Goal: Task Accomplishment & Management: Complete application form

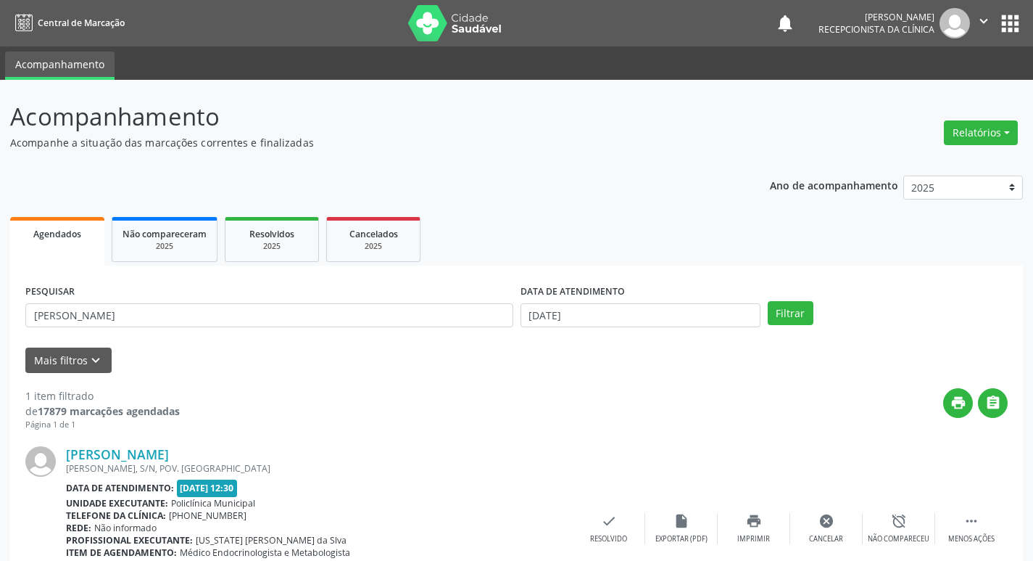
scroll to position [91, 0]
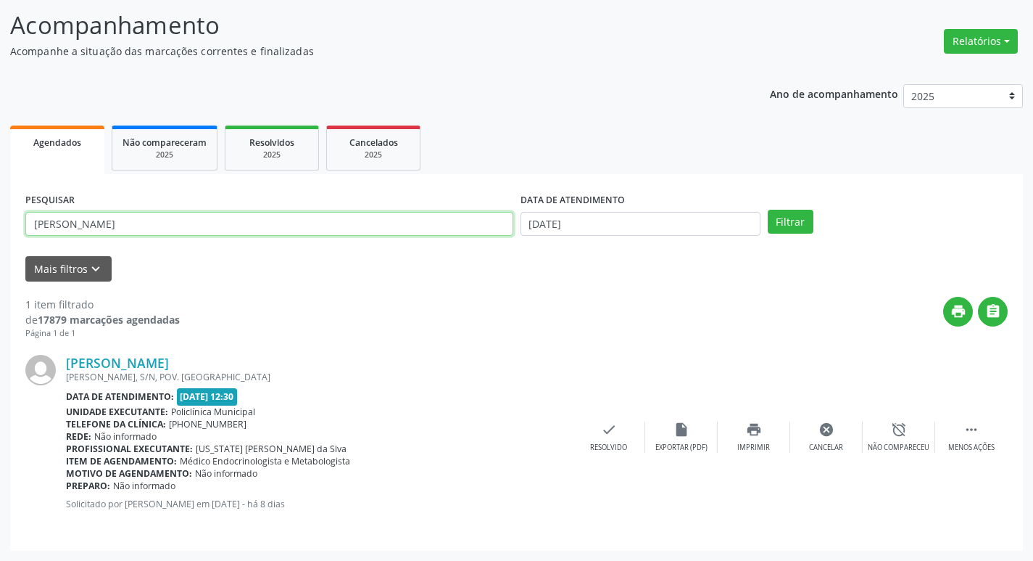
click at [183, 227] on input "[PERSON_NAME]" at bounding box center [269, 224] width 488 height 25
type input "N"
type input "[PERSON_NAME]"
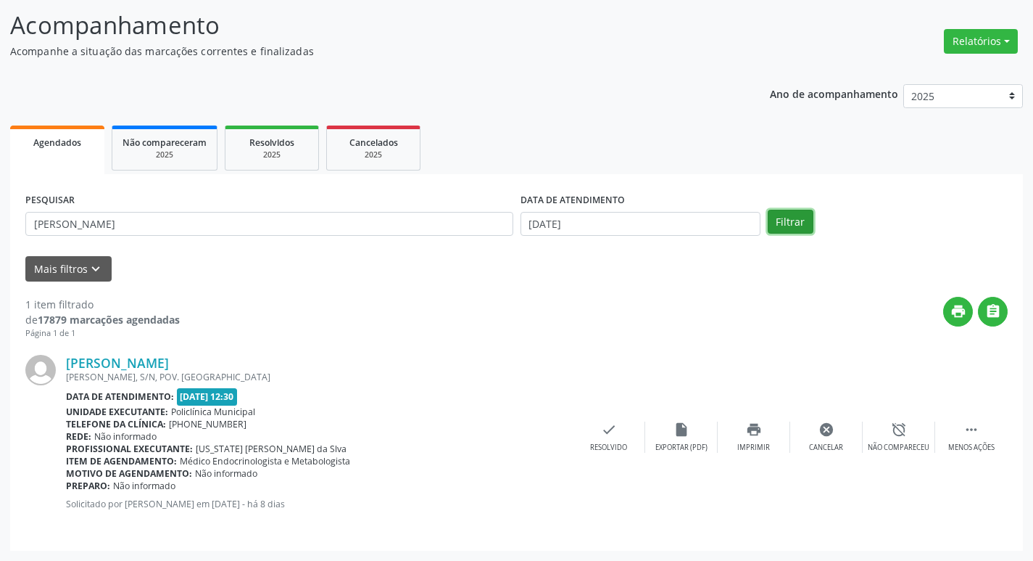
click at [785, 229] on button "Filtrar" at bounding box center [791, 222] width 46 height 25
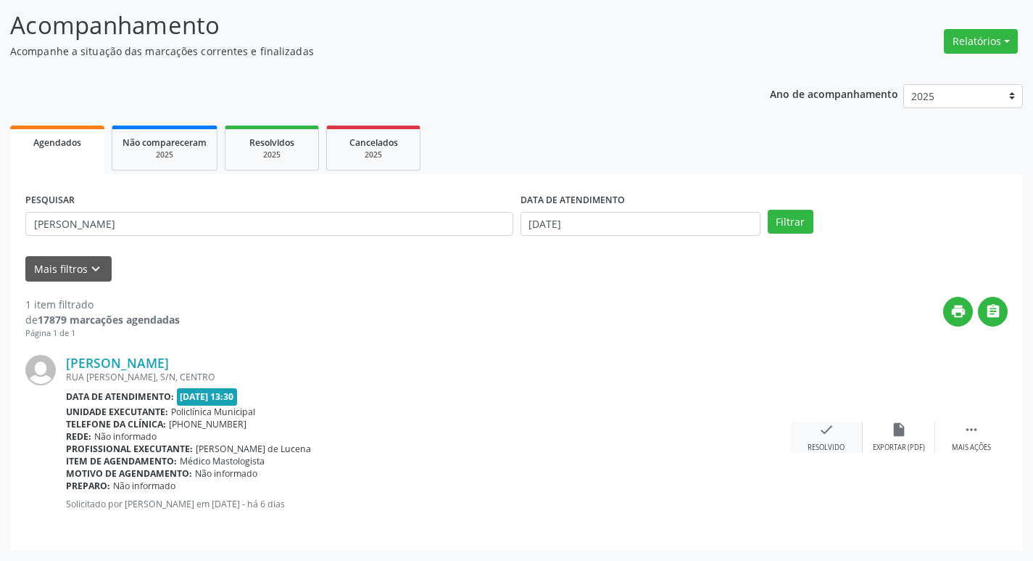
click at [838, 436] on div "check Resolvido" at bounding box center [826, 436] width 73 height 31
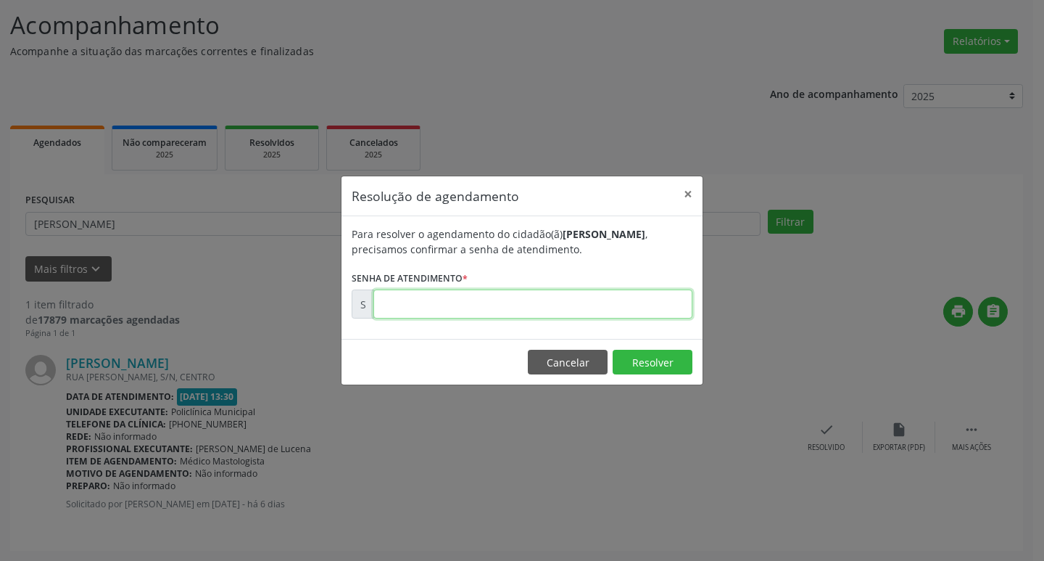
click at [521, 307] on input "text" at bounding box center [532, 303] width 319 height 29
click at [534, 300] on input "text" at bounding box center [532, 303] width 319 height 29
type input "00176121"
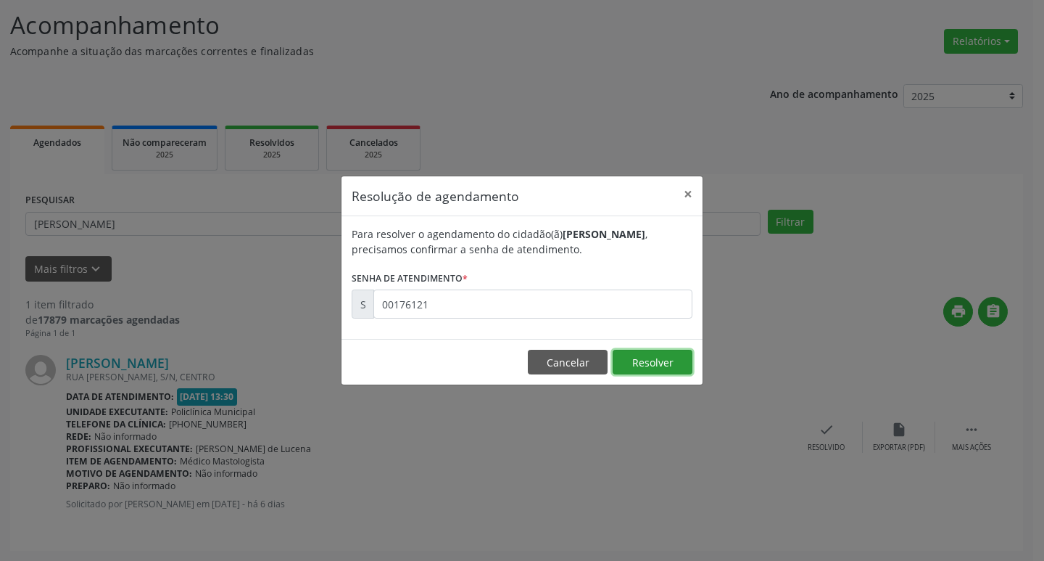
click at [685, 364] on button "Resolver" at bounding box center [653, 362] width 80 height 25
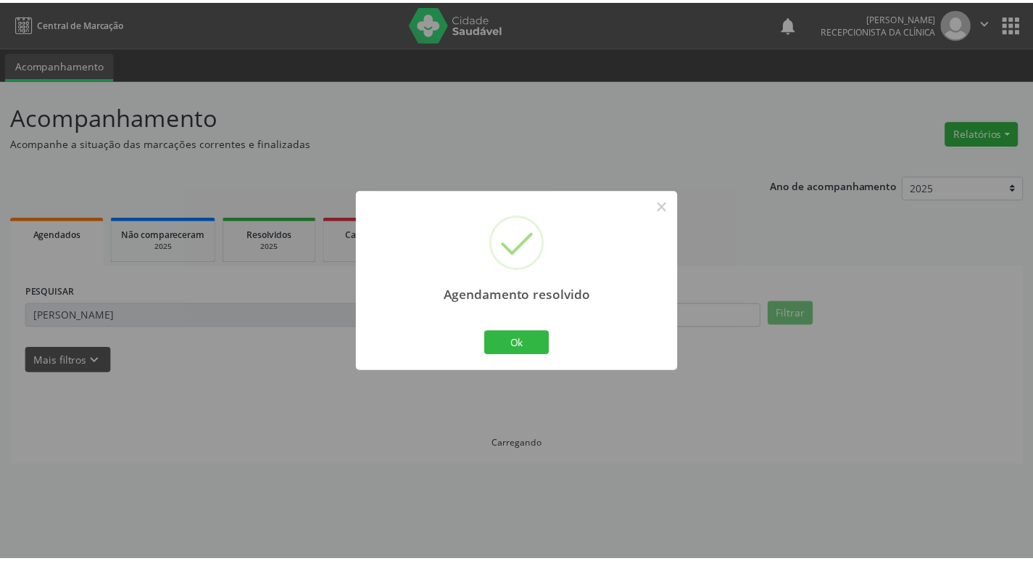
scroll to position [0, 0]
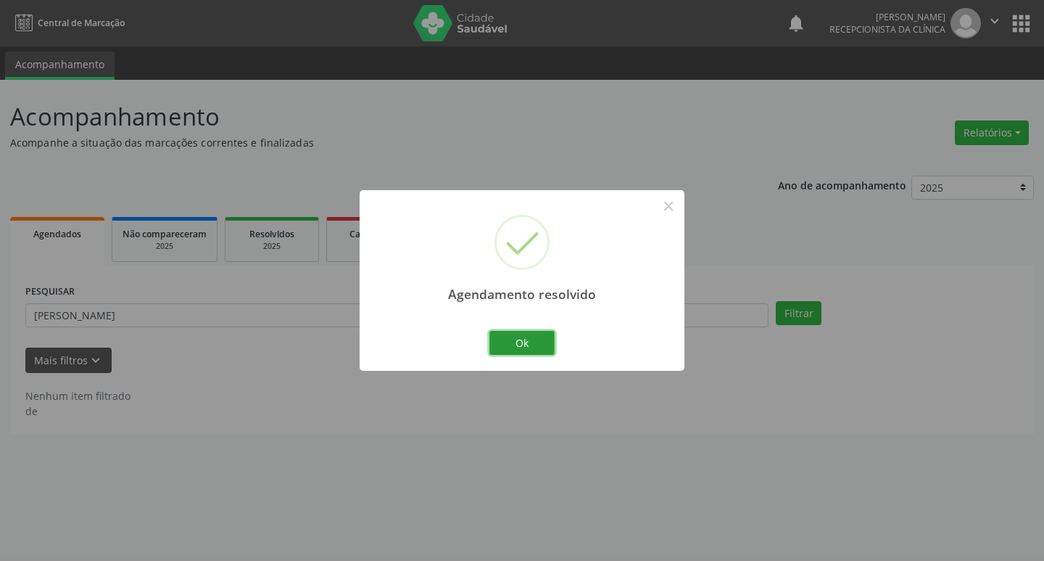
drag, startPoint x: 537, startPoint y: 347, endPoint x: 560, endPoint y: 342, distance: 22.9
click at [552, 345] on button "Ok" at bounding box center [521, 343] width 65 height 25
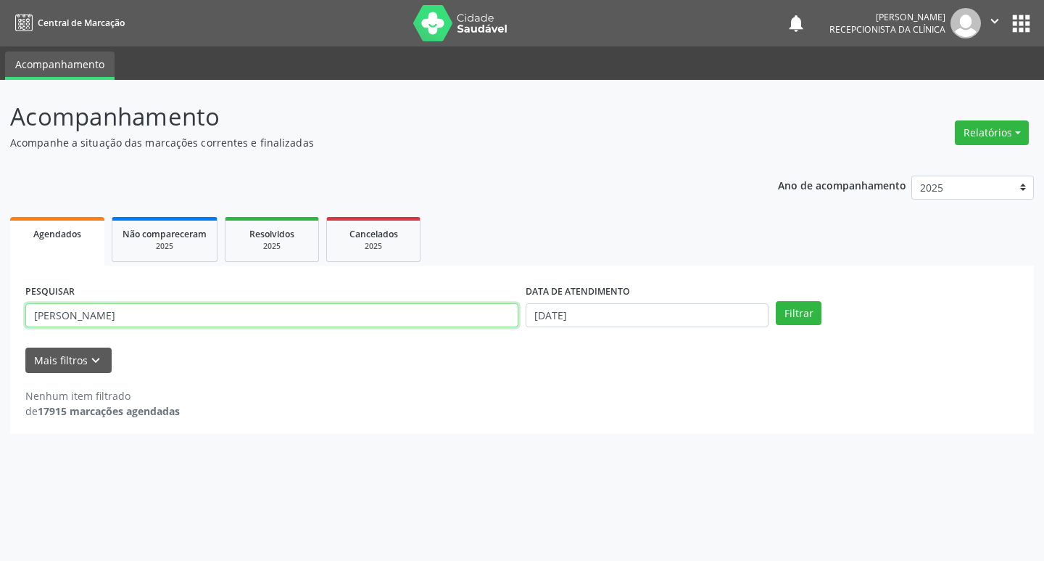
click at [220, 313] on input "[PERSON_NAME]" at bounding box center [271, 315] width 493 height 25
type input "A"
type input "JUSSARA"
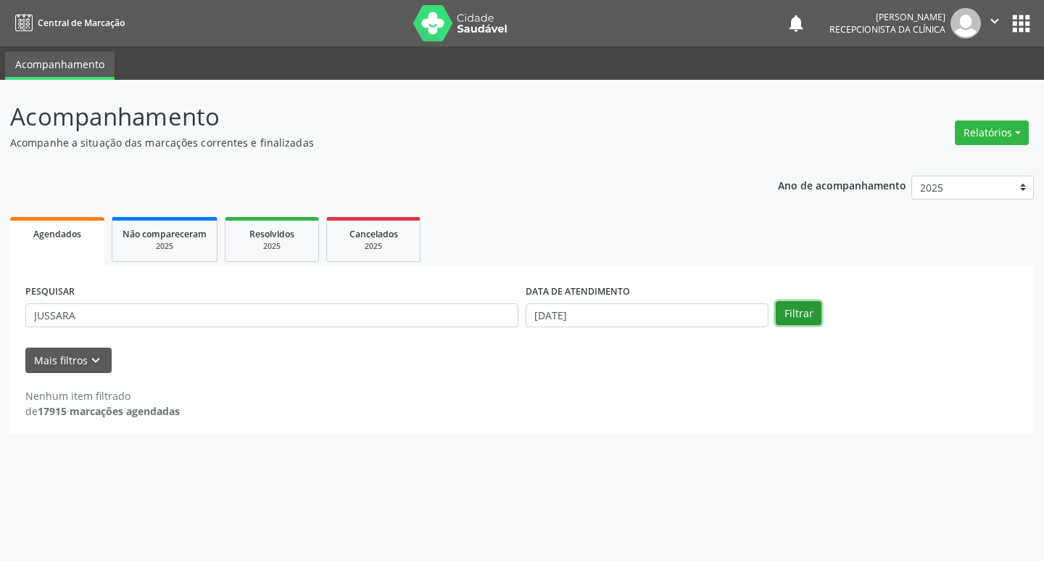
click at [795, 313] on button "Filtrar" at bounding box center [799, 313] width 46 height 25
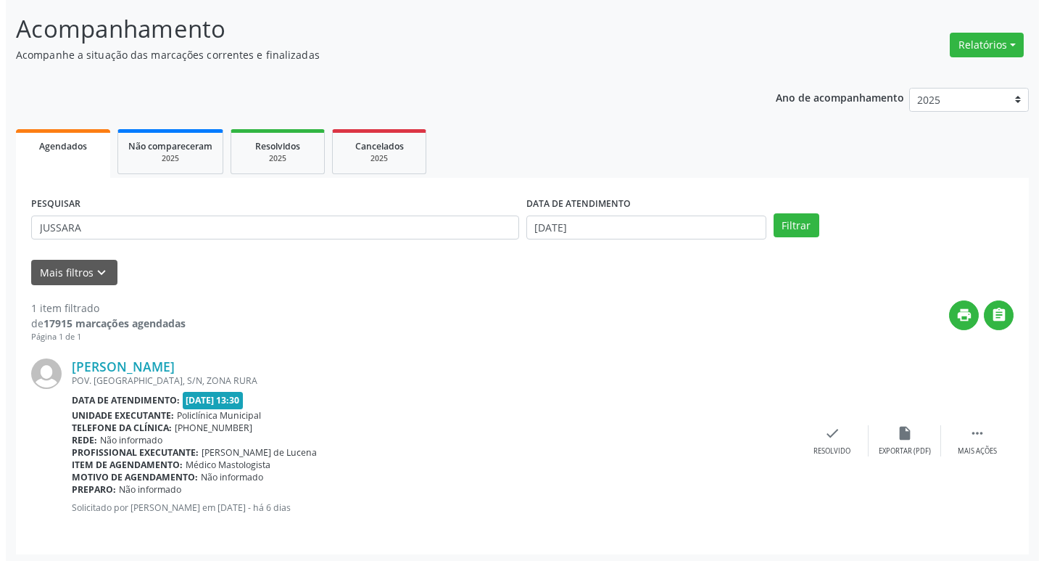
scroll to position [91, 0]
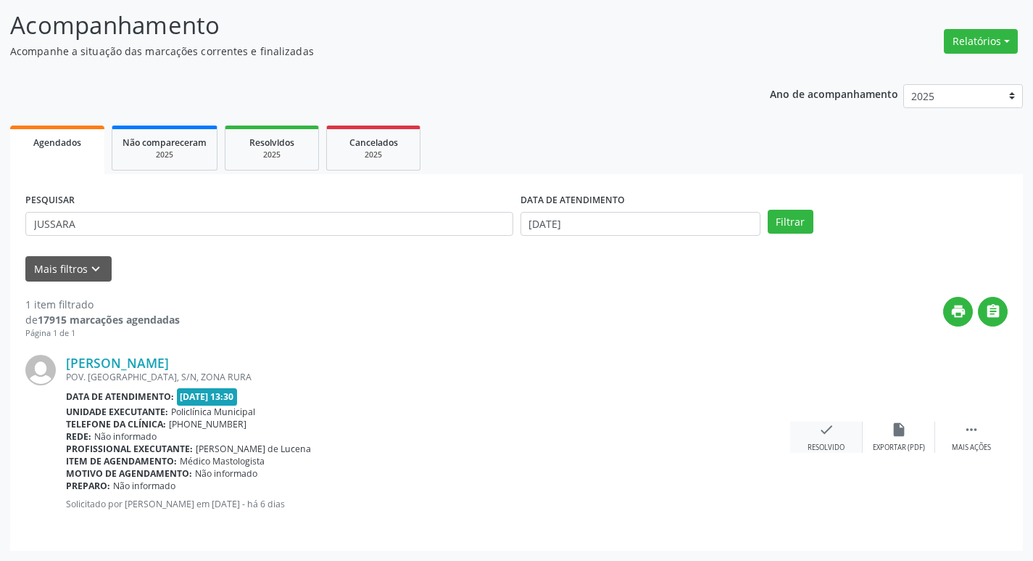
click at [825, 436] on icon "check" at bounding box center [827, 429] width 16 height 16
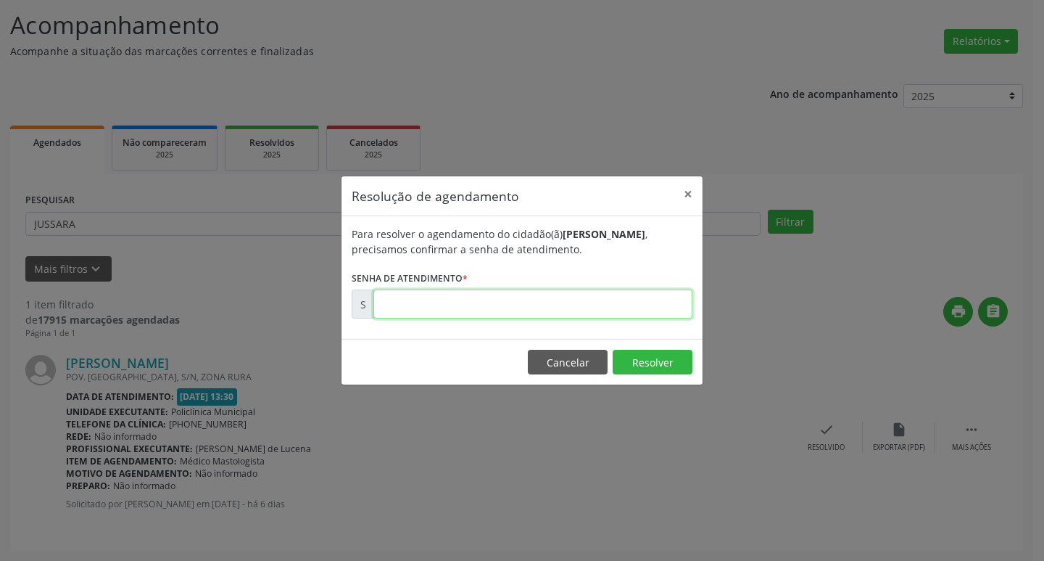
click at [528, 308] on input "text" at bounding box center [532, 303] width 319 height 29
type input "00176111"
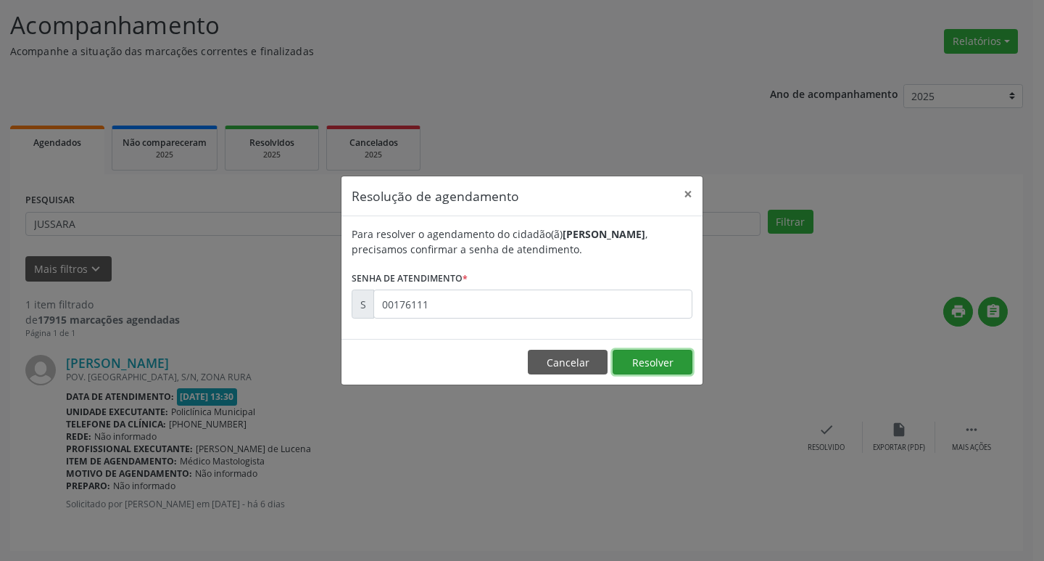
click at [659, 367] on button "Resolver" at bounding box center [653, 362] width 80 height 25
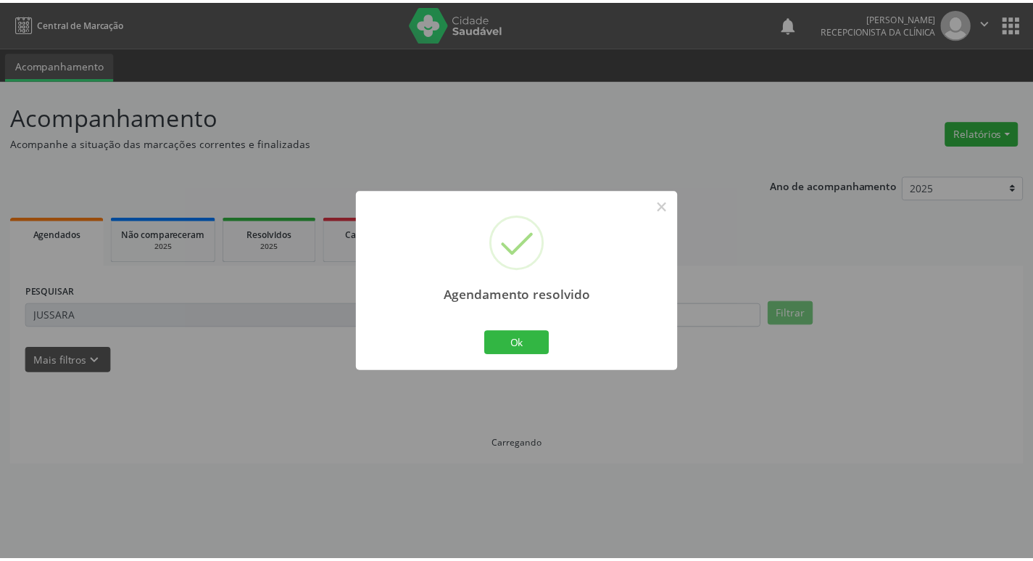
scroll to position [0, 0]
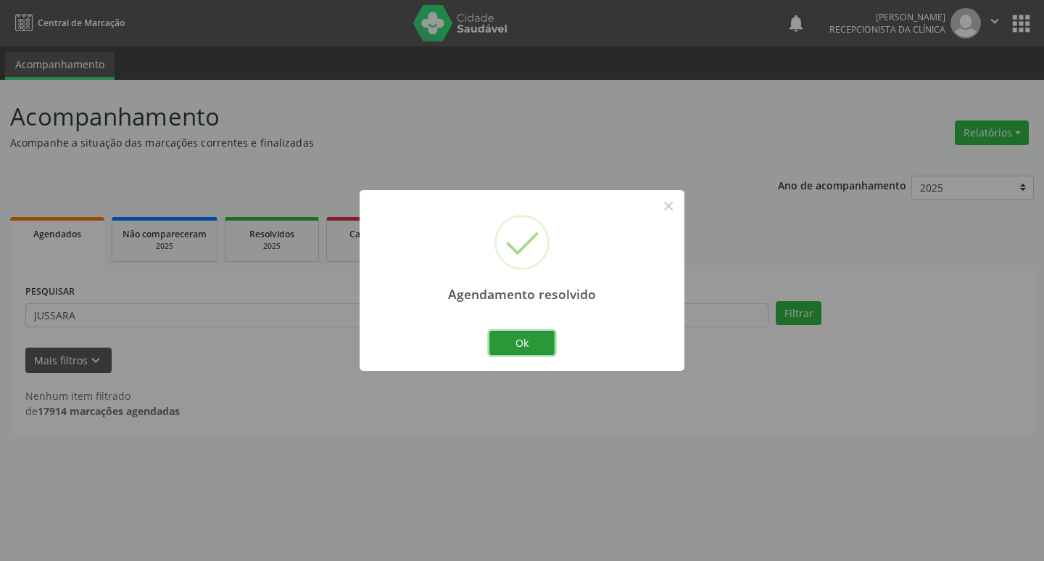
click at [513, 336] on button "Ok" at bounding box center [521, 343] width 65 height 25
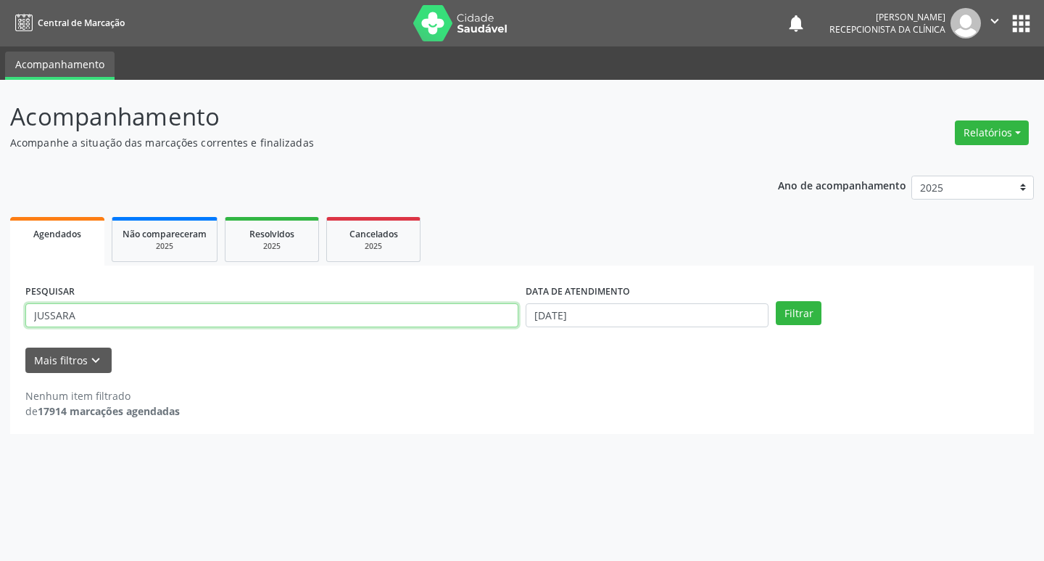
click at [112, 315] on input "JUSSARA" at bounding box center [271, 315] width 493 height 25
type input "J"
type input "ADENIR"
click at [800, 321] on button "Filtrar" at bounding box center [799, 313] width 46 height 25
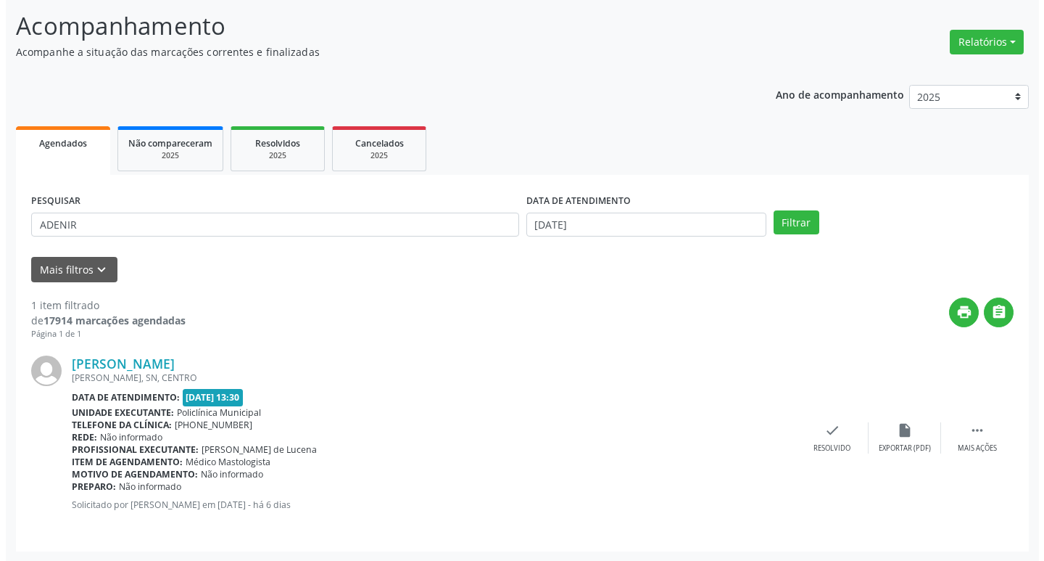
scroll to position [91, 0]
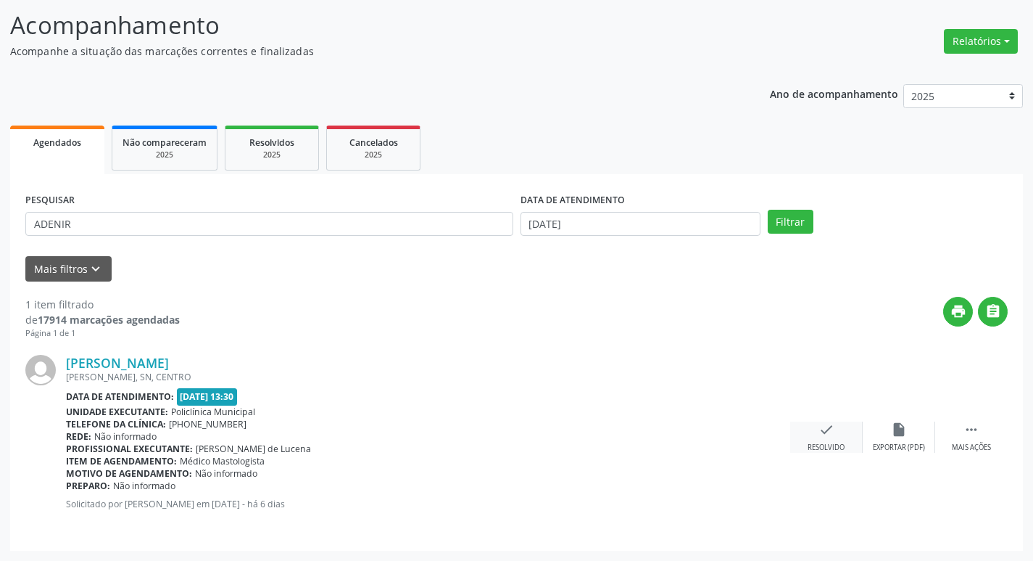
click at [805, 439] on div "check Resolvido" at bounding box center [826, 436] width 73 height 31
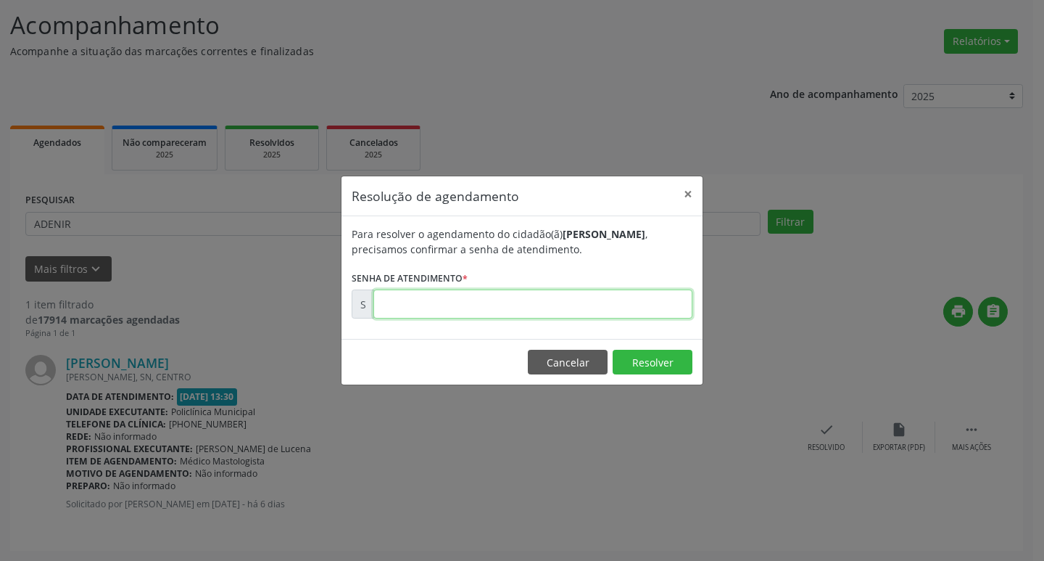
click at [625, 301] on input "text" at bounding box center [532, 303] width 319 height 29
type input "00176127"
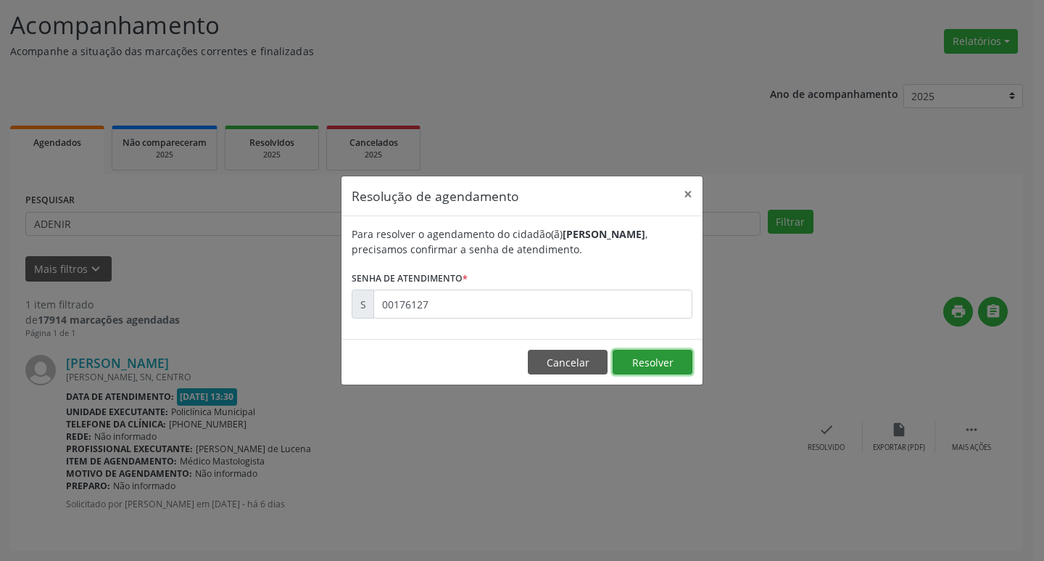
click at [658, 362] on button "Resolver" at bounding box center [653, 362] width 80 height 25
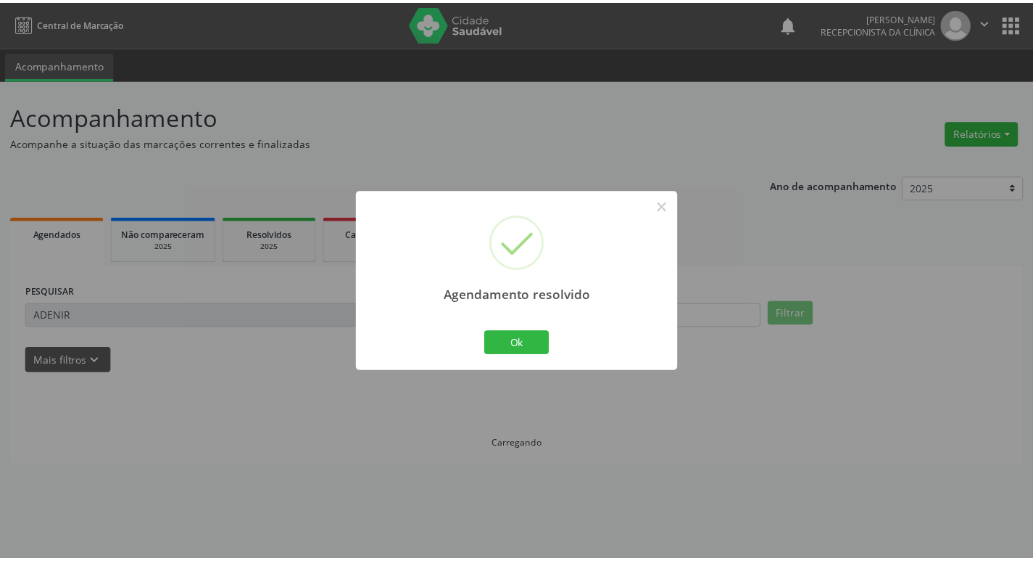
scroll to position [0, 0]
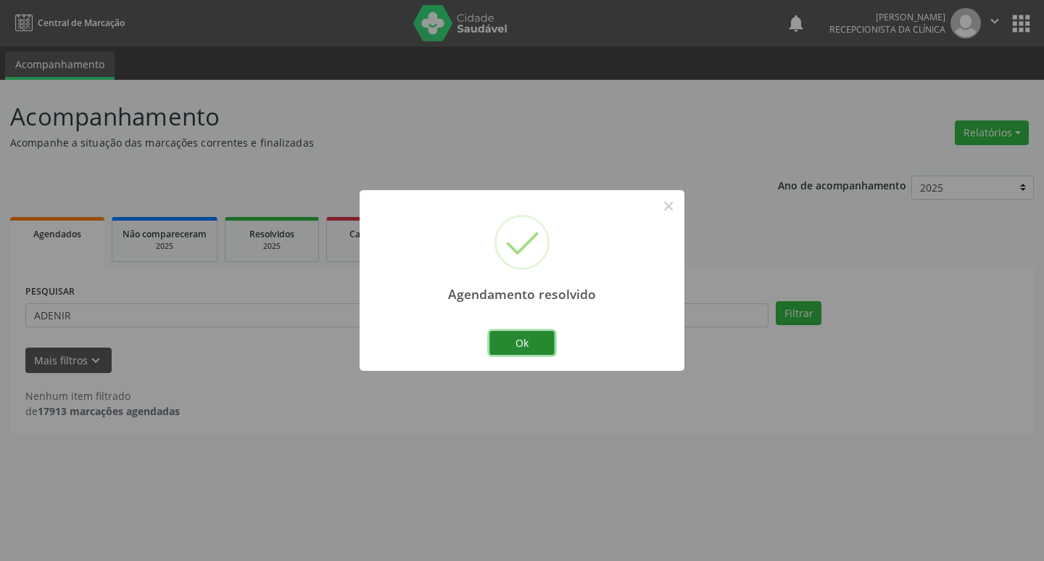
click at [547, 345] on button "Ok" at bounding box center [521, 343] width 65 height 25
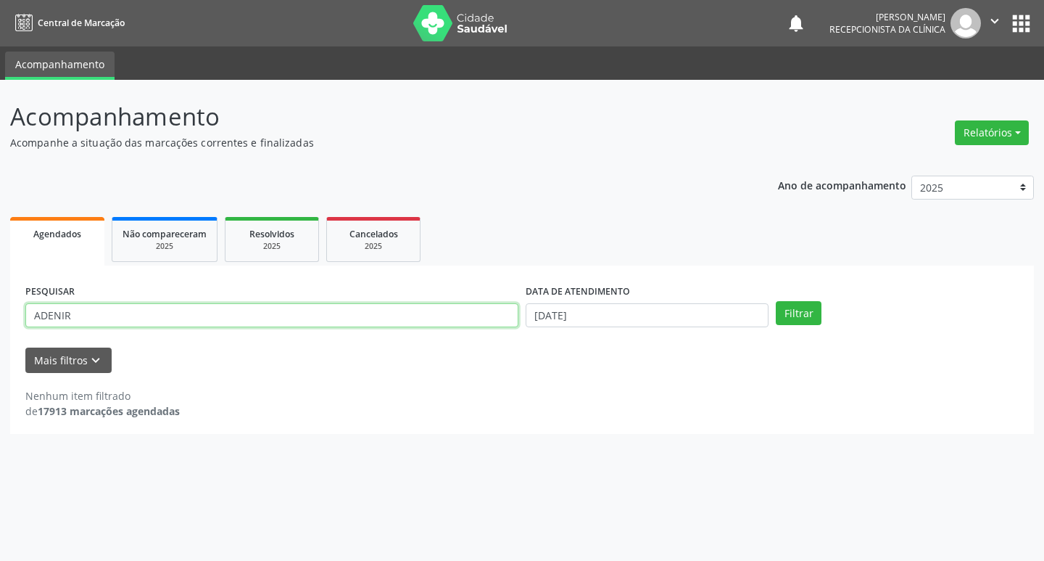
click at [131, 314] on input "ADENIR" at bounding box center [271, 315] width 493 height 25
click at [210, 321] on input "ADENI" at bounding box center [271, 315] width 493 height 25
type input "A"
click at [192, 321] on input "text" at bounding box center [271, 315] width 493 height 25
type input "LAURENICE"
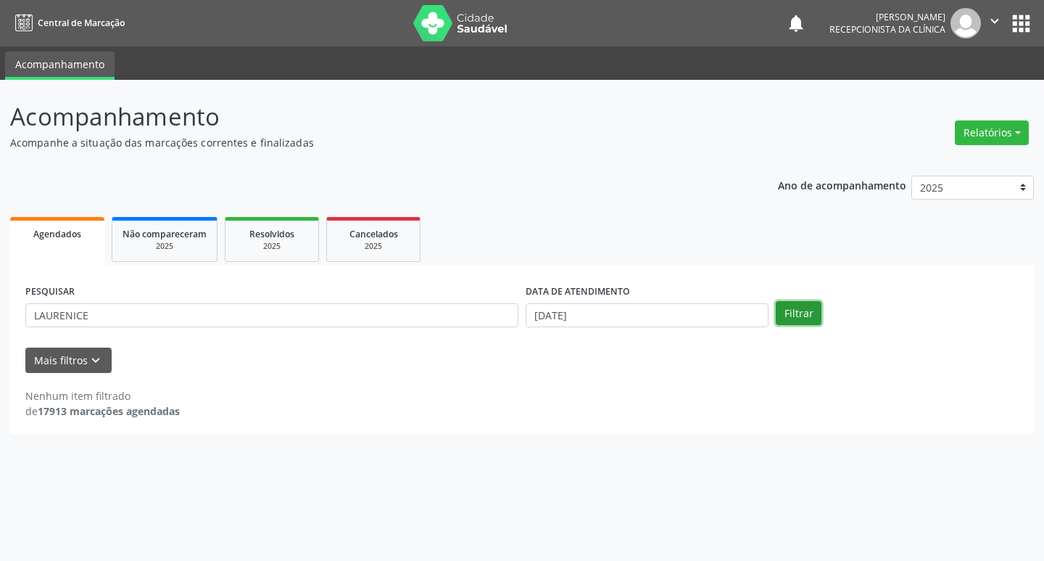
click at [782, 308] on button "Filtrar" at bounding box center [799, 313] width 46 height 25
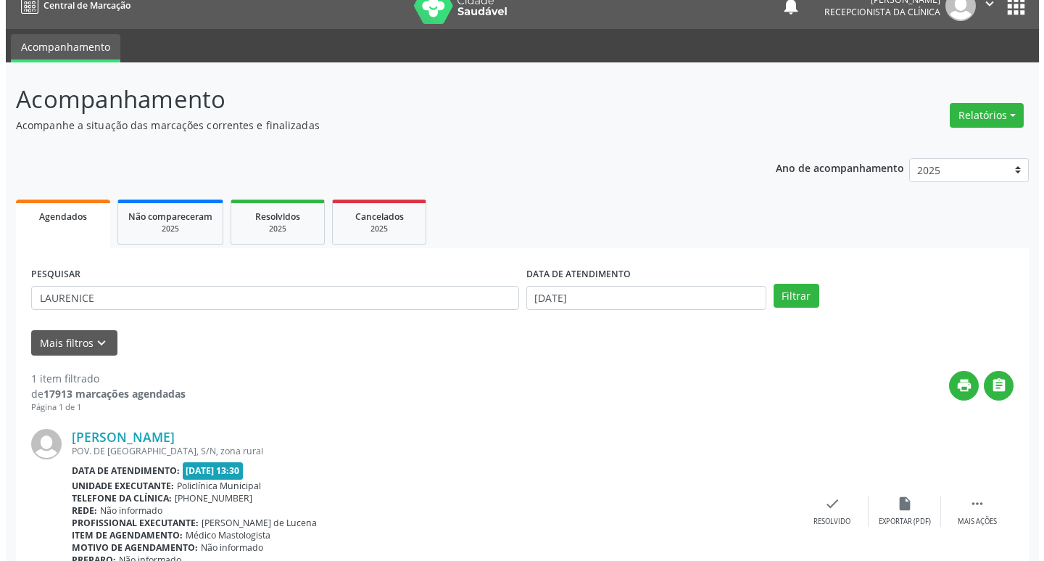
scroll to position [91, 0]
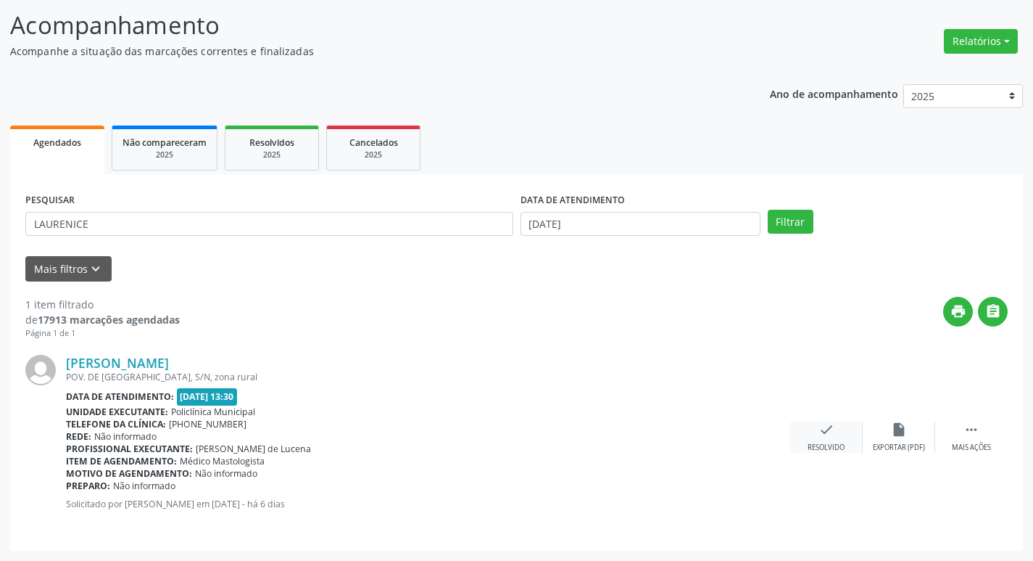
click at [834, 444] on div "Resolvido" at bounding box center [826, 447] width 37 height 10
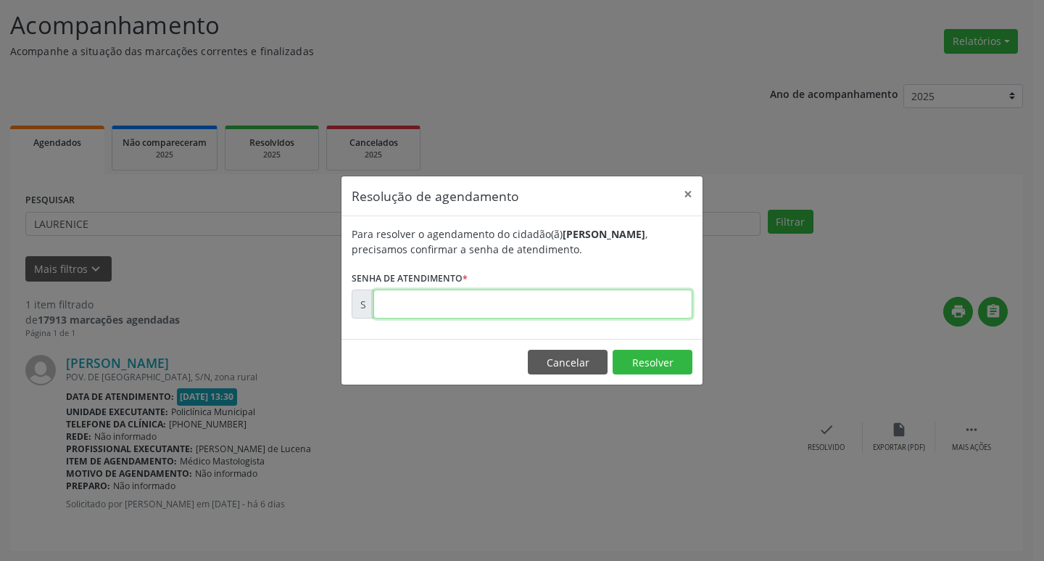
click at [575, 307] on input "text" at bounding box center [532, 303] width 319 height 29
type input "00176115"
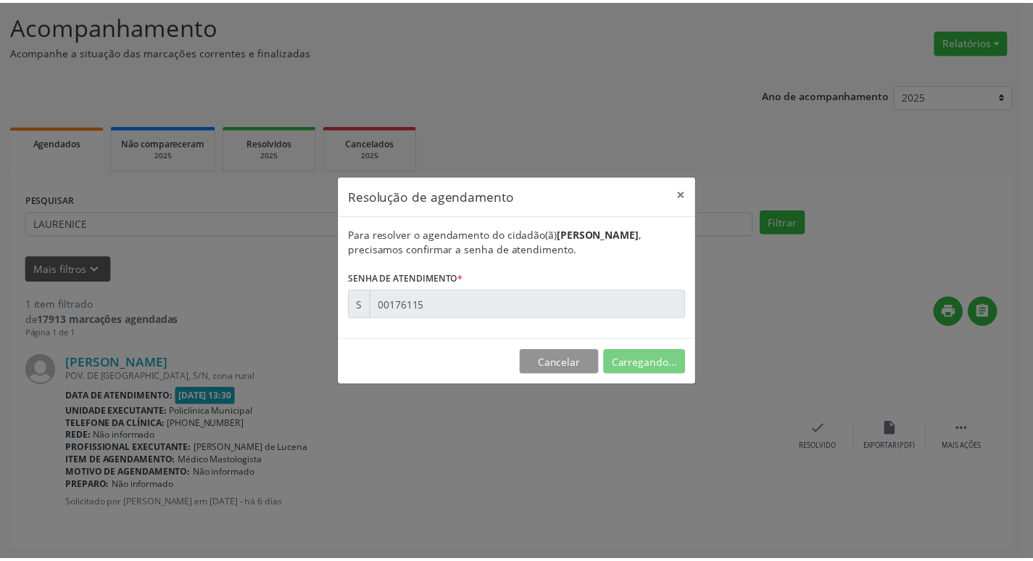
scroll to position [0, 0]
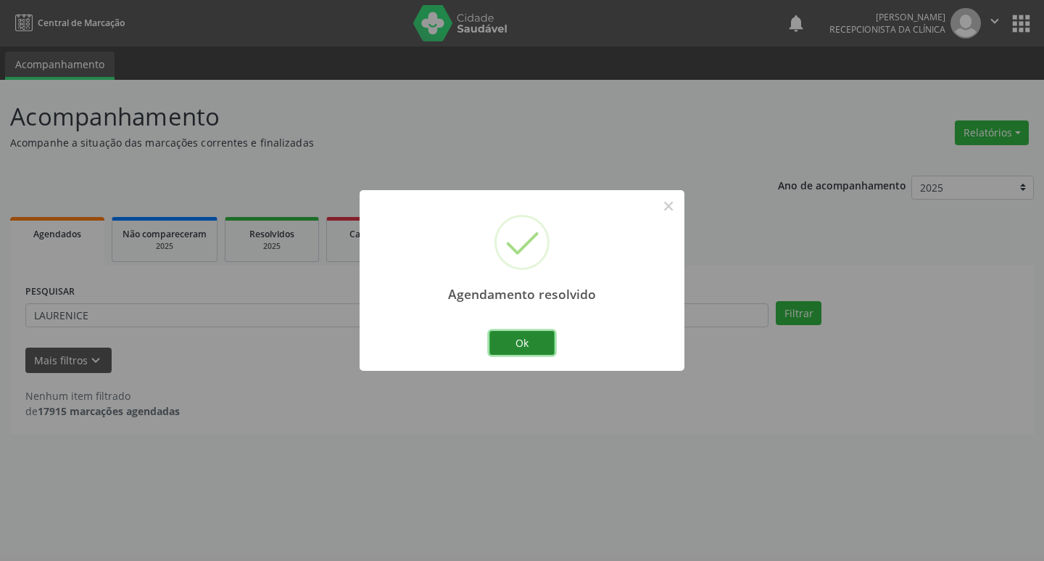
click at [547, 334] on button "Ok" at bounding box center [521, 343] width 65 height 25
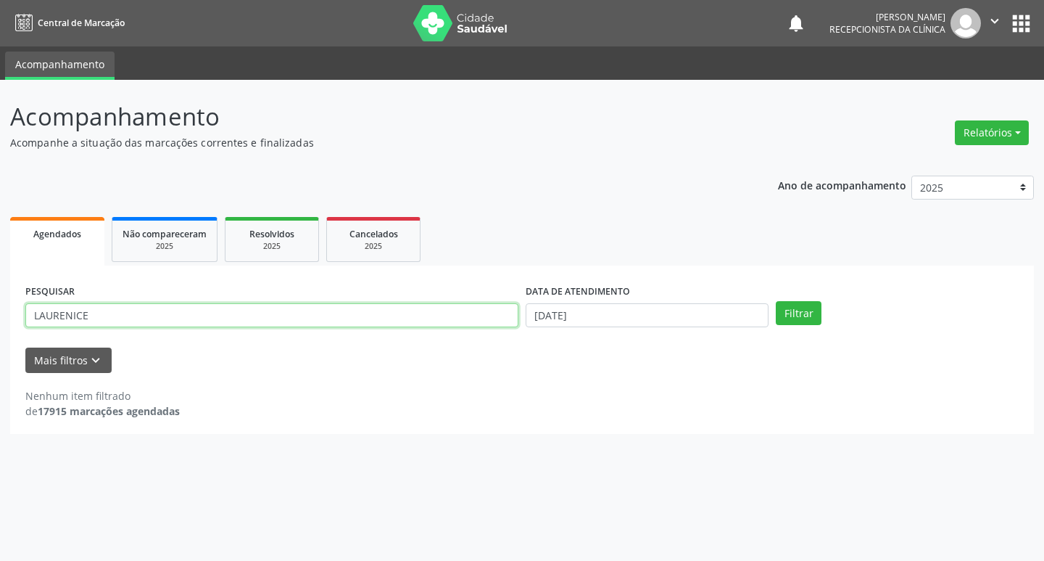
click at [231, 318] on input "LAURENICE" at bounding box center [271, 315] width 493 height 25
type input "L"
type input "EUNICE"
drag, startPoint x: 800, startPoint y: 313, endPoint x: 806, endPoint y: 316, distance: 7.5
click at [806, 316] on button "Filtrar" at bounding box center [799, 313] width 46 height 25
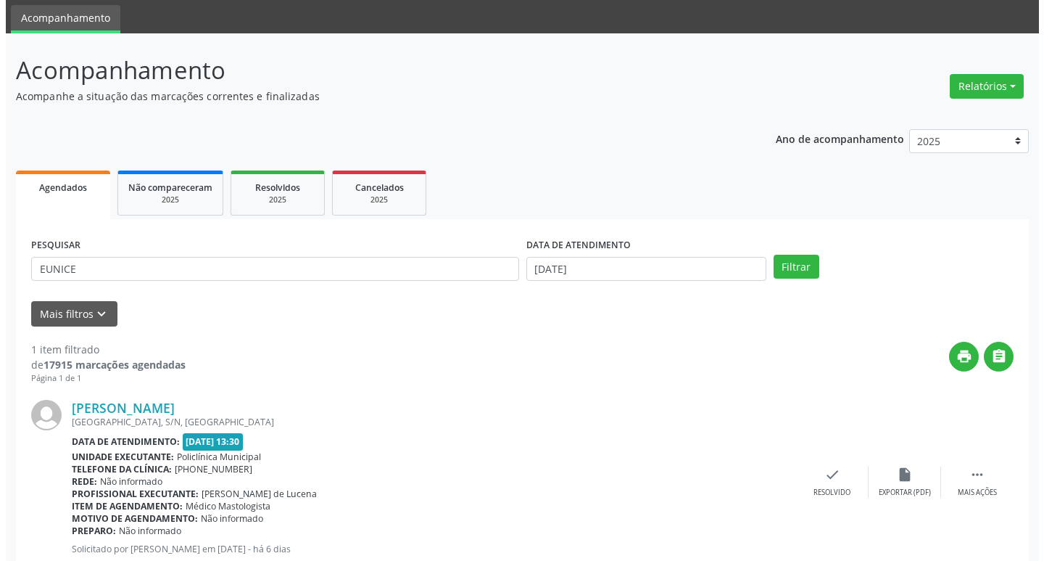
scroll to position [91, 0]
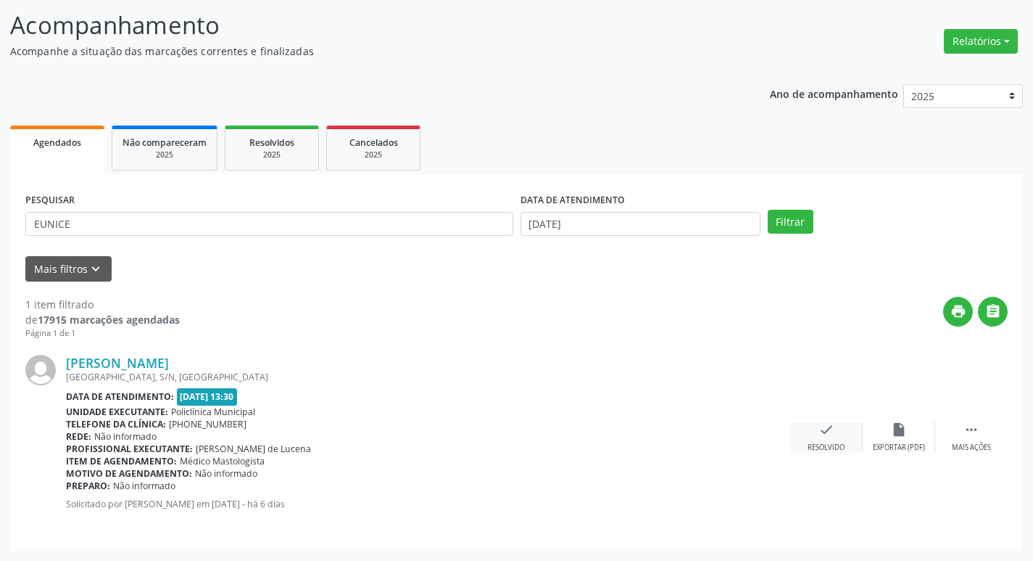
click at [811, 445] on div "Resolvido" at bounding box center [826, 447] width 37 height 10
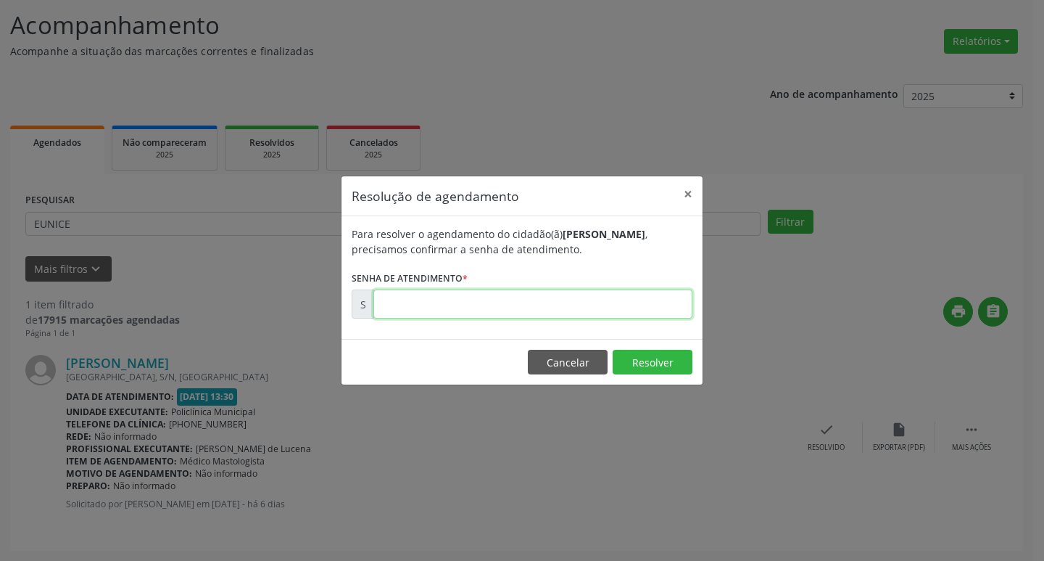
click at [586, 306] on input "text" at bounding box center [532, 303] width 319 height 29
type input "00176126"
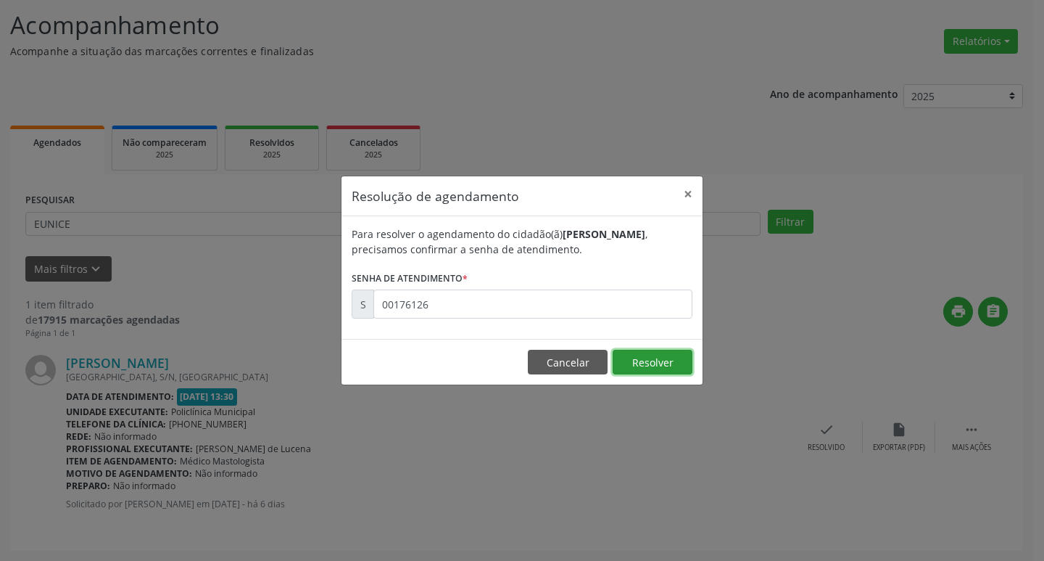
click at [648, 355] on button "Resolver" at bounding box center [653, 362] width 80 height 25
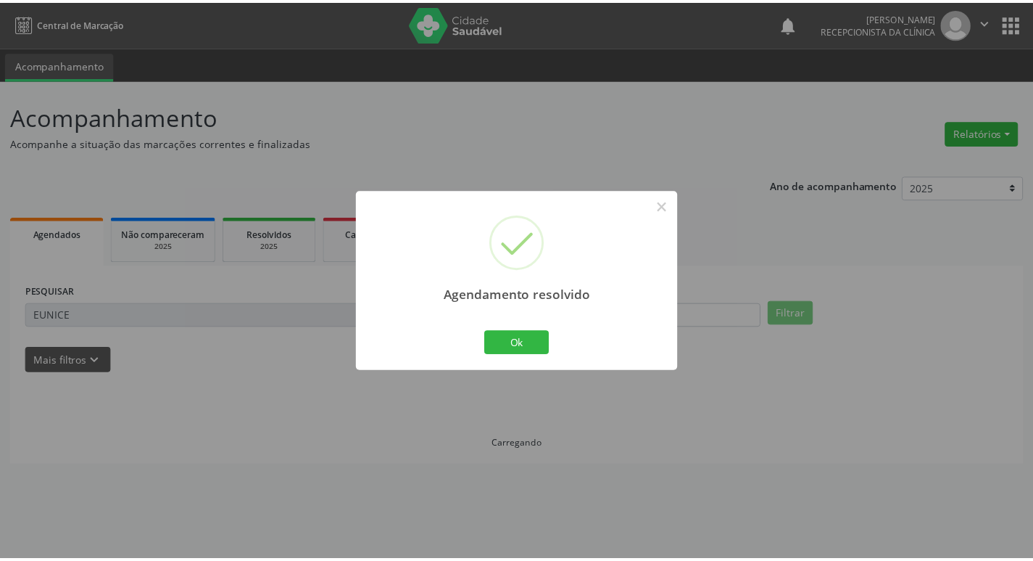
scroll to position [0, 0]
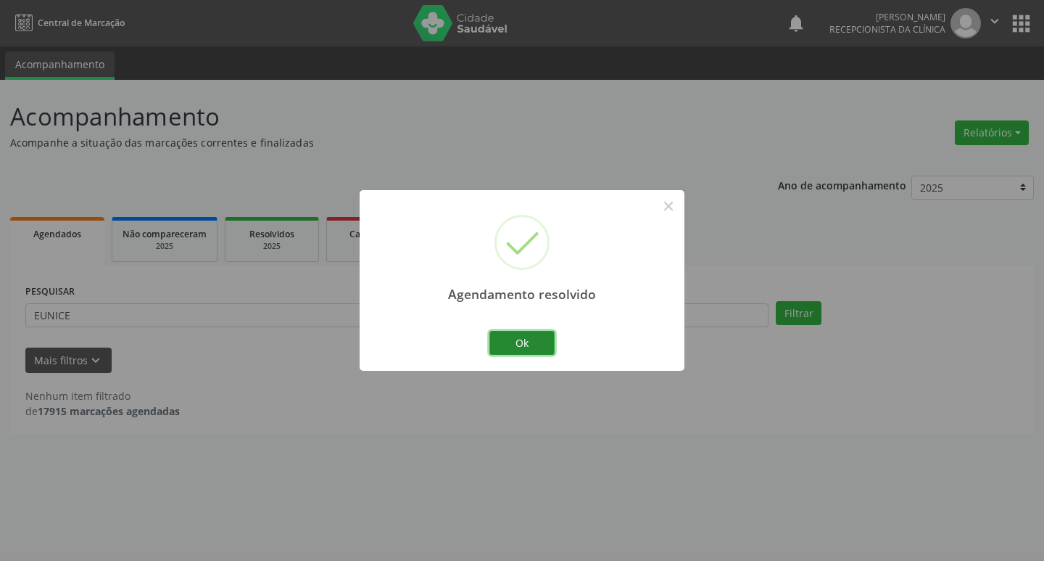
click at [551, 347] on button "Ok" at bounding box center [521, 343] width 65 height 25
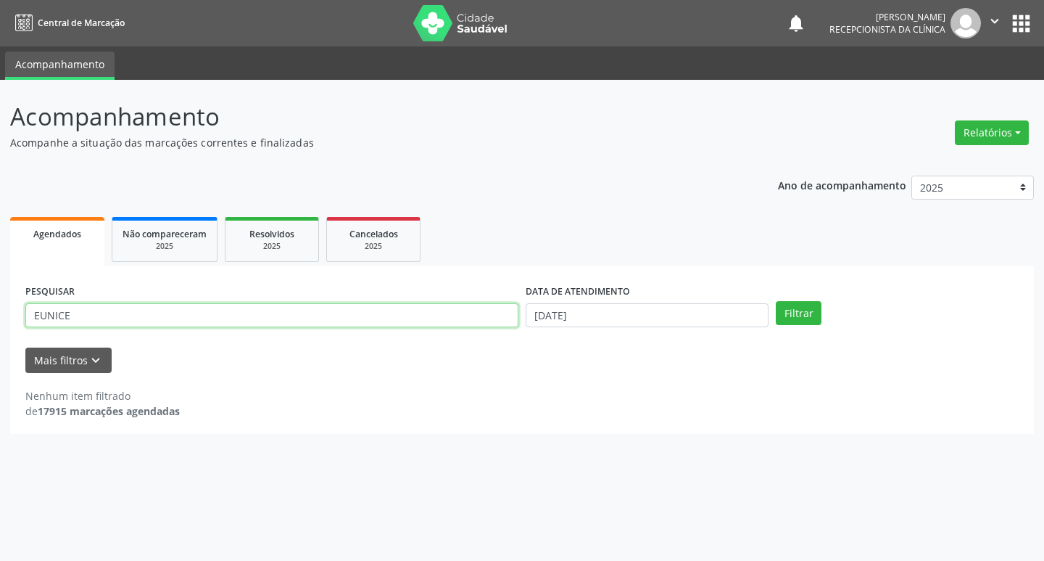
click at [105, 310] on input "EUNICE" at bounding box center [271, 315] width 493 height 25
type input "E"
click at [68, 319] on input "ROSEL" at bounding box center [271, 315] width 493 height 25
type input "ROSELI"
click at [808, 315] on button "Filtrar" at bounding box center [799, 313] width 46 height 25
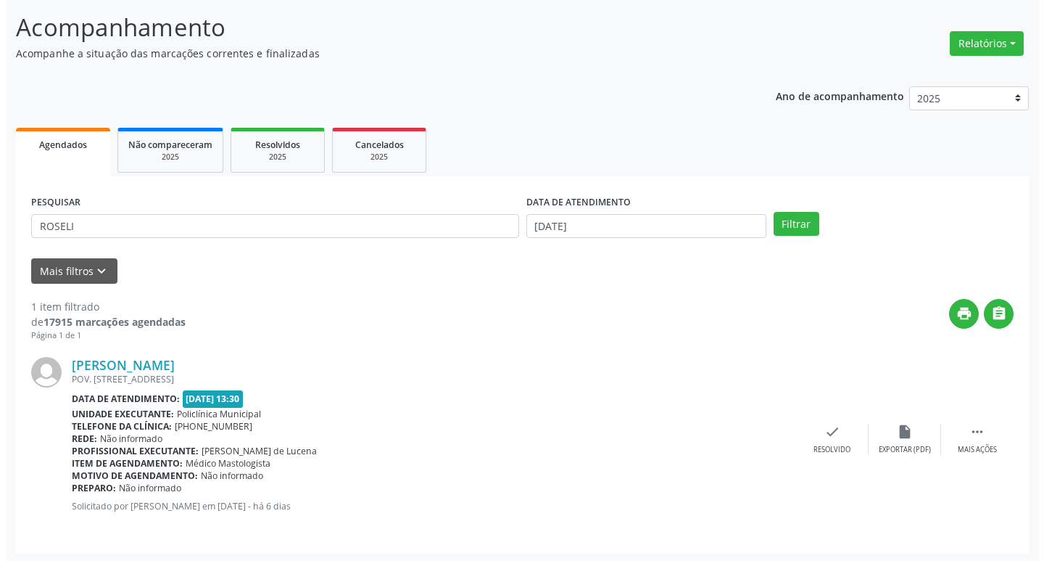
scroll to position [91, 0]
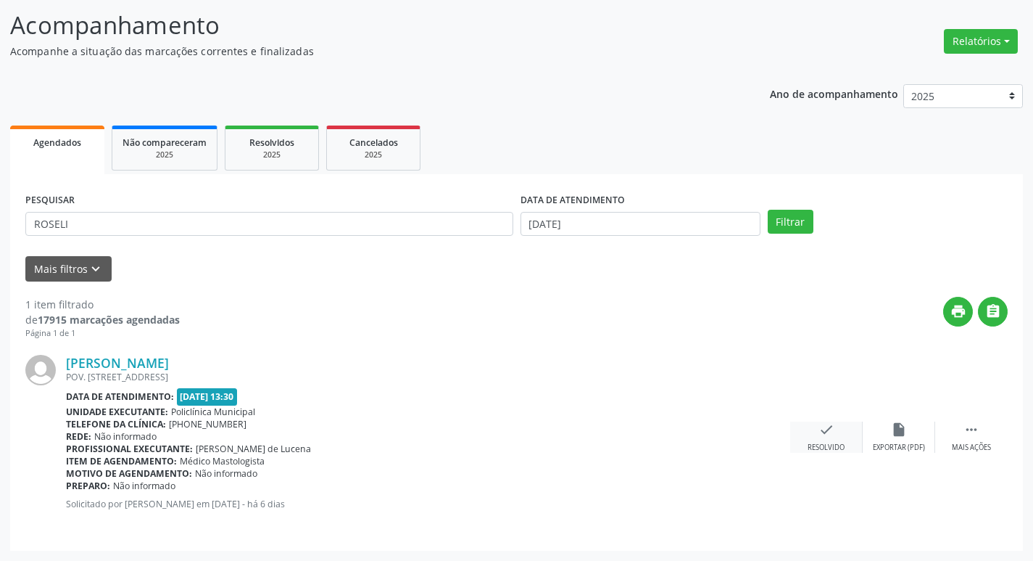
click at [831, 447] on div "Resolvido" at bounding box center [826, 447] width 37 height 10
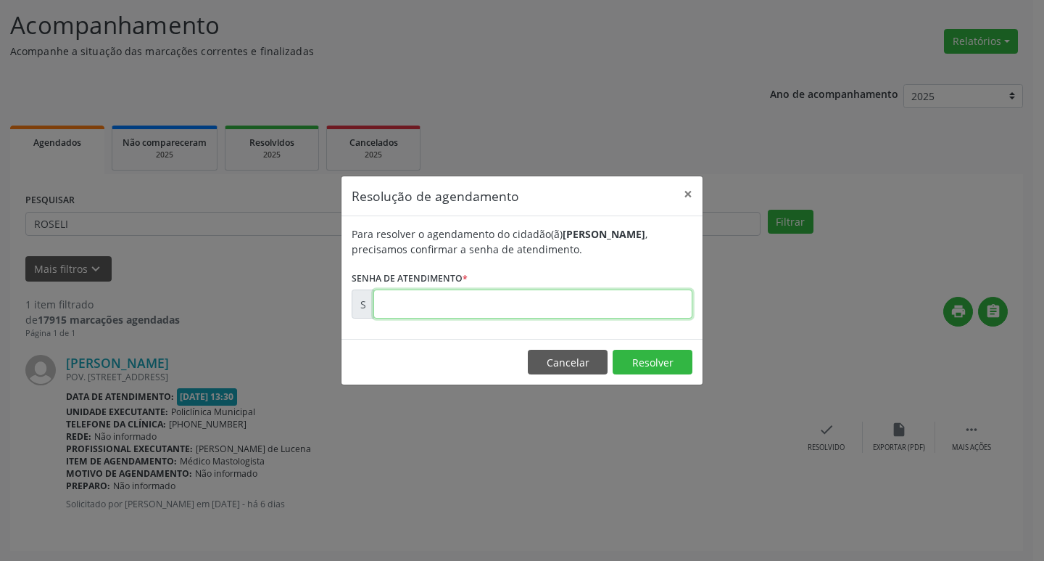
click at [505, 309] on input "text" at bounding box center [532, 303] width 319 height 29
type input "00176113"
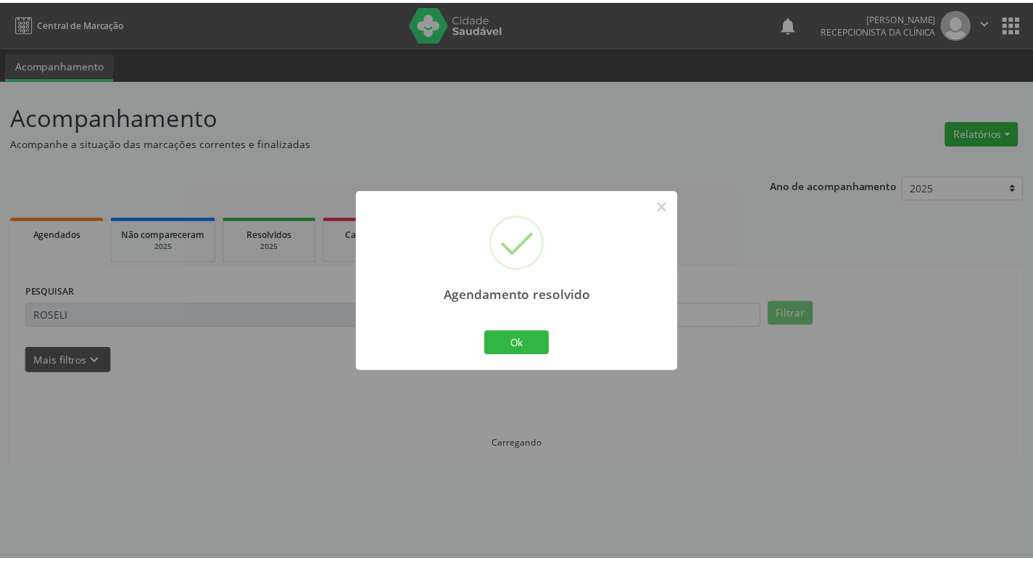
scroll to position [0, 0]
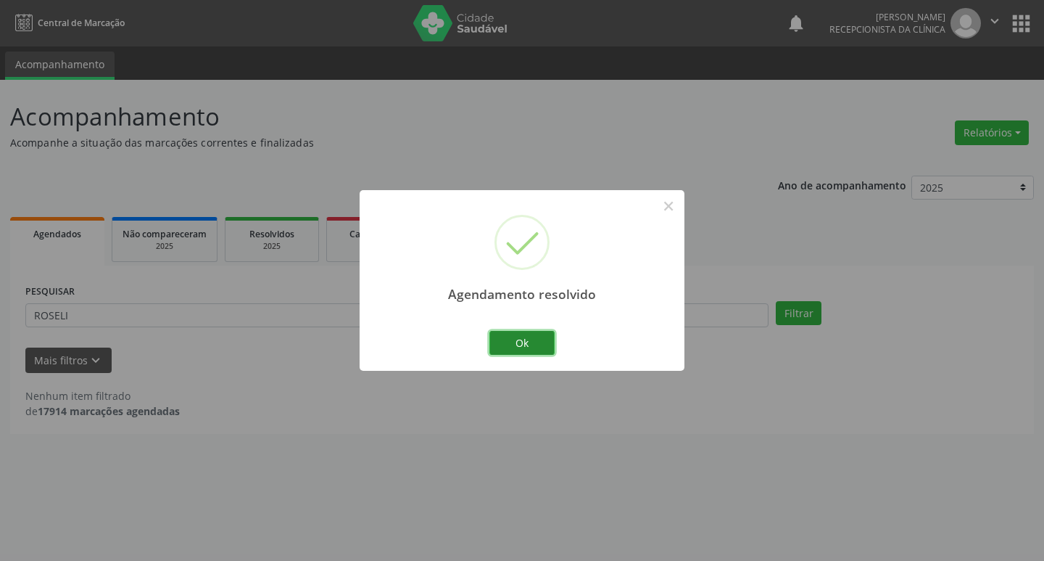
click at [529, 343] on button "Ok" at bounding box center [521, 343] width 65 height 25
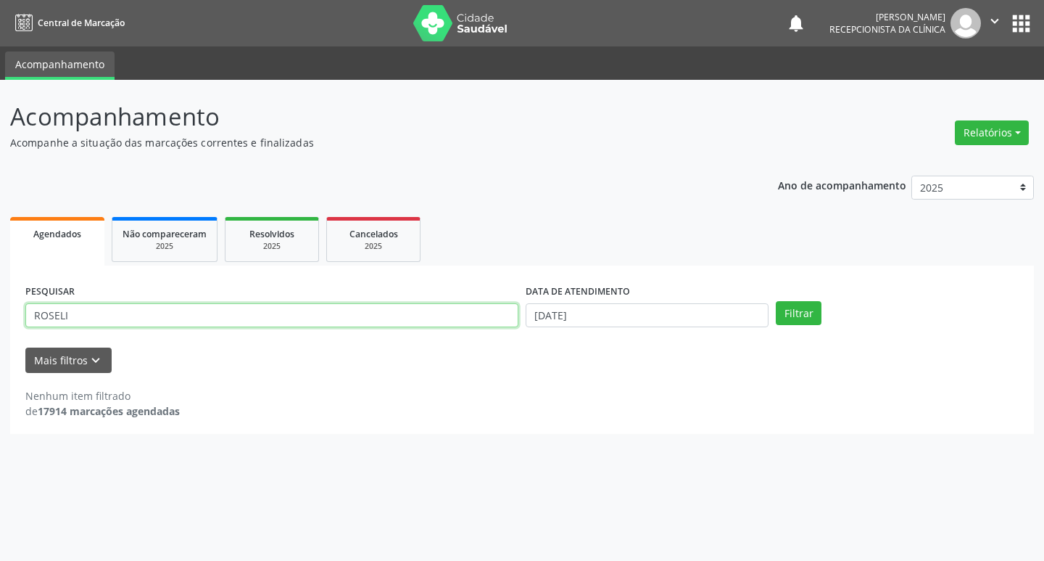
click at [140, 321] on input "ROSELI" at bounding box center [271, 315] width 493 height 25
type input "R"
type input "ZILZA"
click at [801, 317] on button "Filtrar" at bounding box center [799, 313] width 46 height 25
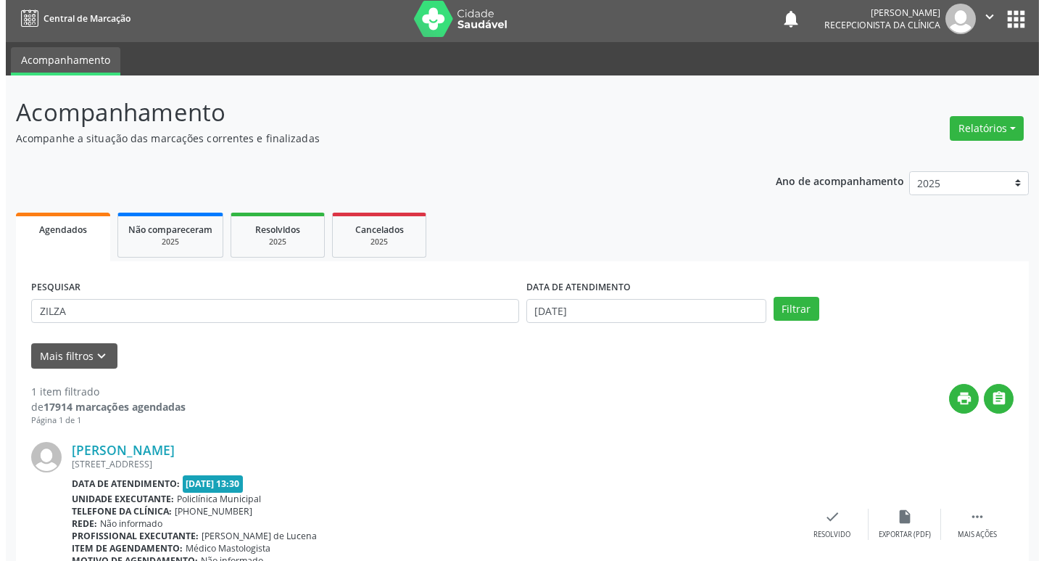
scroll to position [91, 0]
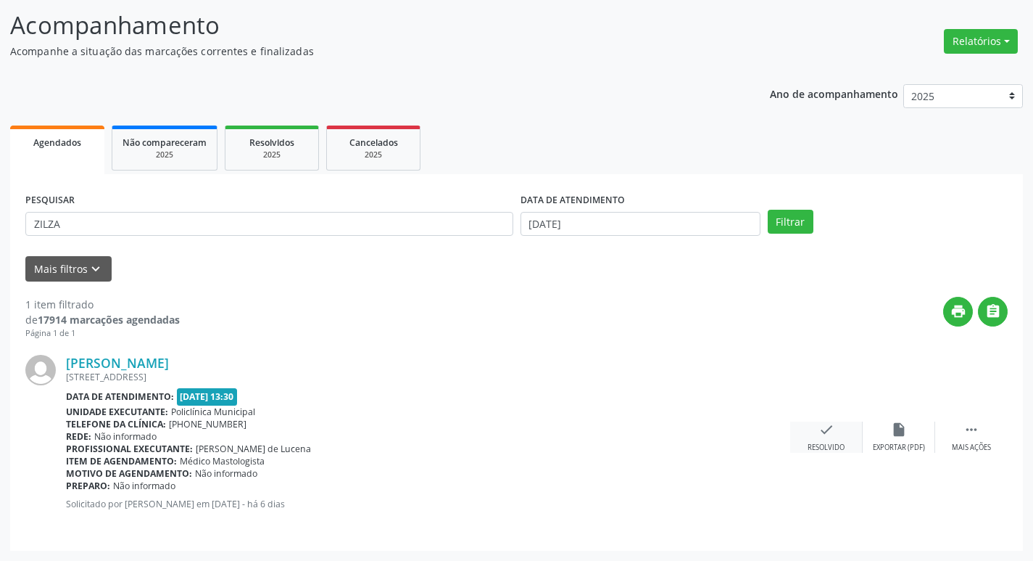
click at [822, 444] on div "Resolvido" at bounding box center [826, 447] width 37 height 10
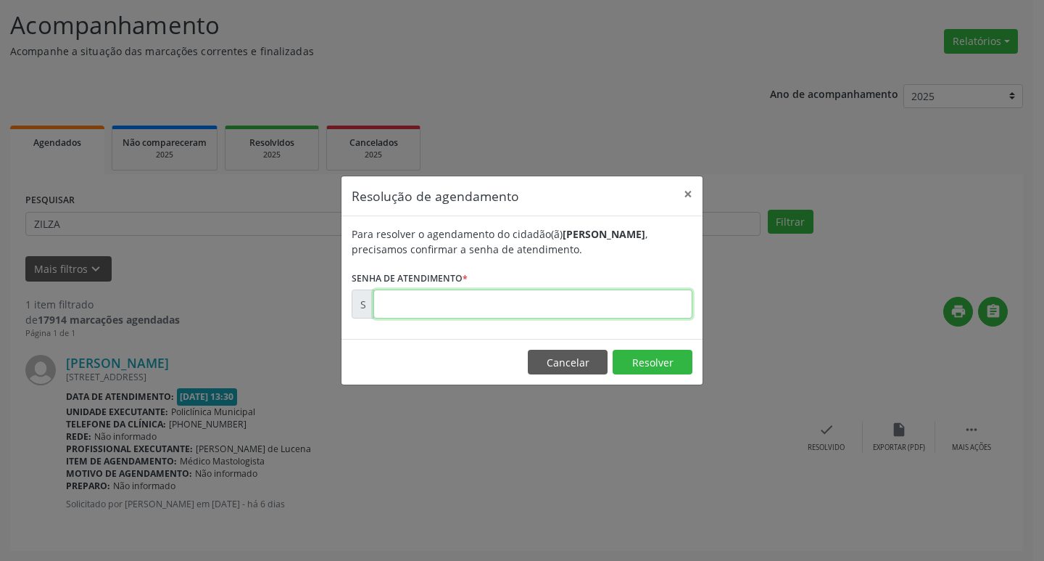
click at [581, 310] on input "text" at bounding box center [532, 303] width 319 height 29
click at [603, 302] on input "text" at bounding box center [532, 303] width 319 height 29
type input "00176129"
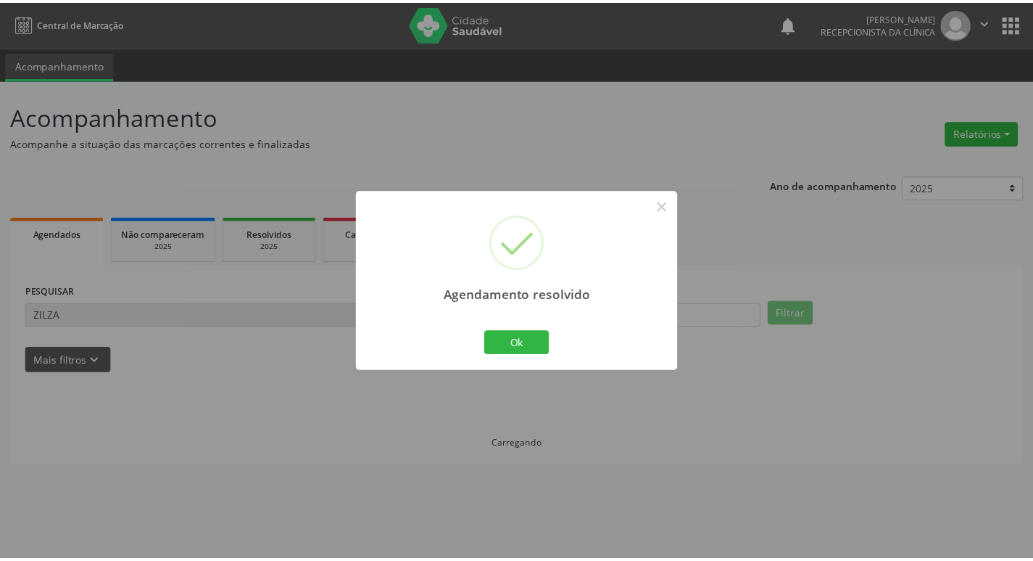
scroll to position [0, 0]
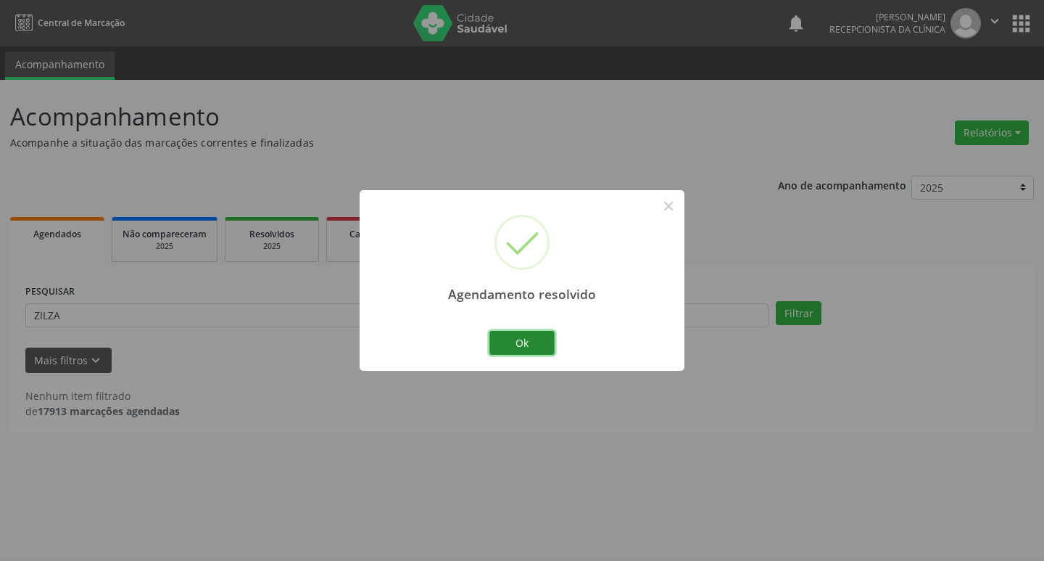
click at [537, 343] on button "Ok" at bounding box center [521, 343] width 65 height 25
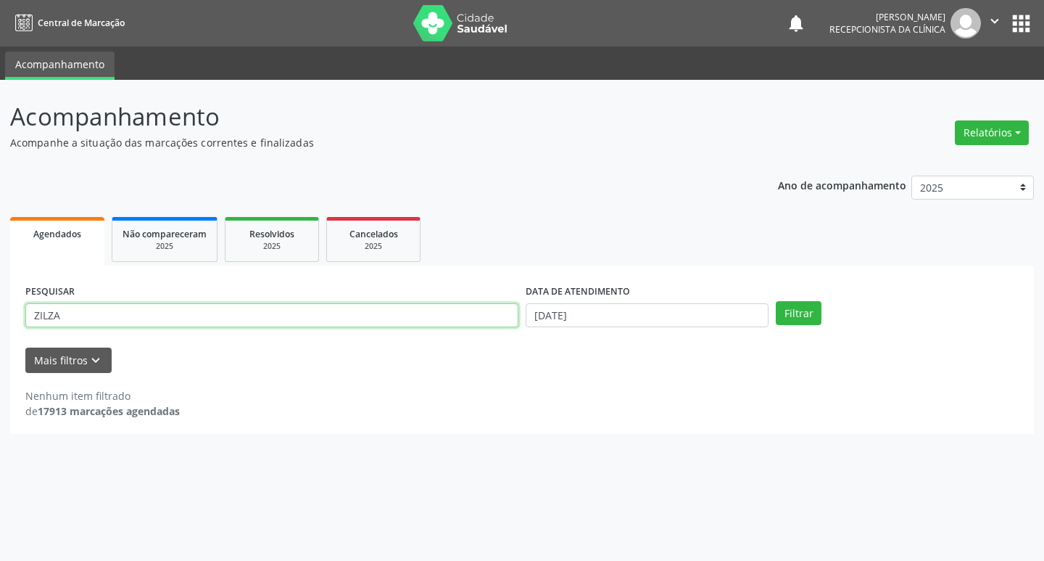
drag, startPoint x: 104, startPoint y: 305, endPoint x: 117, endPoint y: 323, distance: 21.8
click at [112, 318] on input "ZILZA" at bounding box center [271, 315] width 493 height 25
type input "Z"
type input "CAROLAINE"
click at [776, 301] on button "Filtrar" at bounding box center [799, 313] width 46 height 25
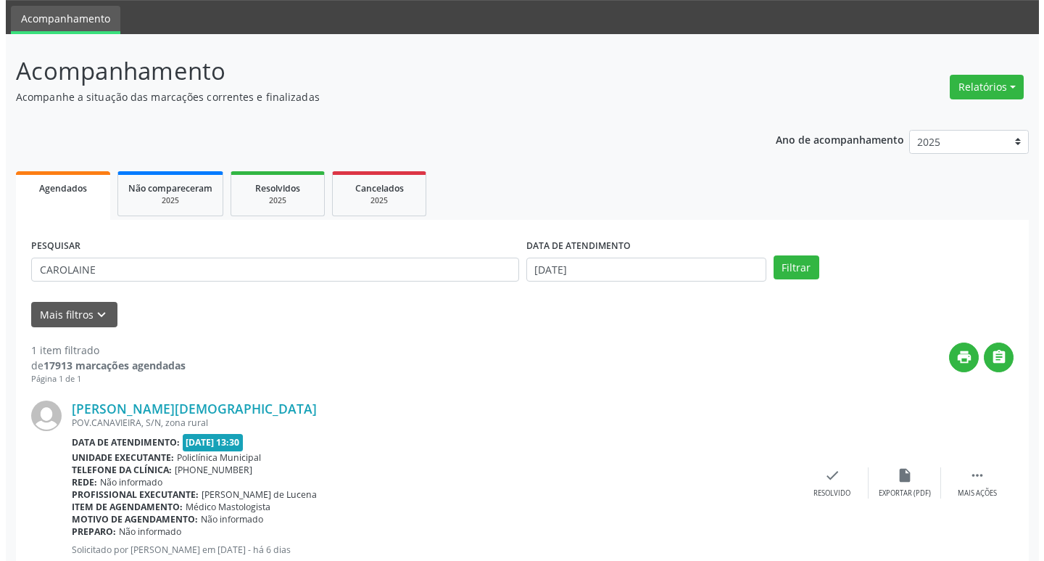
scroll to position [91, 0]
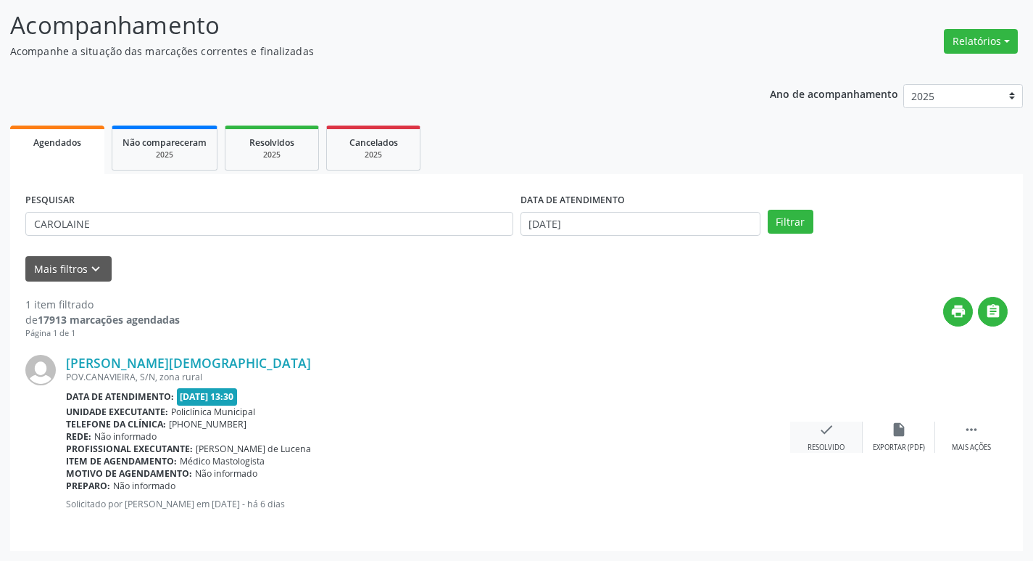
click at [814, 431] on div "check Resolvido" at bounding box center [826, 436] width 73 height 31
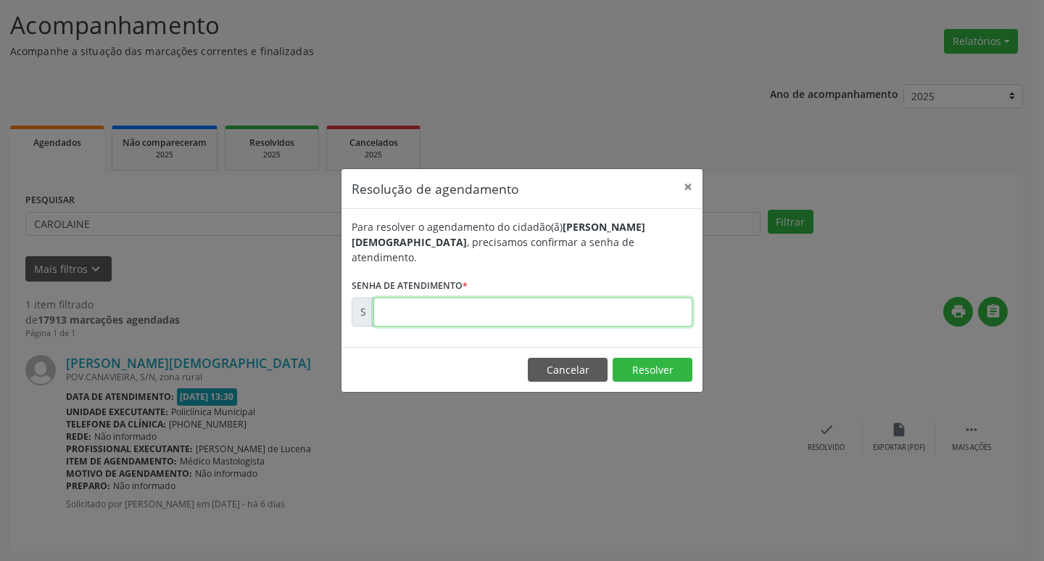
click at [563, 304] on input "text" at bounding box center [532, 311] width 319 height 29
type input "00176119"
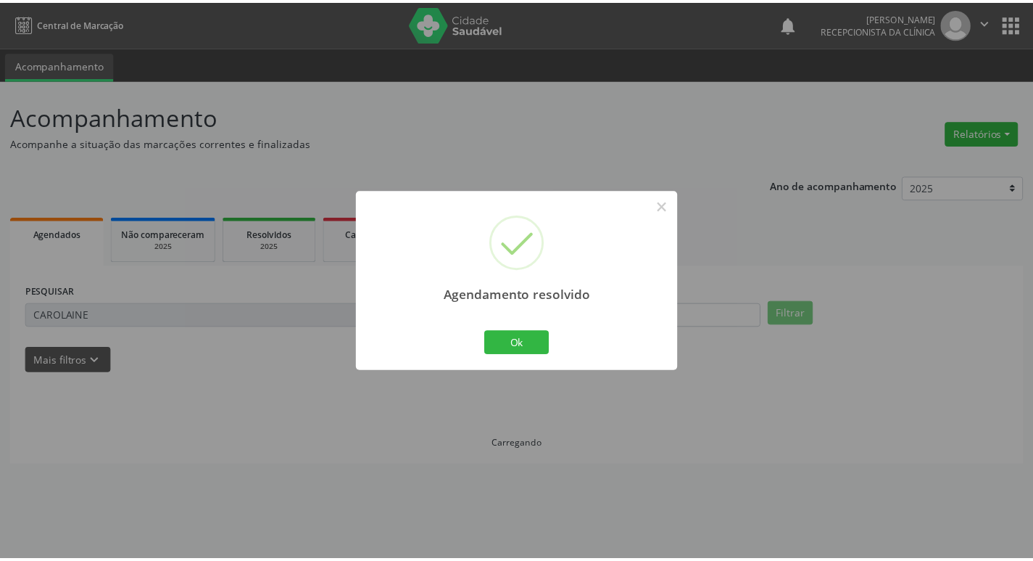
scroll to position [0, 0]
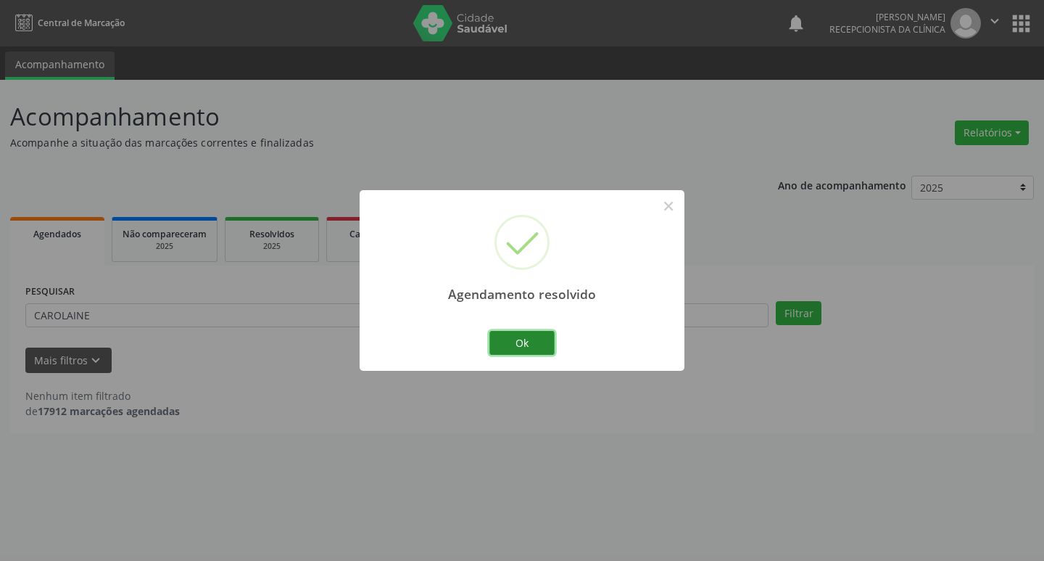
click at [532, 349] on button "Ok" at bounding box center [521, 343] width 65 height 25
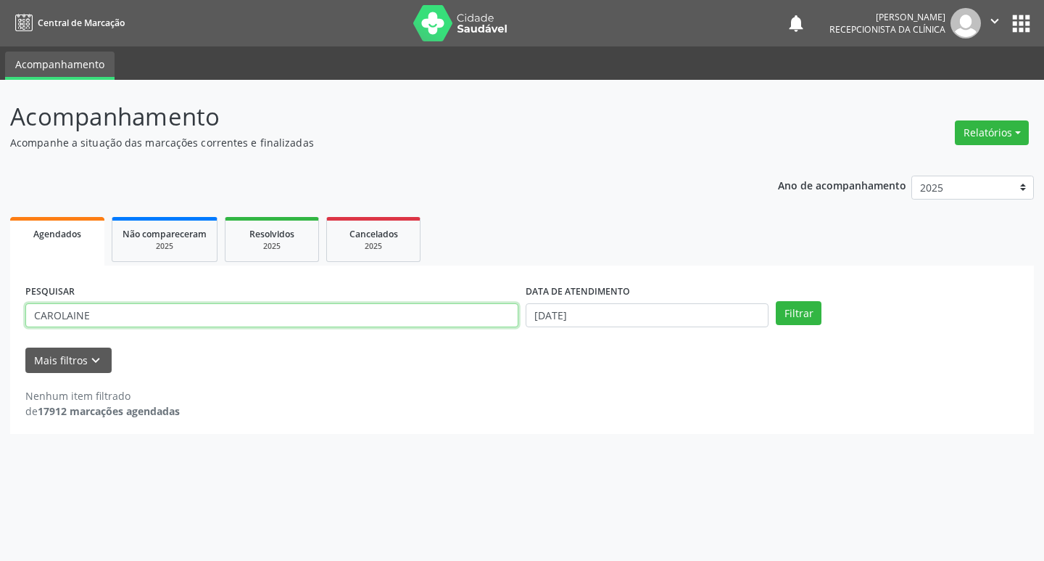
click at [155, 321] on input "CAROLAINE" at bounding box center [271, 315] width 493 height 25
type input "C"
type input "[PERSON_NAME]"
click at [795, 321] on button "Filtrar" at bounding box center [799, 313] width 46 height 25
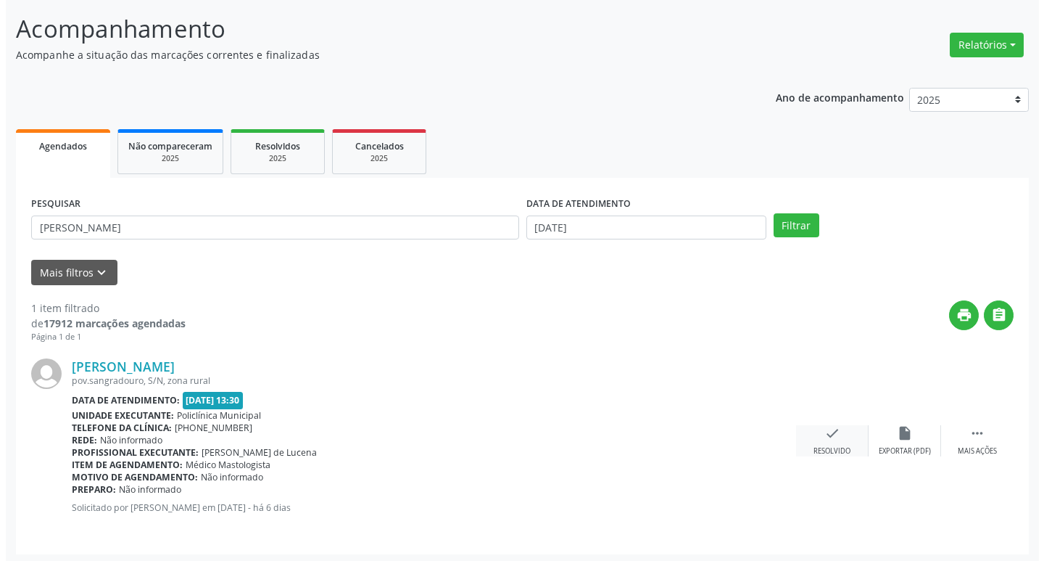
scroll to position [91, 0]
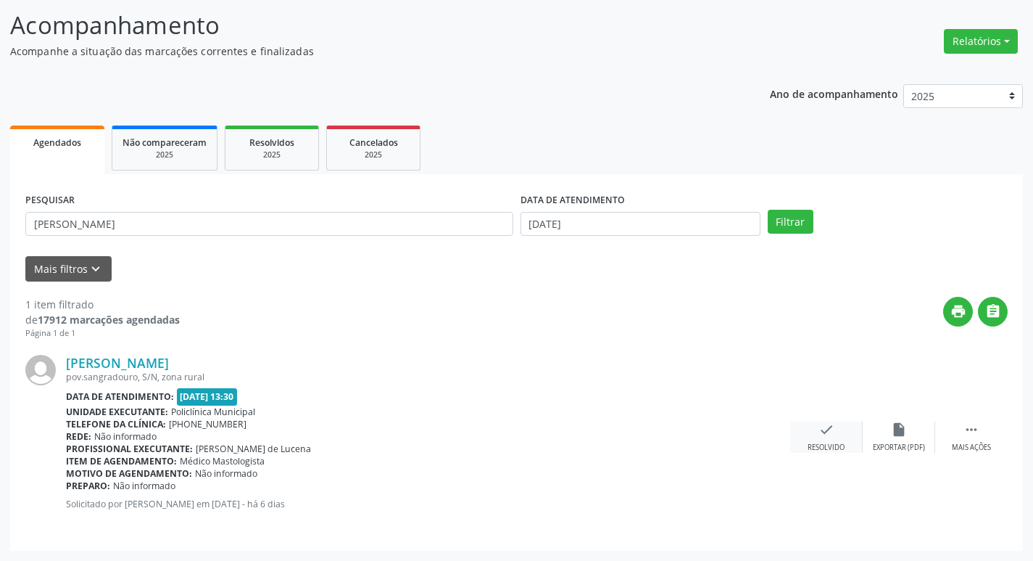
click at [815, 434] on div "check Resolvido" at bounding box center [826, 436] width 73 height 31
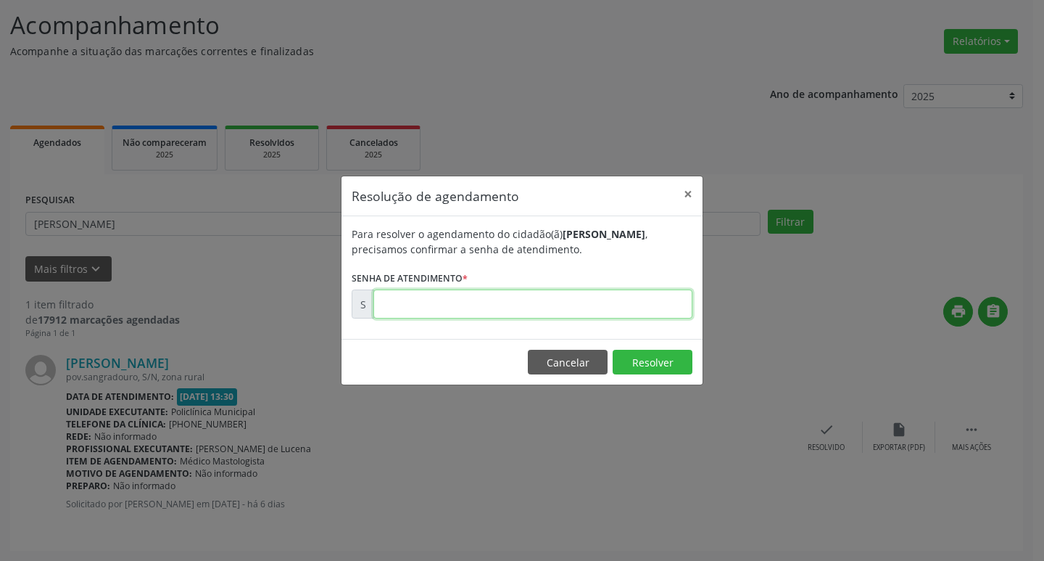
click at [558, 297] on input "text" at bounding box center [532, 303] width 319 height 29
type input "00176124"
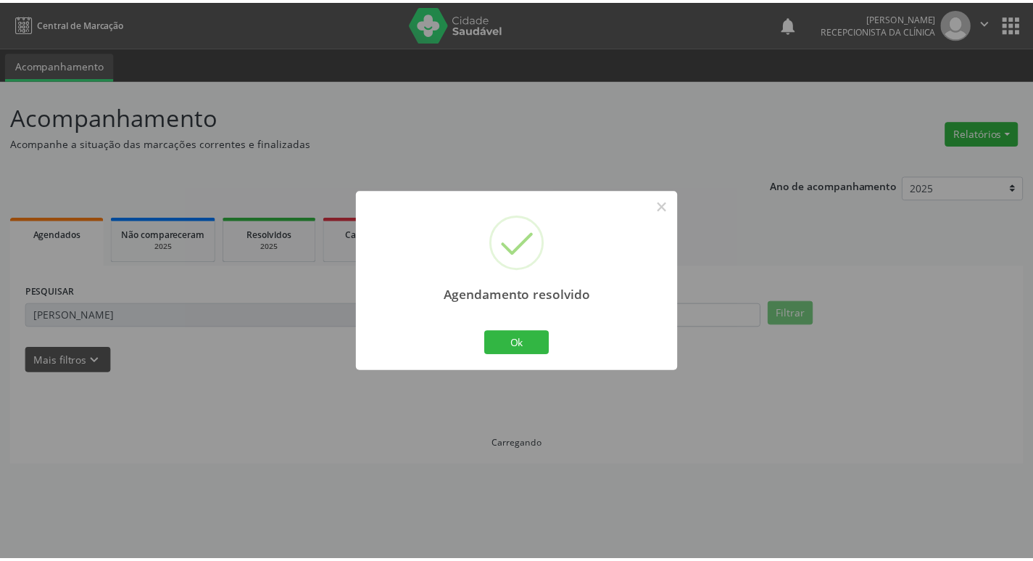
scroll to position [0, 0]
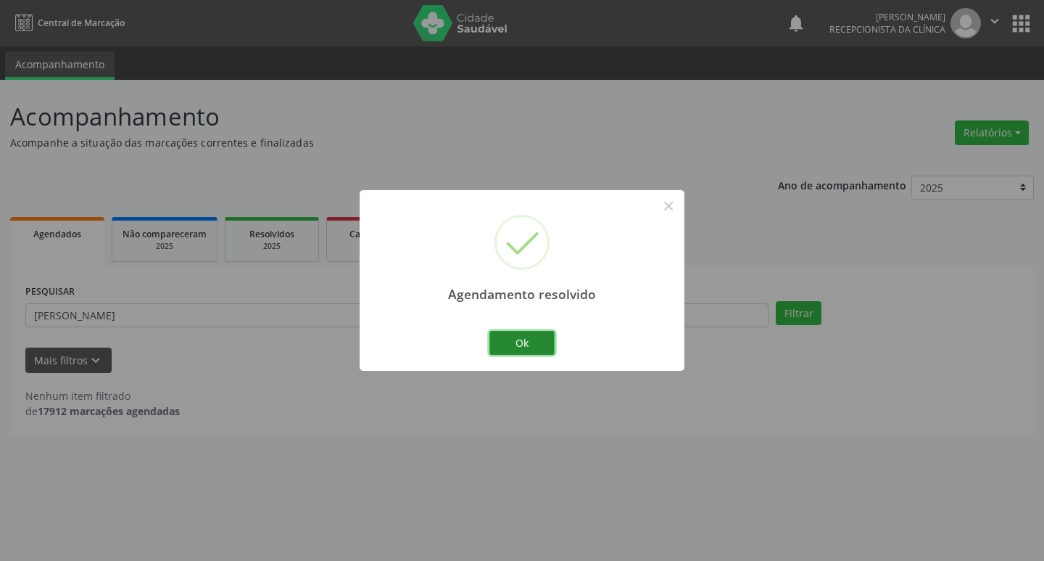
click at [546, 336] on button "Ok" at bounding box center [521, 343] width 65 height 25
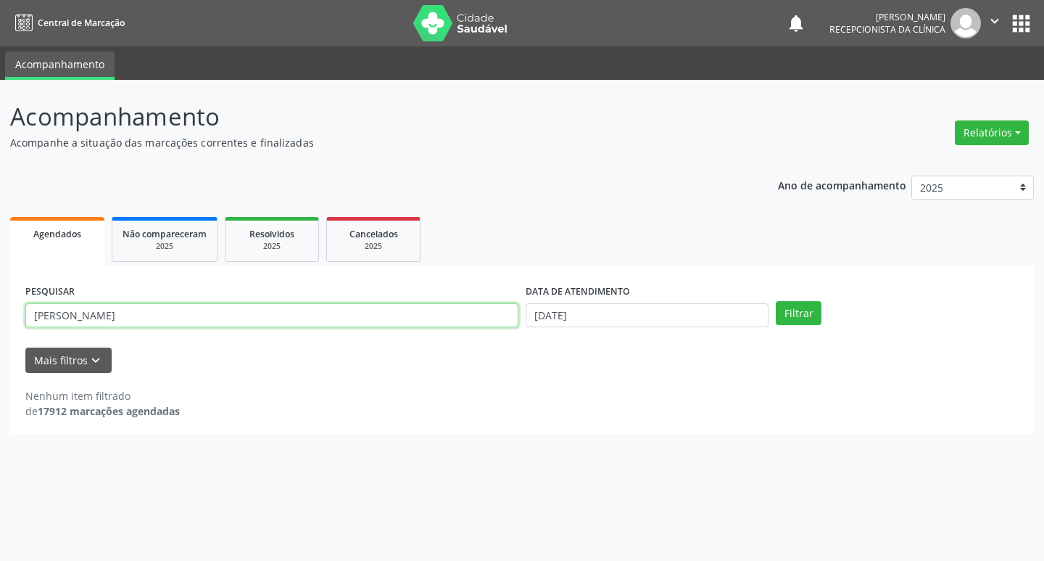
drag, startPoint x: 151, startPoint y: 311, endPoint x: 141, endPoint y: 315, distance: 10.1
click at [151, 315] on input "[PERSON_NAME]" at bounding box center [271, 315] width 493 height 25
type input "M"
type input "EDILANE"
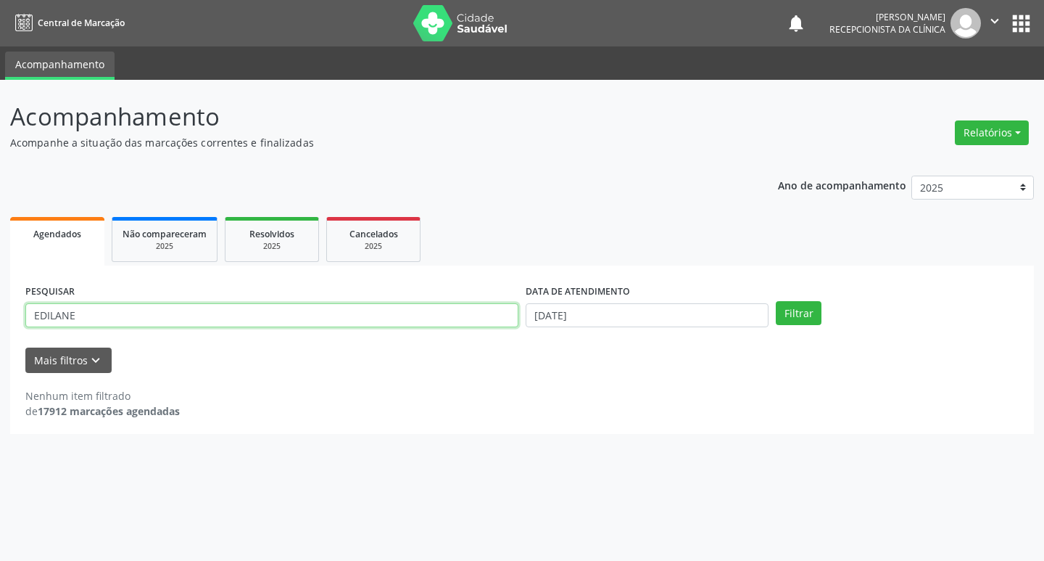
click at [776, 301] on button "Filtrar" at bounding box center [799, 313] width 46 height 25
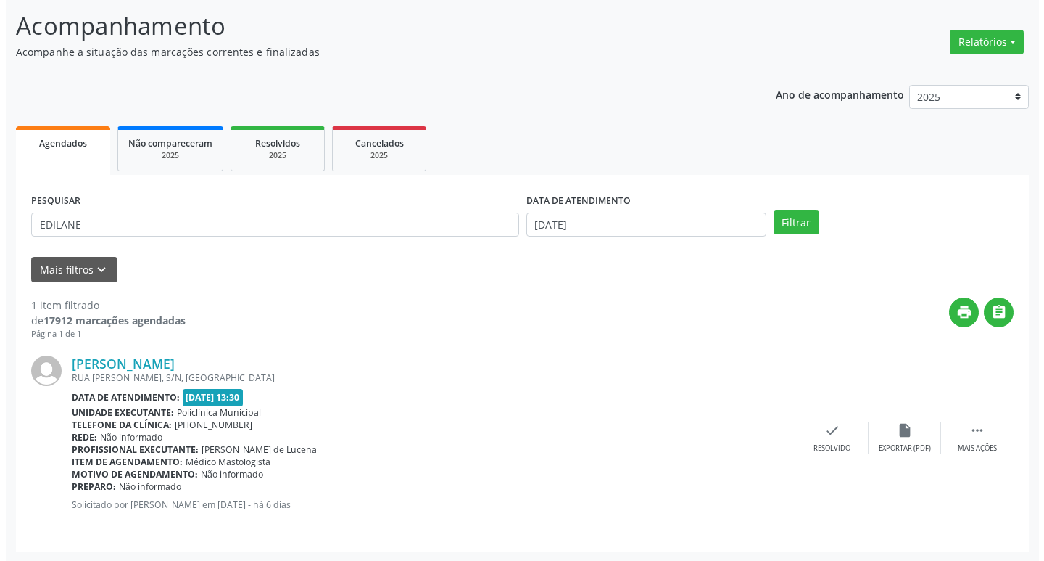
scroll to position [91, 0]
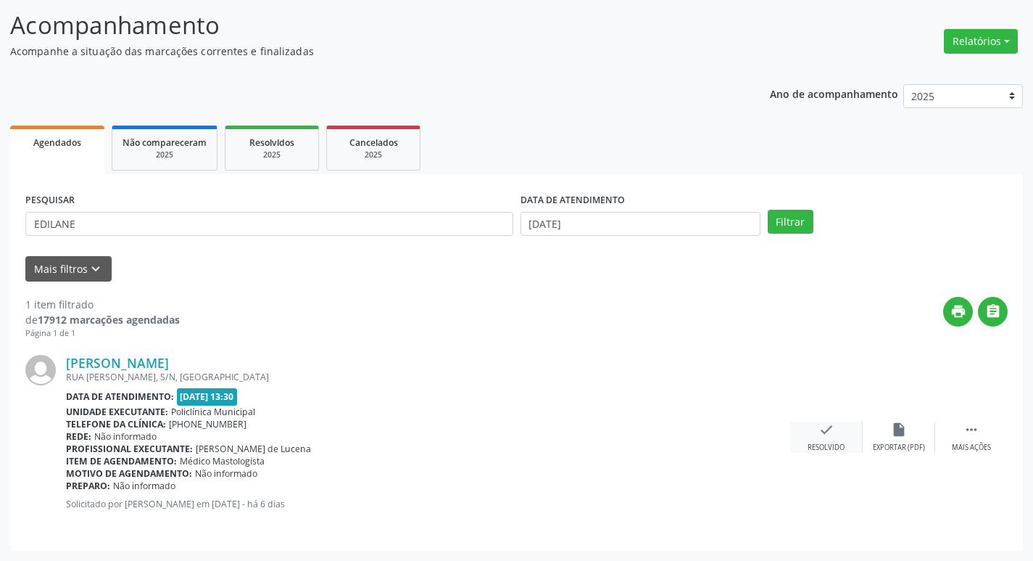
click at [842, 434] on div "check Resolvido" at bounding box center [826, 436] width 73 height 31
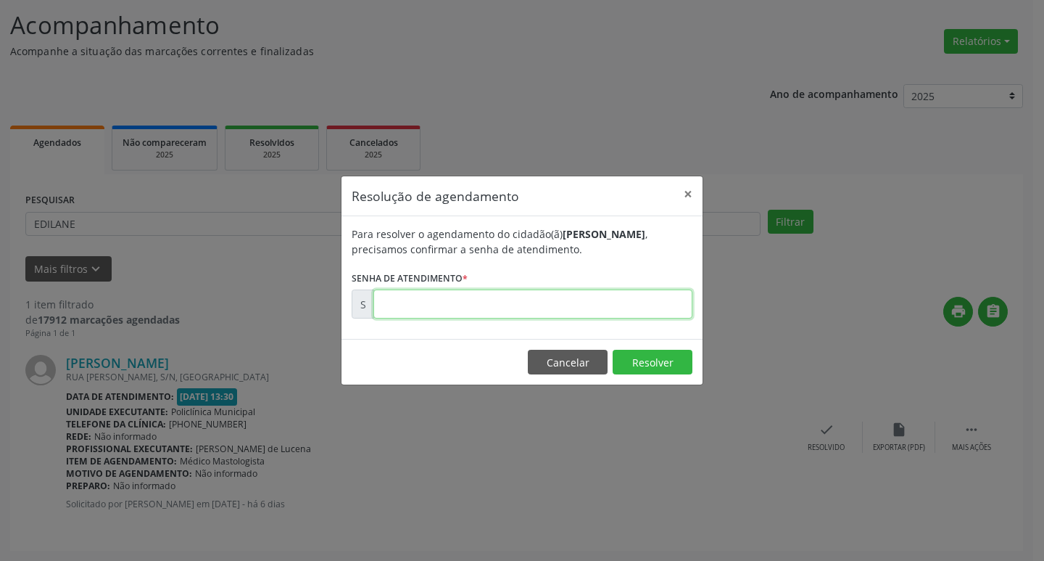
click at [677, 310] on input "text" at bounding box center [532, 303] width 319 height 29
type input "00176116"
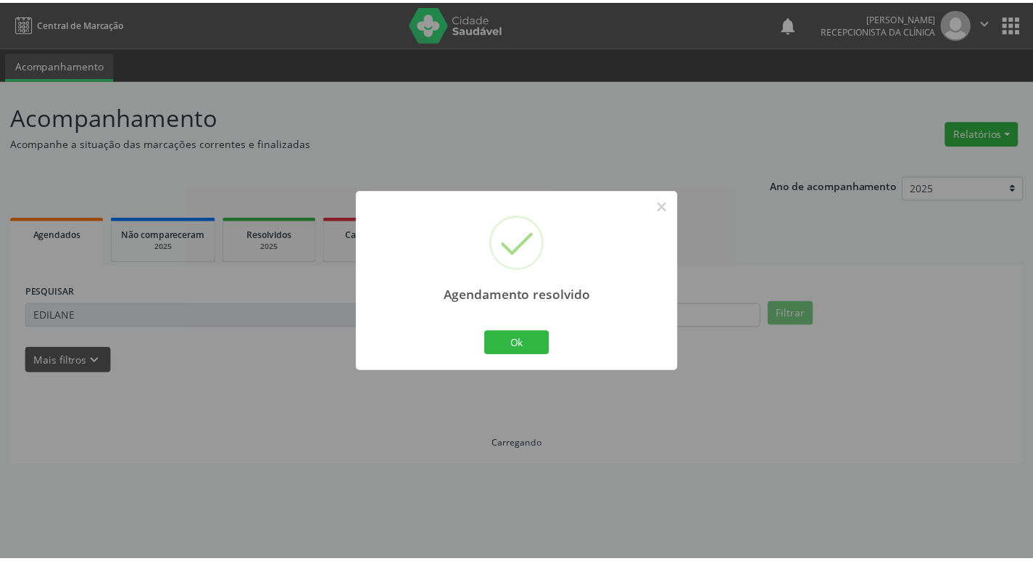
scroll to position [0, 0]
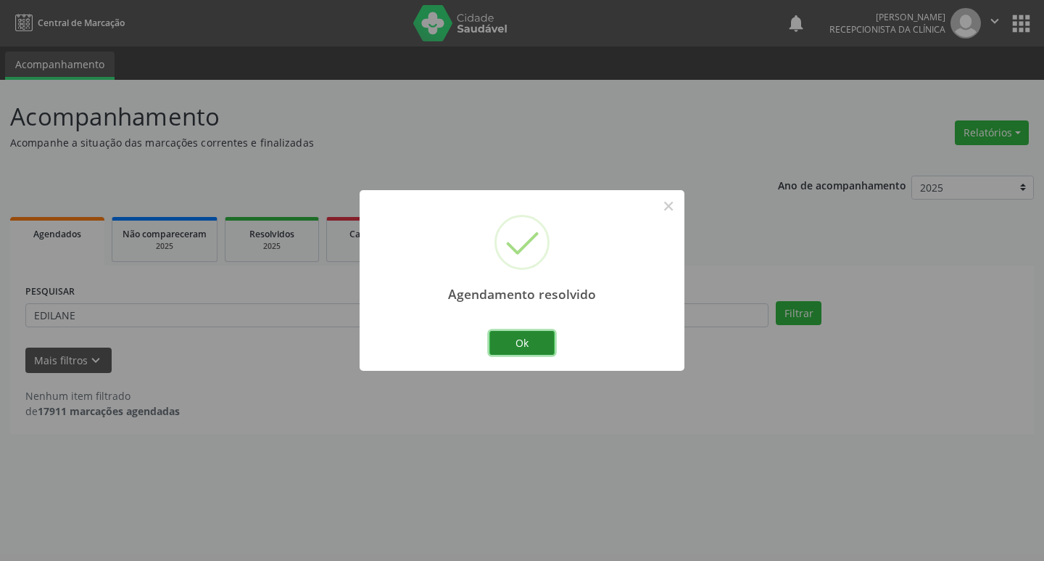
click at [548, 345] on button "Ok" at bounding box center [521, 343] width 65 height 25
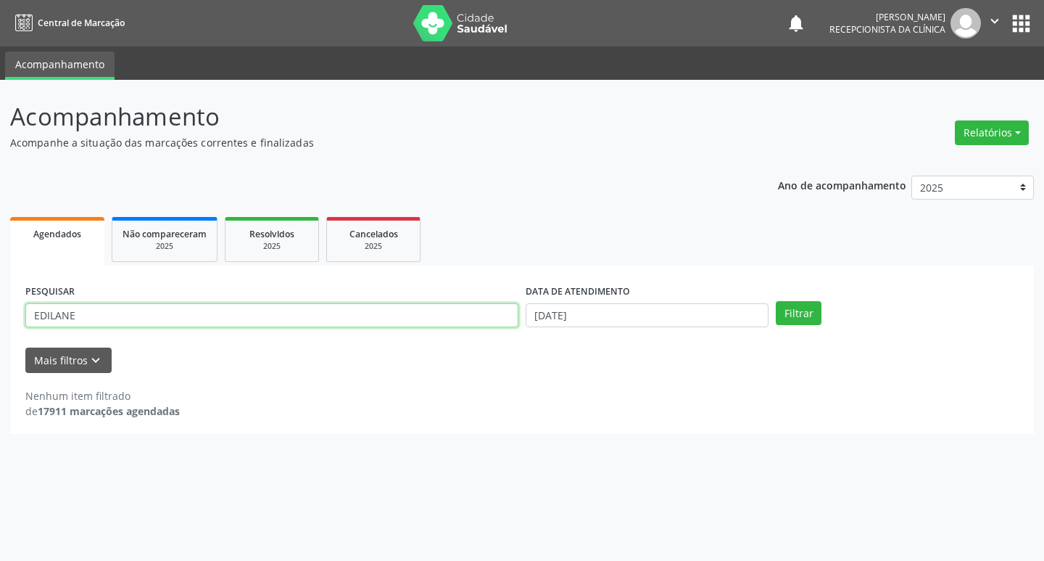
click at [146, 318] on input "EDILANE" at bounding box center [271, 315] width 493 height 25
type input "E"
click at [789, 315] on button "Filtrar" at bounding box center [799, 313] width 46 height 25
click at [809, 315] on button "Filtrar" at bounding box center [799, 313] width 46 height 25
click at [127, 318] on input "DIONTE" at bounding box center [271, 315] width 493 height 25
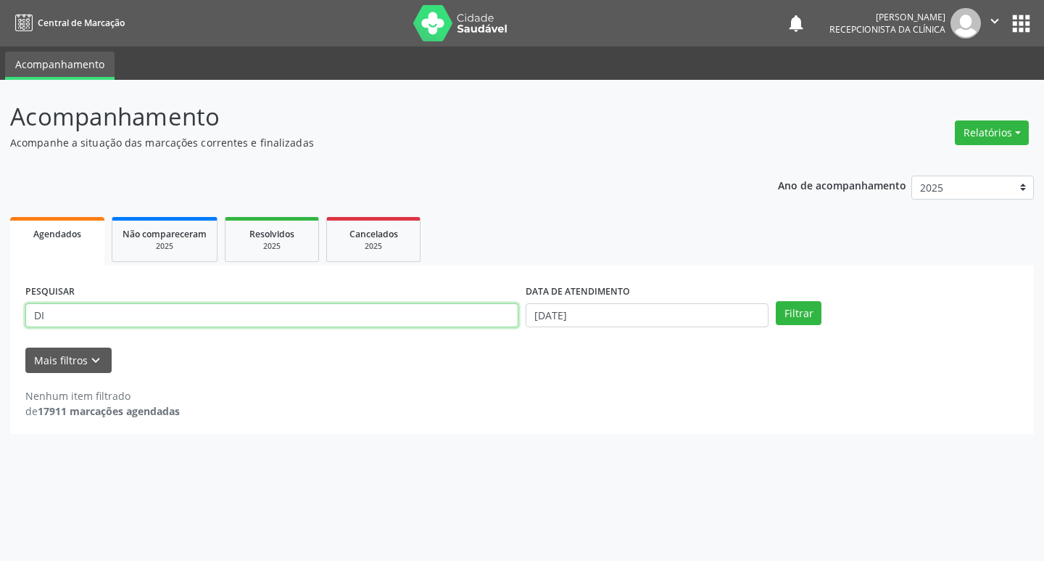
type input "D"
type input "DIONETE"
click at [776, 301] on button "Filtrar" at bounding box center [799, 313] width 46 height 25
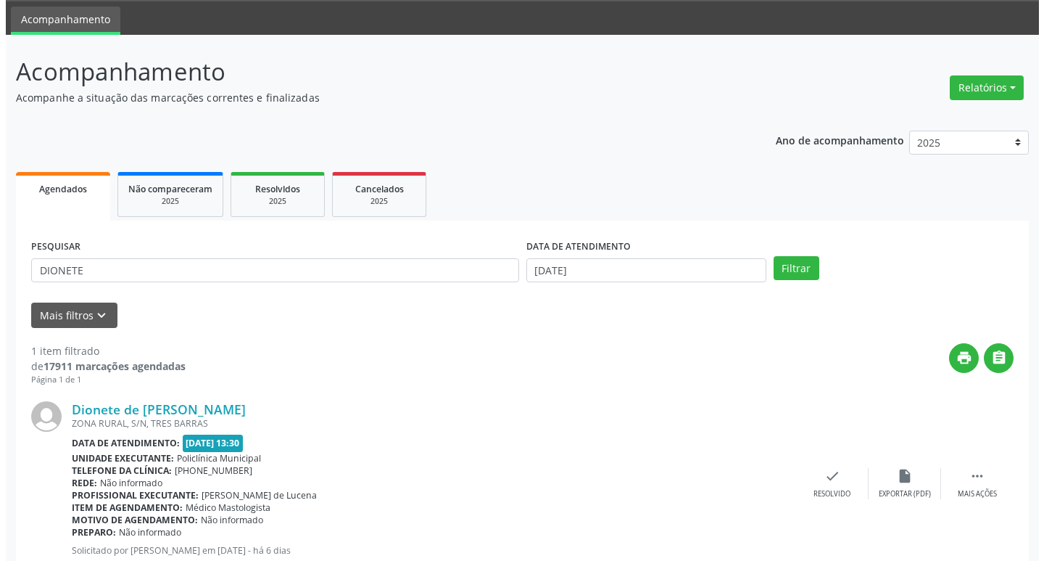
scroll to position [91, 0]
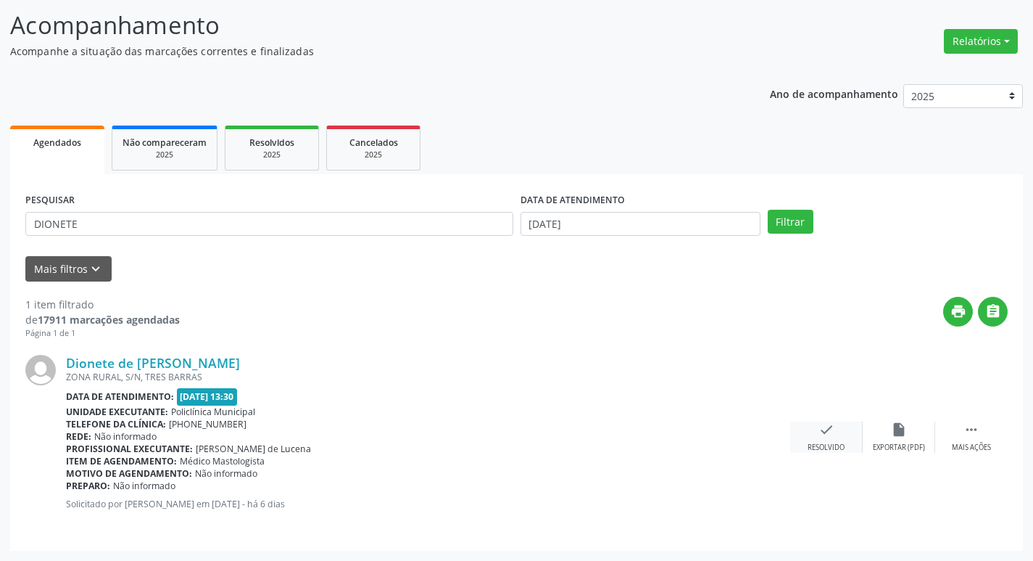
click at [849, 441] on div "check Resolvido" at bounding box center [826, 436] width 73 height 31
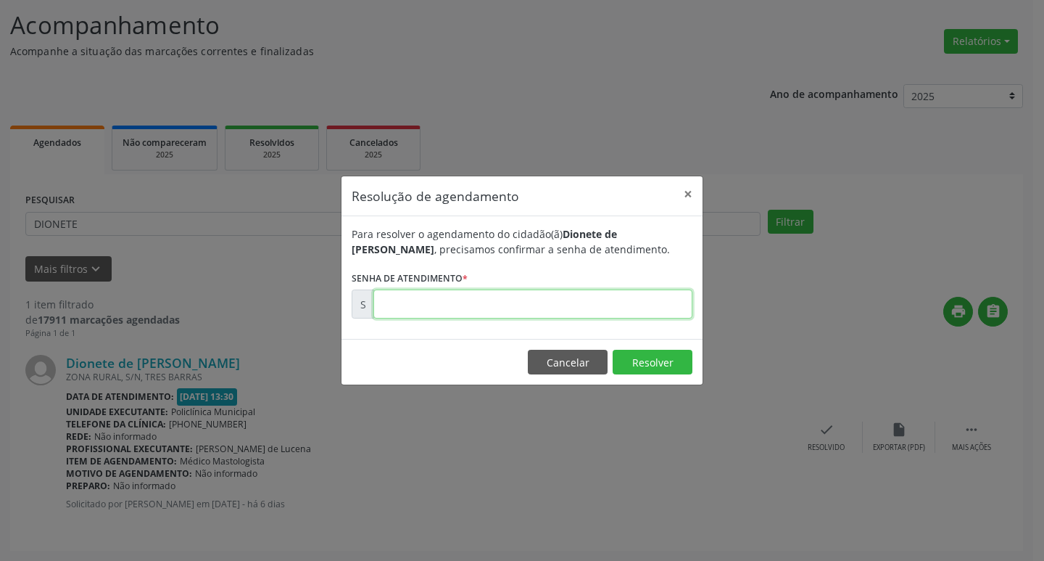
click at [569, 308] on input "text" at bounding box center [532, 303] width 319 height 29
type input "00176106"
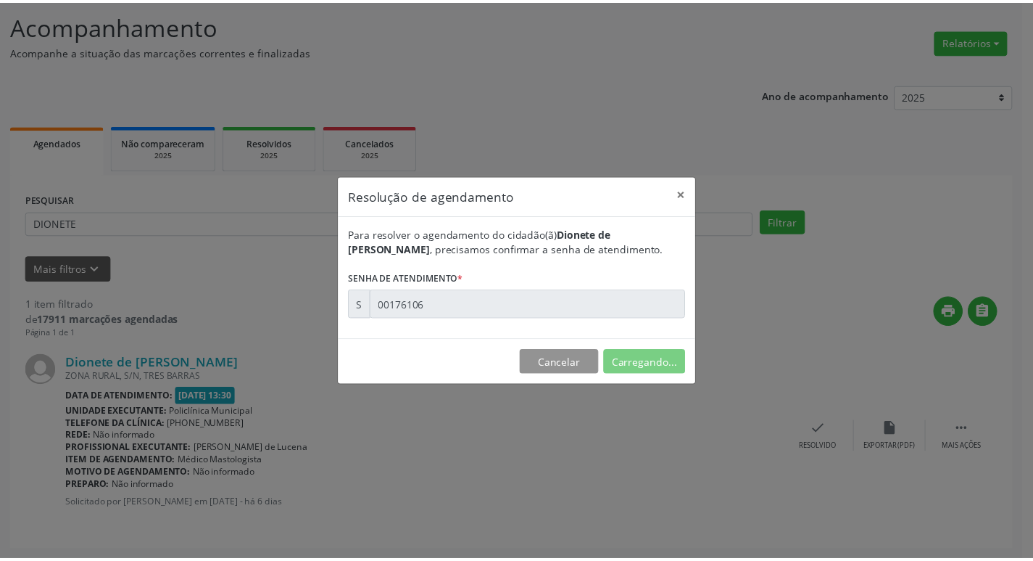
scroll to position [0, 0]
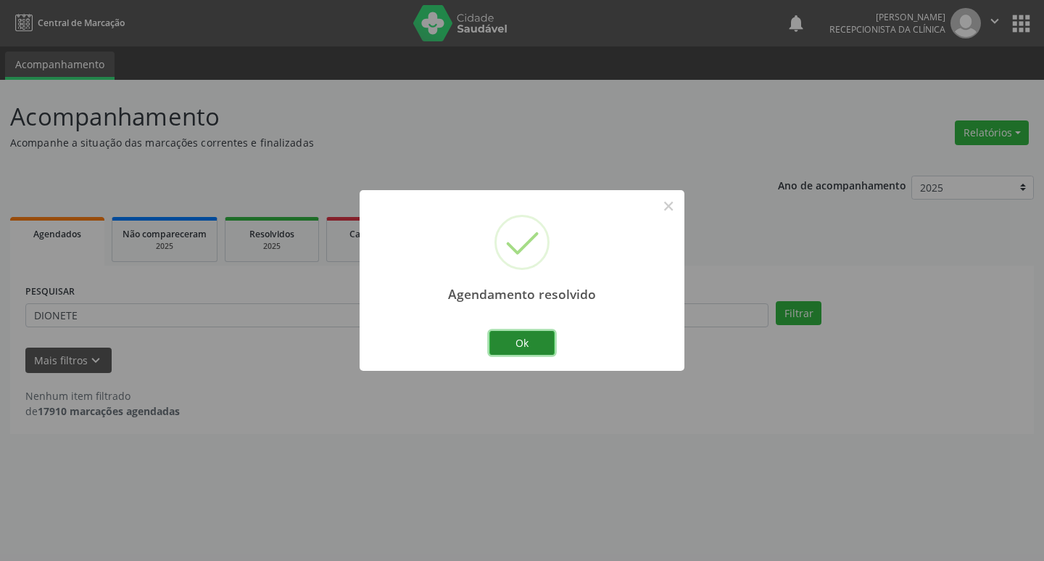
click at [553, 342] on button "Ok" at bounding box center [521, 343] width 65 height 25
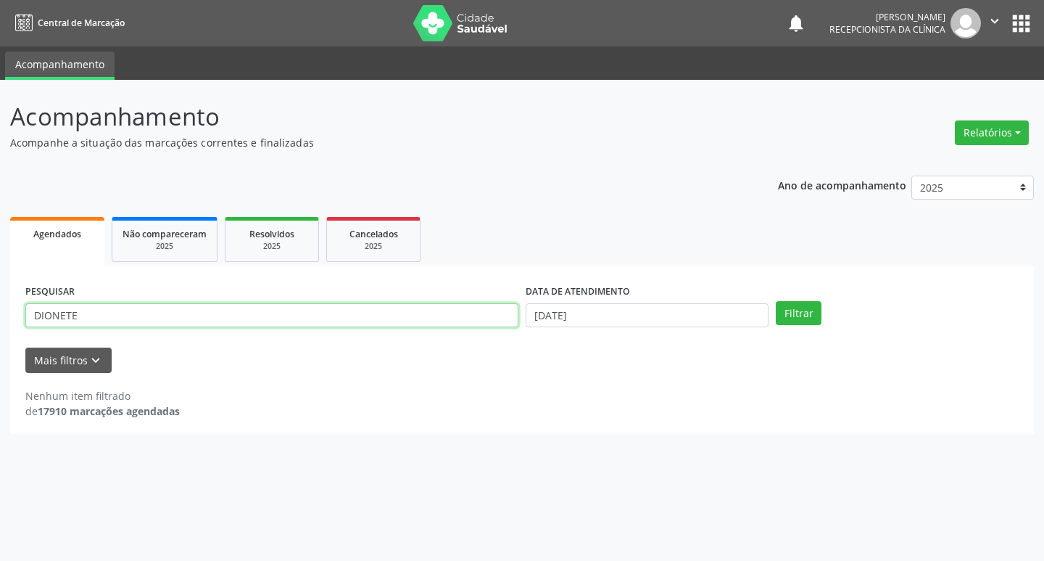
click at [218, 317] on input "DIONETE" at bounding box center [271, 315] width 493 height 25
type input "D"
click at [190, 321] on input "ELI" at bounding box center [271, 315] width 493 height 25
type input "ELIZANGELA"
click at [791, 317] on button "Filtrar" at bounding box center [799, 313] width 46 height 25
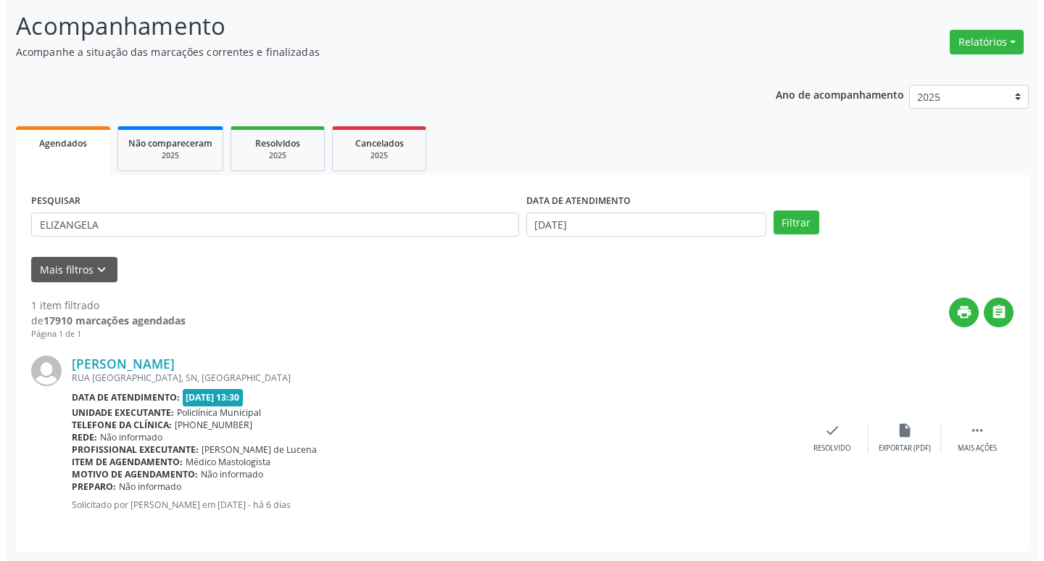
scroll to position [91, 0]
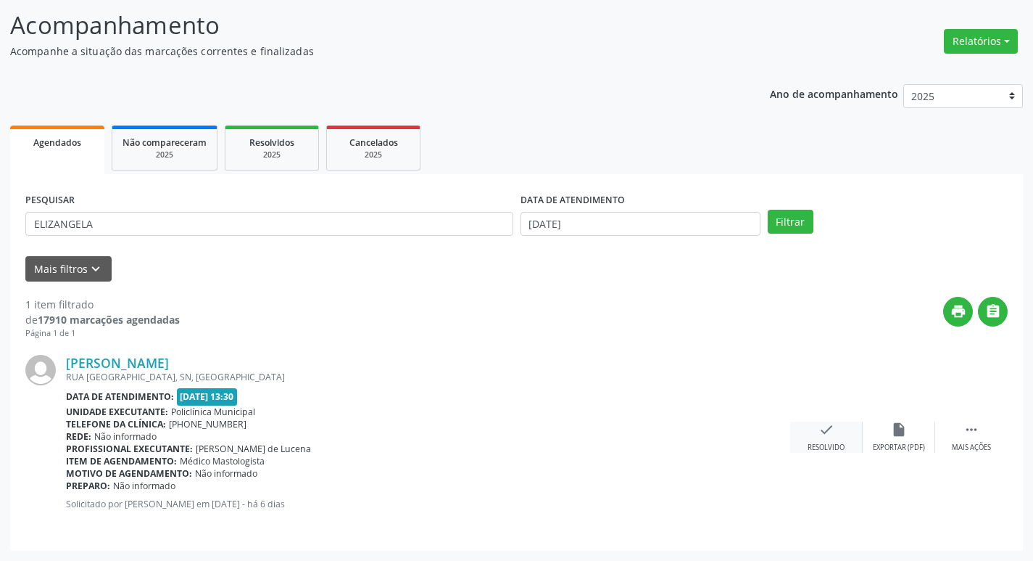
click at [830, 437] on icon "check" at bounding box center [827, 429] width 16 height 16
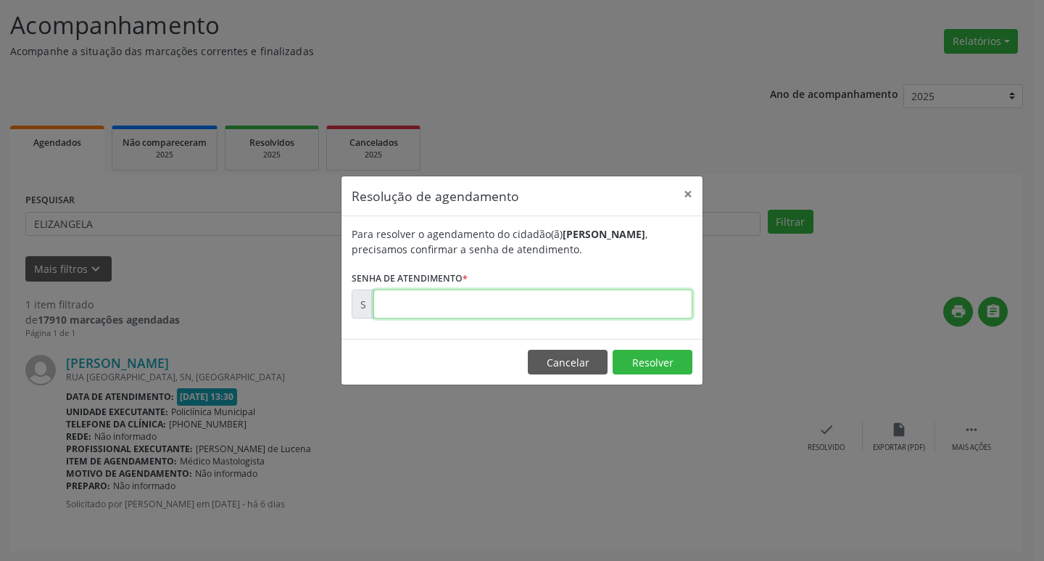
click at [526, 308] on input "text" at bounding box center [532, 303] width 319 height 29
type input "00176108"
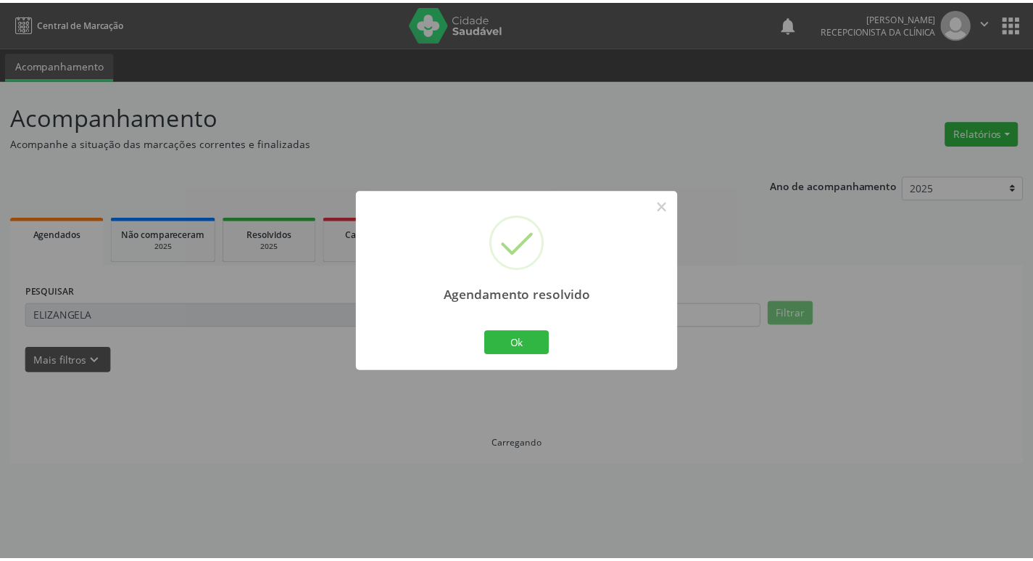
scroll to position [0, 0]
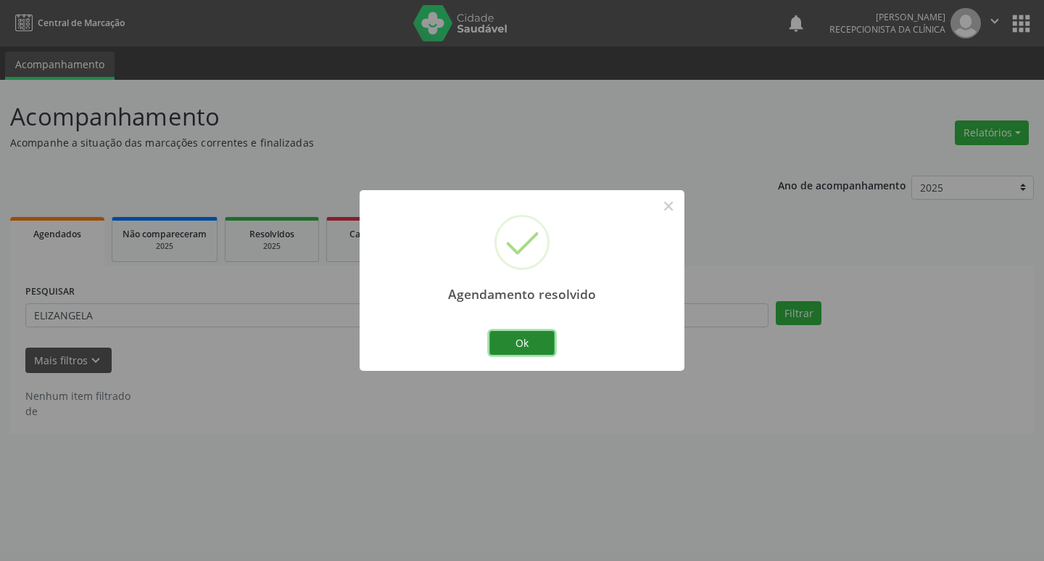
click at [534, 338] on button "Ok" at bounding box center [521, 343] width 65 height 25
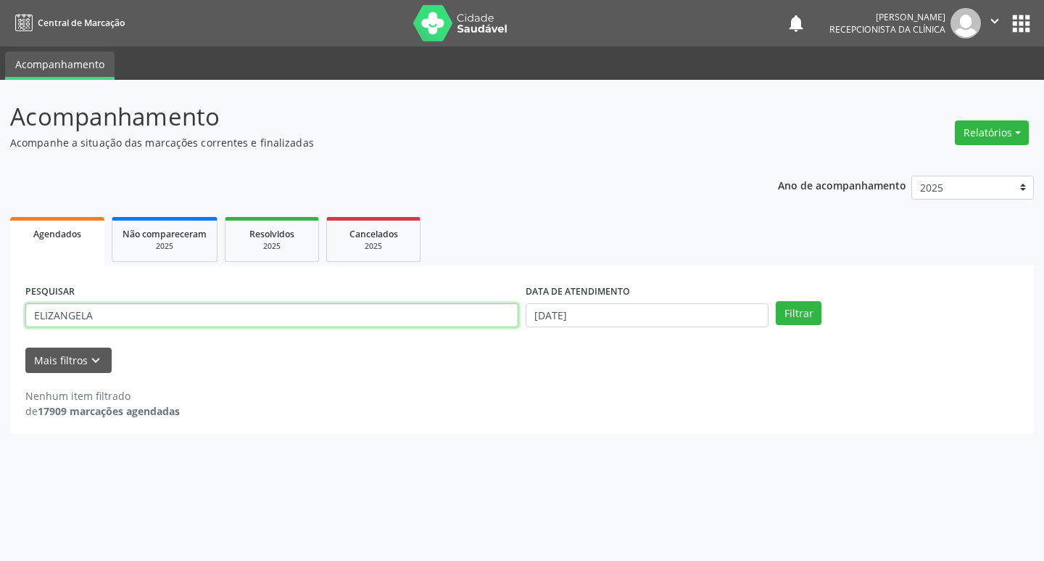
click at [231, 314] on input "ELIZANGELA" at bounding box center [271, 315] width 493 height 25
type input "E"
type input "[PERSON_NAME]"
click at [776, 301] on button "Filtrar" at bounding box center [799, 313] width 46 height 25
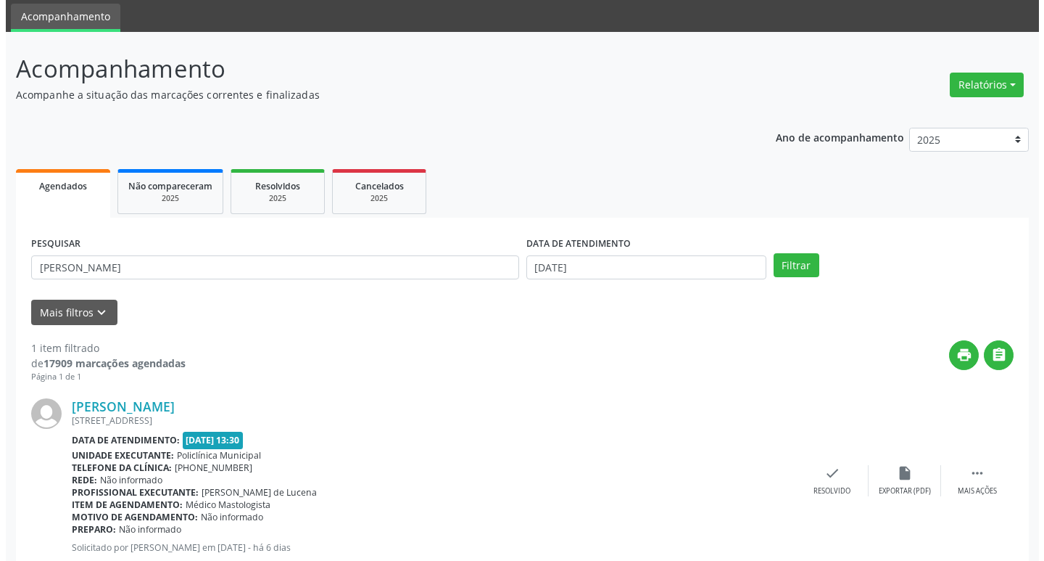
scroll to position [91, 0]
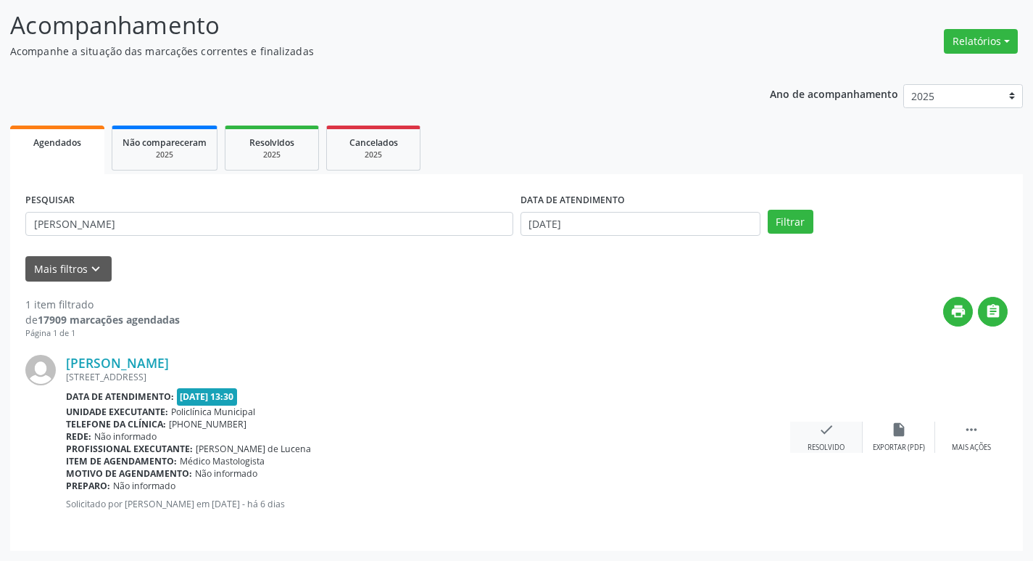
click at [840, 439] on div "check Resolvido" at bounding box center [826, 436] width 73 height 31
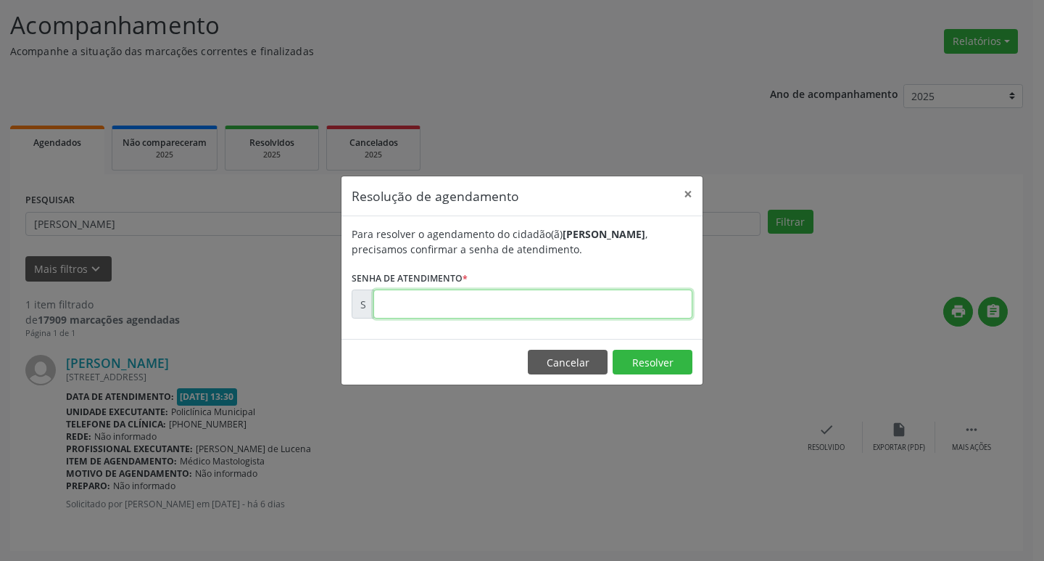
click at [513, 302] on input "text" at bounding box center [532, 303] width 319 height 29
type input "00176122"
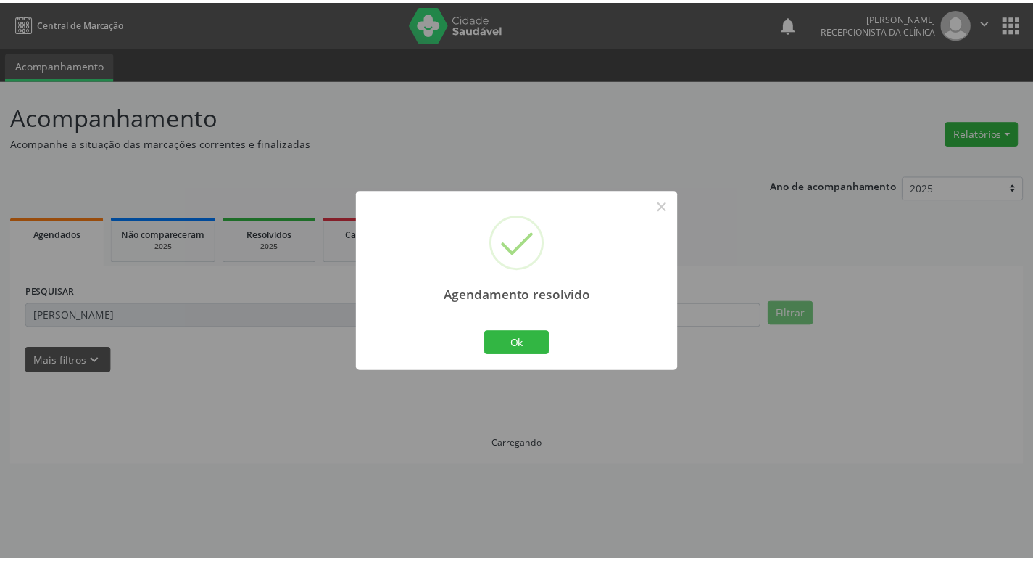
scroll to position [0, 0]
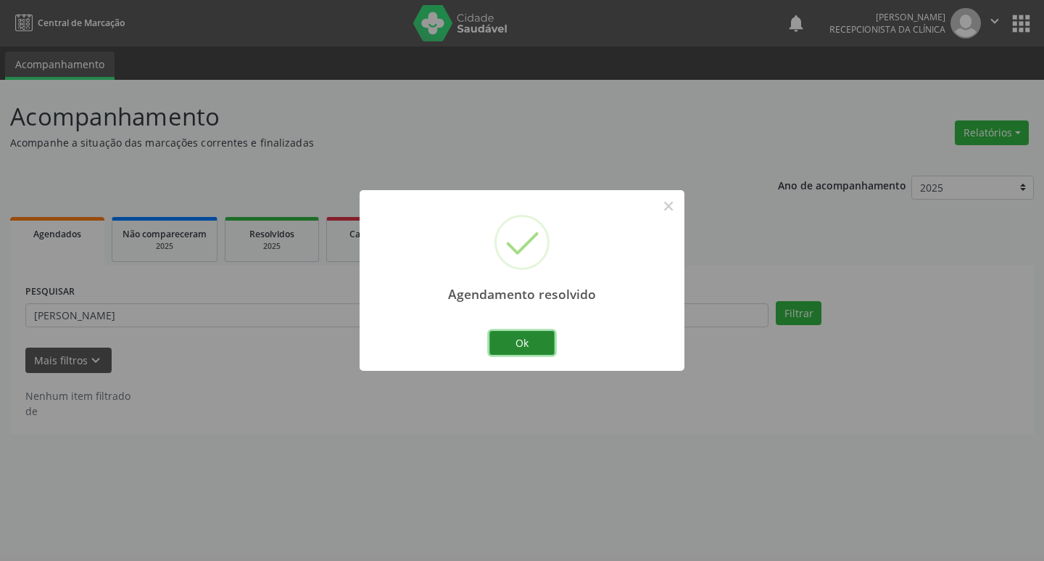
click at [535, 334] on button "Ok" at bounding box center [521, 343] width 65 height 25
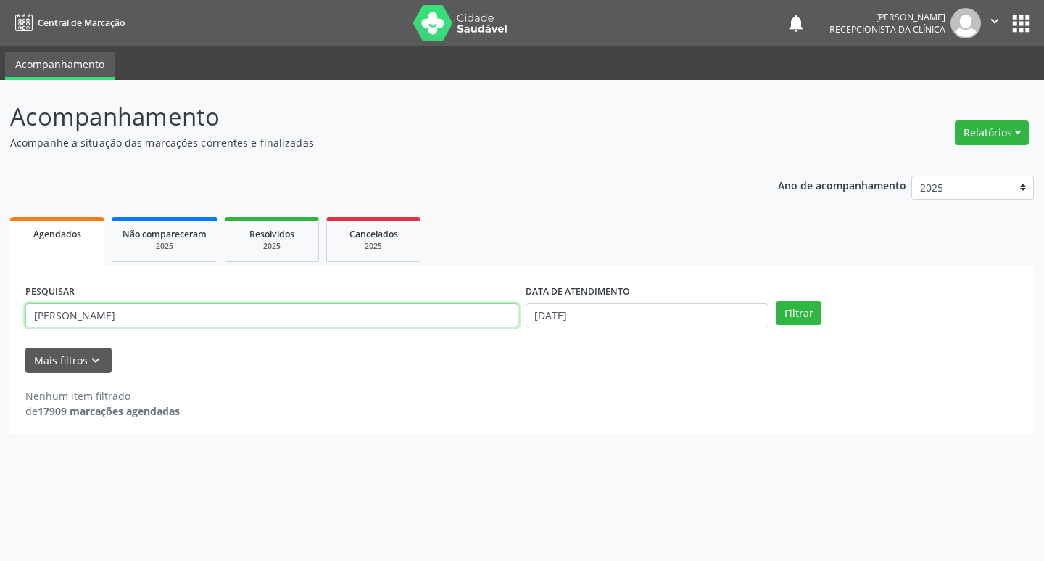
click at [130, 308] on input "[PERSON_NAME]" at bounding box center [271, 315] width 493 height 25
type input "H"
type input "[PERSON_NAME]"
click at [785, 315] on button "Filtrar" at bounding box center [799, 313] width 46 height 25
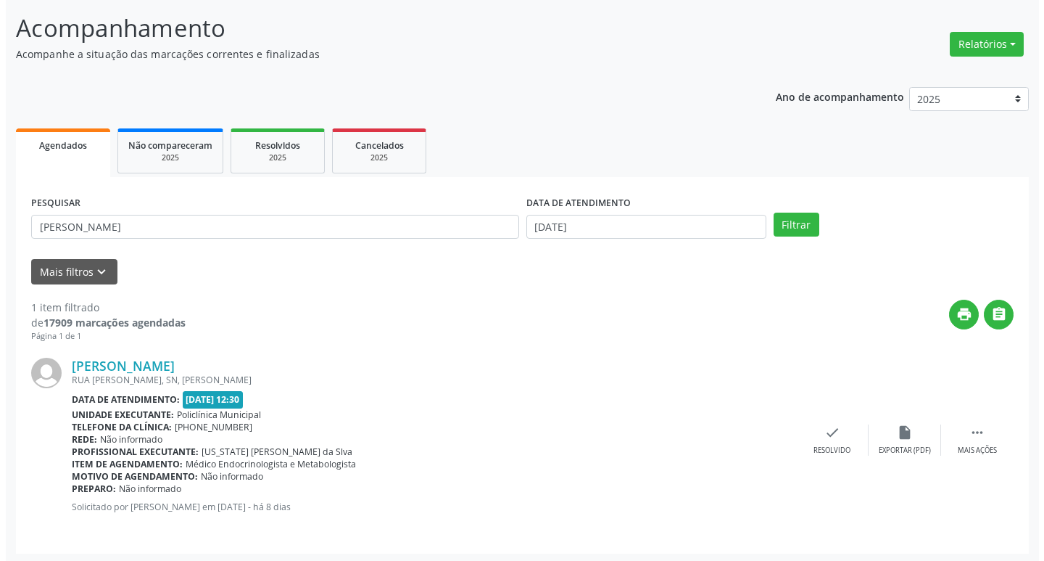
scroll to position [91, 0]
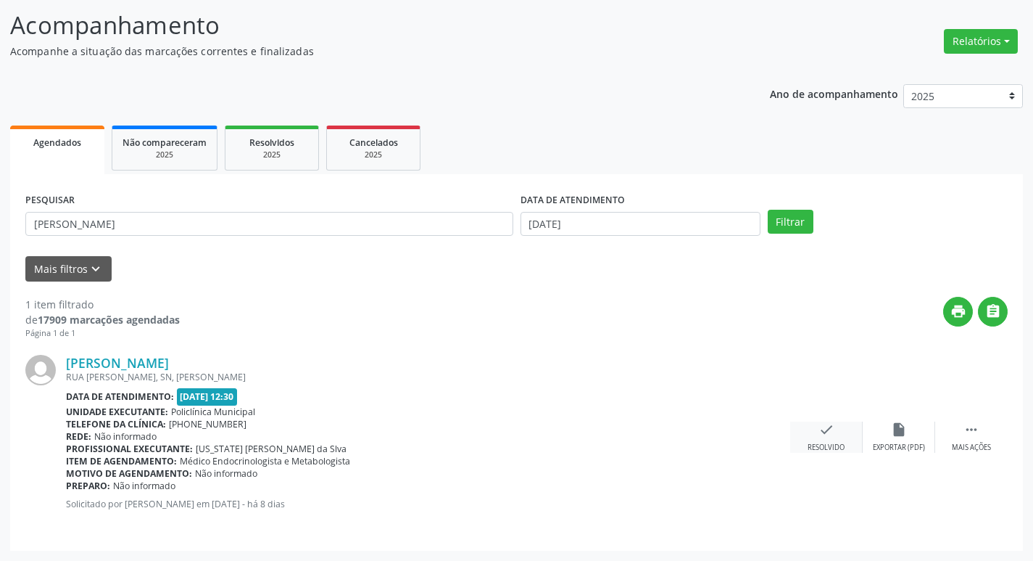
drag, startPoint x: 823, startPoint y: 429, endPoint x: 817, endPoint y: 434, distance: 7.7
click at [817, 434] on div "check Resolvido" at bounding box center [826, 436] width 73 height 31
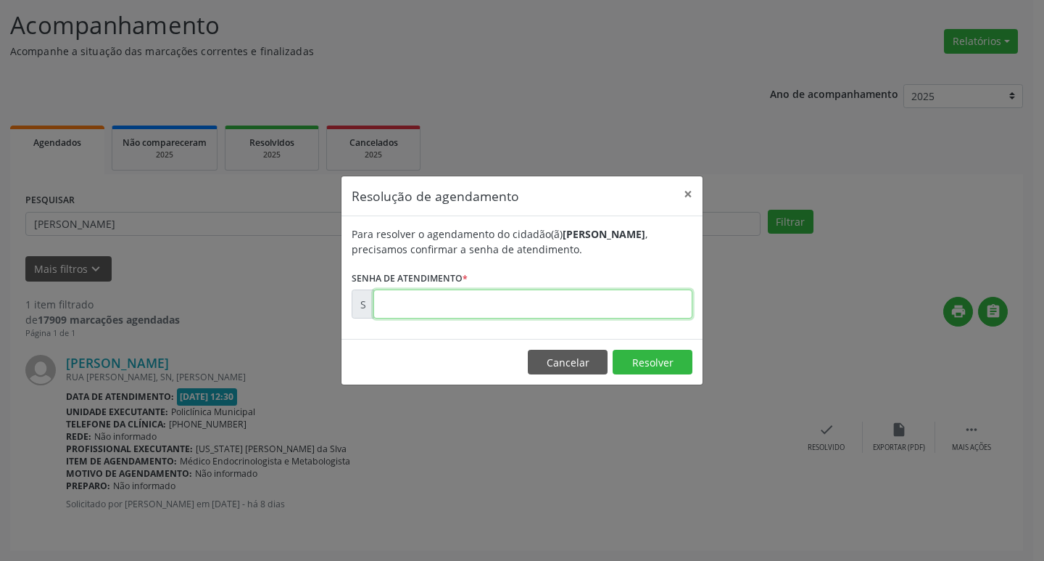
click at [641, 310] on input "text" at bounding box center [532, 303] width 319 height 29
type input "00175772"
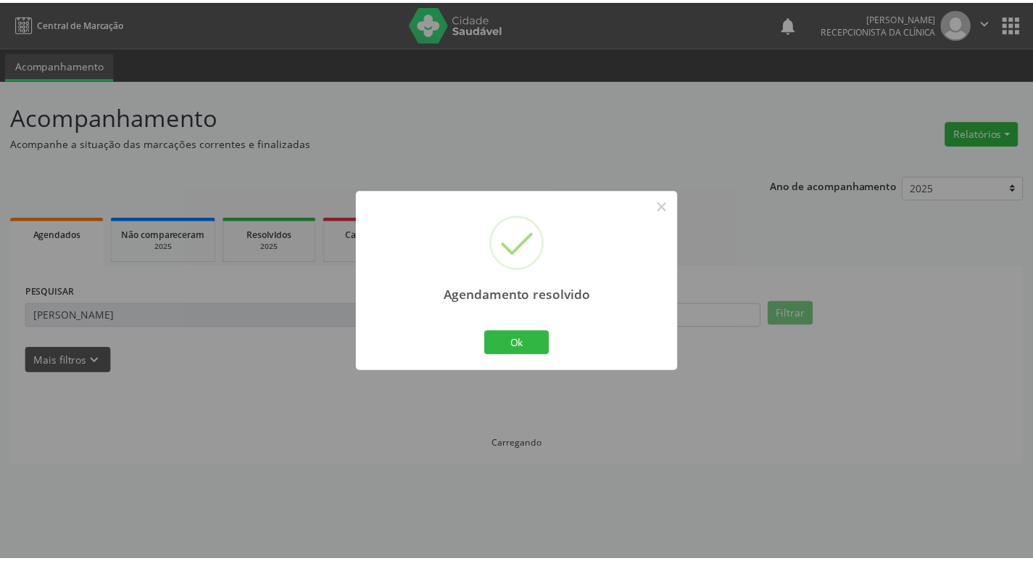
scroll to position [0, 0]
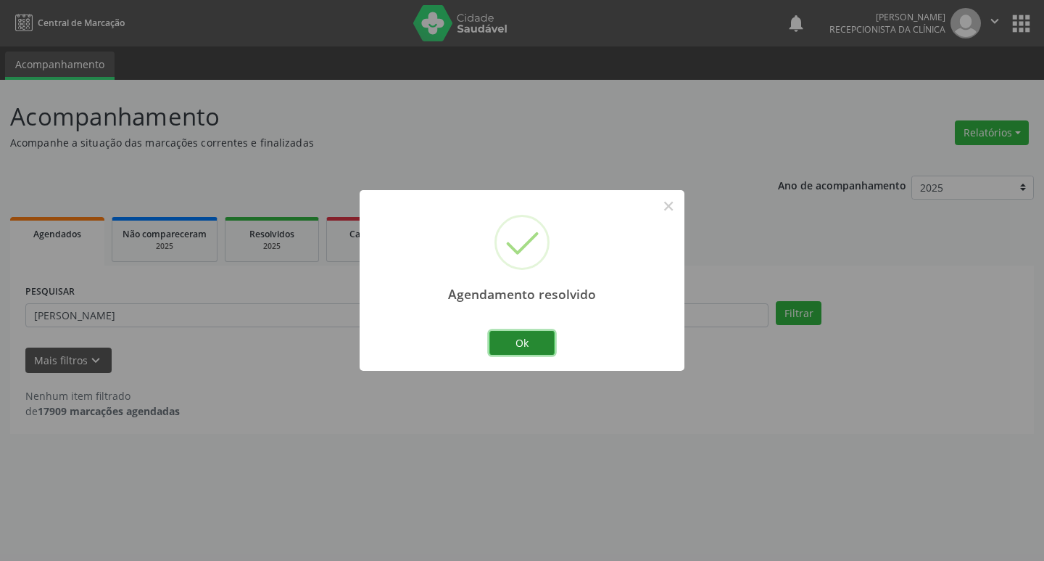
click at [544, 346] on button "Ok" at bounding box center [521, 343] width 65 height 25
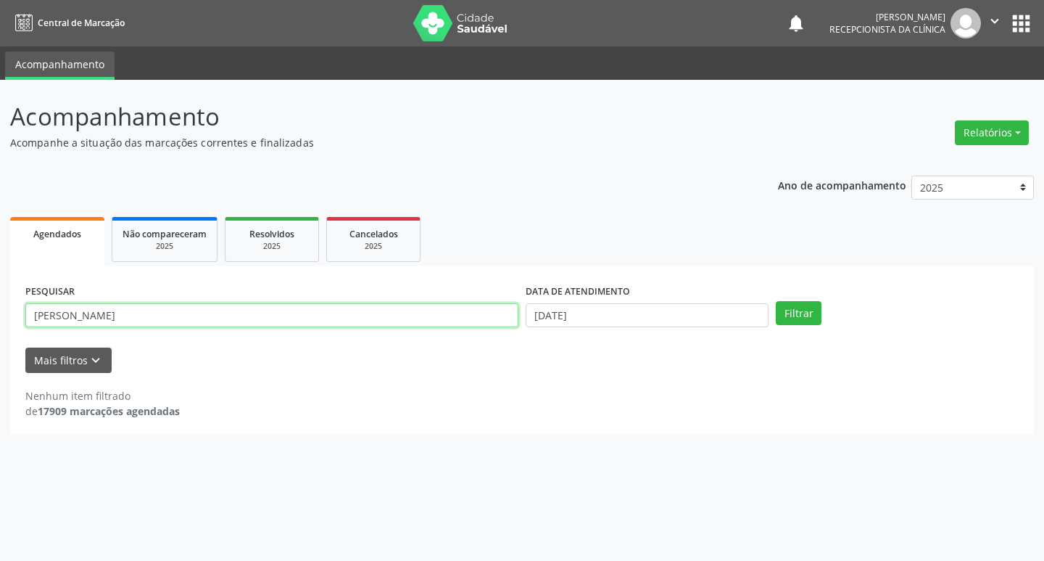
click at [270, 315] on input "[PERSON_NAME]" at bounding box center [271, 315] width 493 height 25
type input "A"
type input "ODETE"
click at [776, 301] on button "Filtrar" at bounding box center [799, 313] width 46 height 25
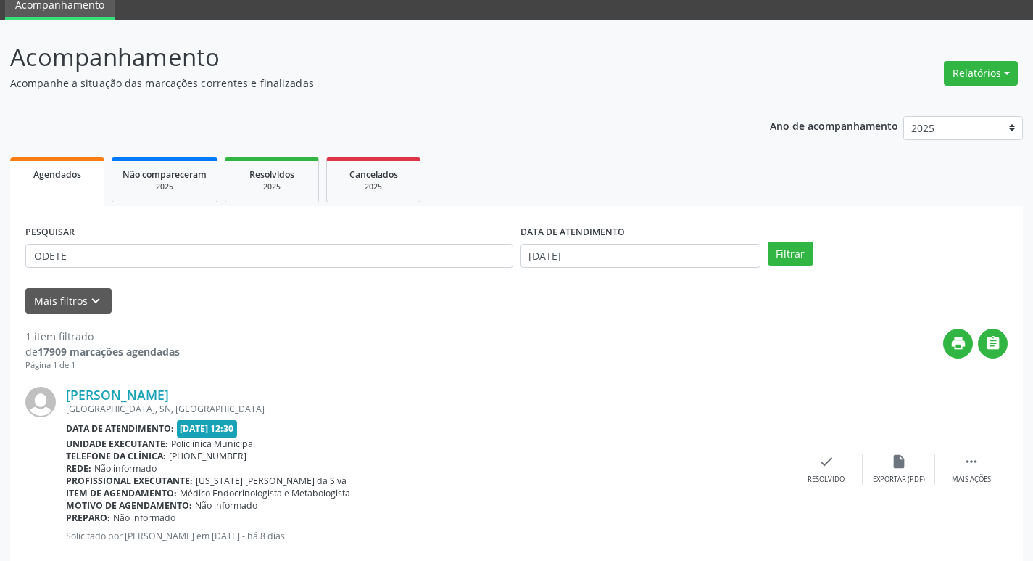
scroll to position [91, 0]
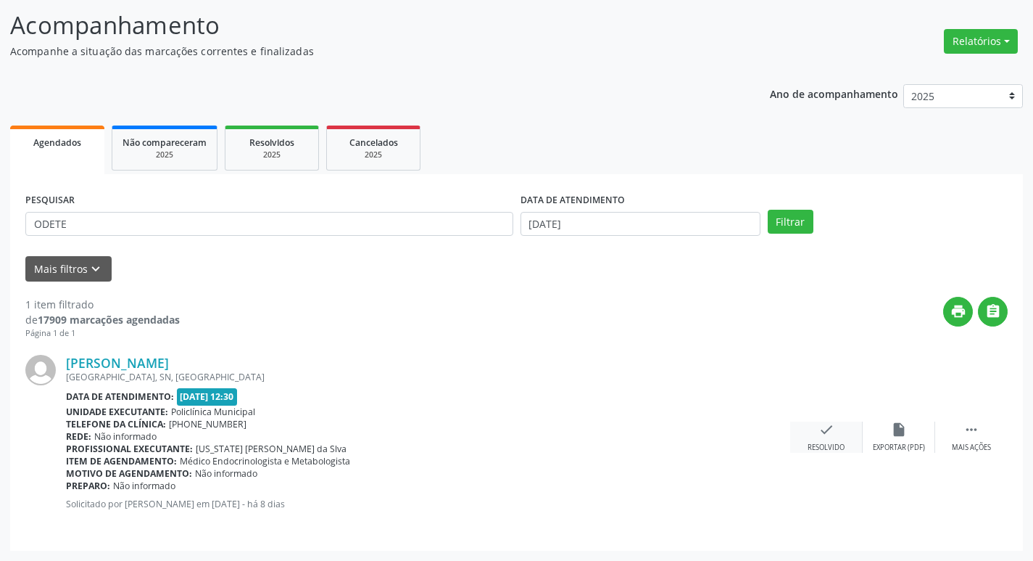
click at [839, 442] on div "check Resolvido" at bounding box center [826, 436] width 73 height 31
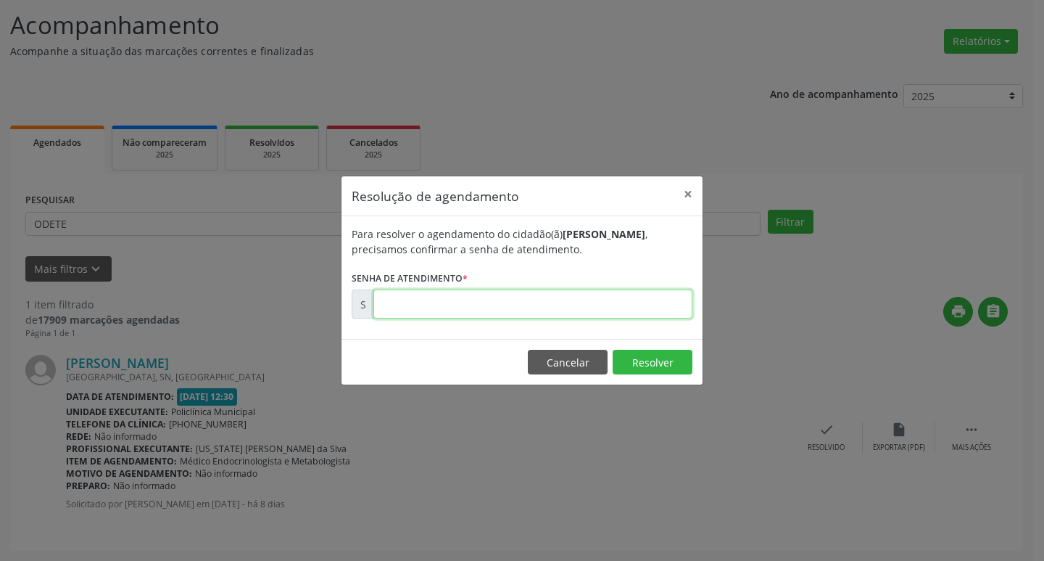
click at [579, 308] on input "text" at bounding box center [532, 303] width 319 height 29
type input "70340421"
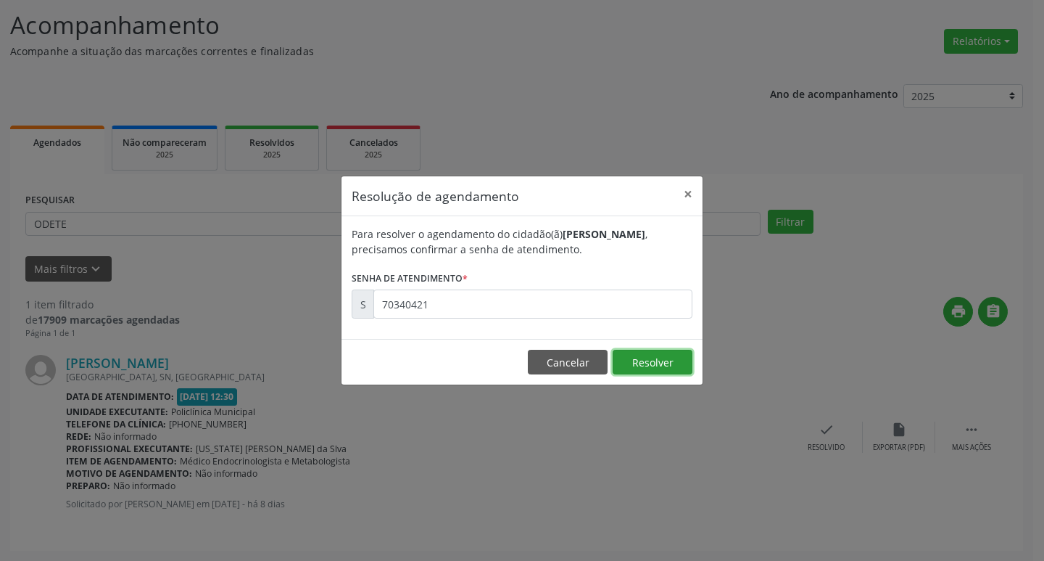
click at [638, 357] on button "Resolver" at bounding box center [653, 362] width 80 height 25
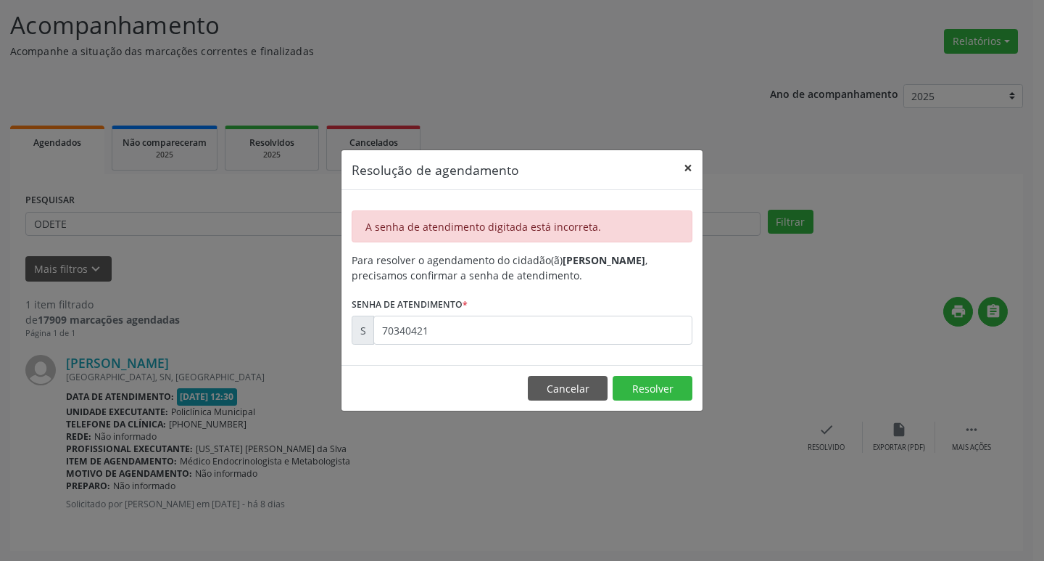
click at [687, 170] on button "×" at bounding box center [688, 168] width 29 height 36
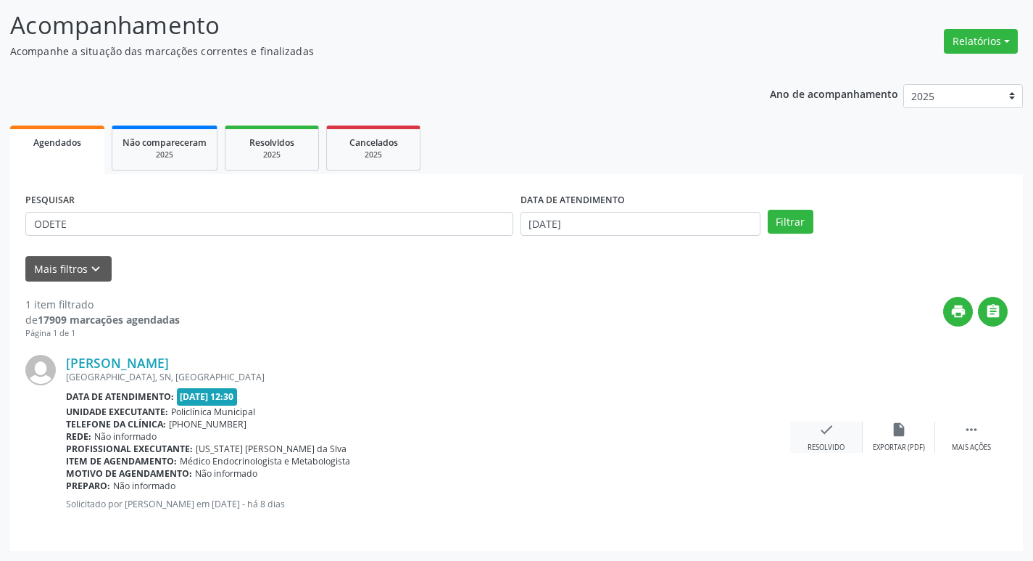
click at [817, 440] on div "check Resolvido" at bounding box center [826, 436] width 73 height 31
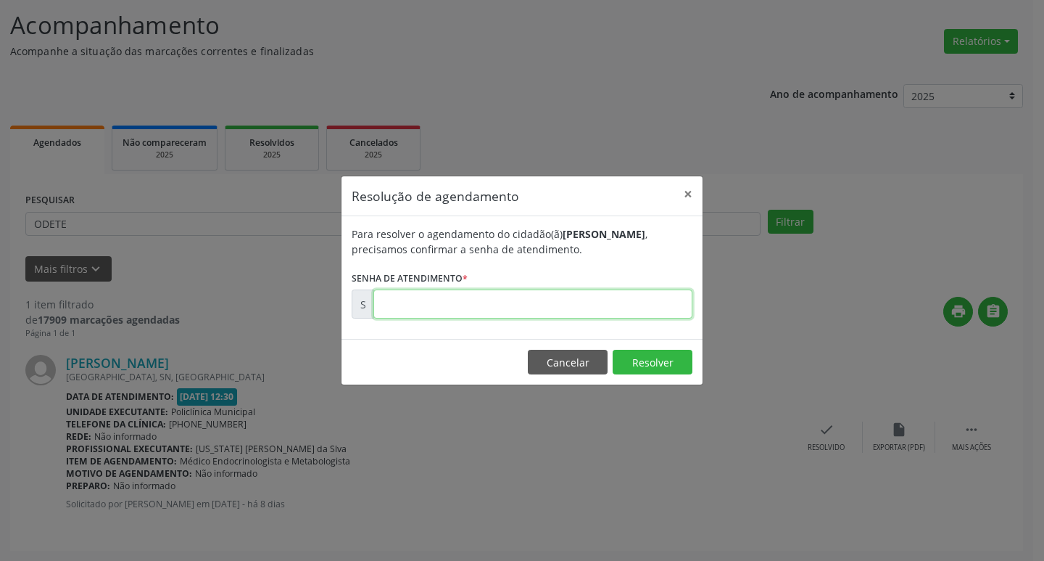
click at [619, 300] on input "text" at bounding box center [532, 303] width 319 height 29
type input "00175773"
click at [693, 186] on button "×" at bounding box center [688, 194] width 29 height 36
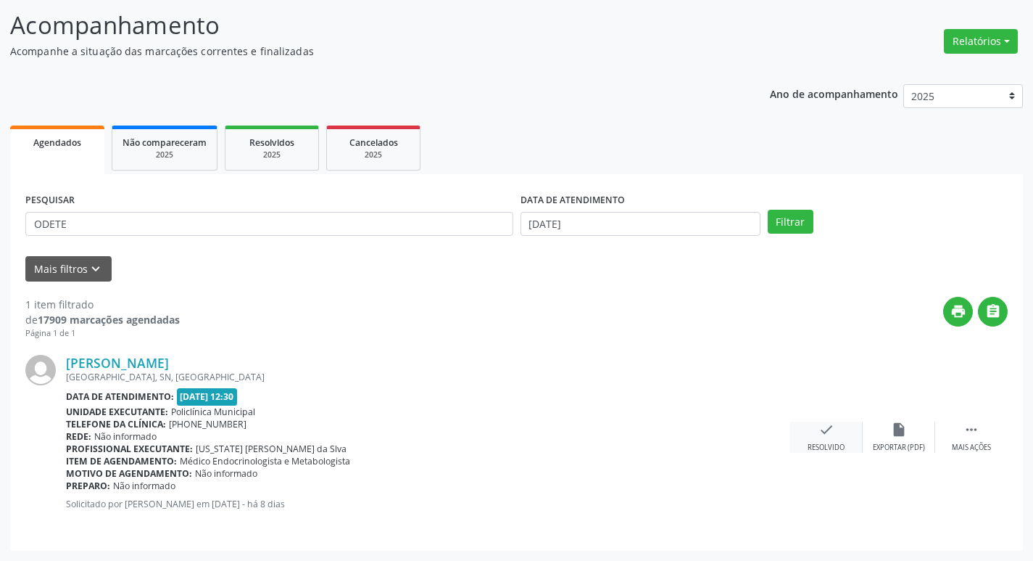
click at [848, 446] on div "check Resolvido" at bounding box center [826, 436] width 73 height 31
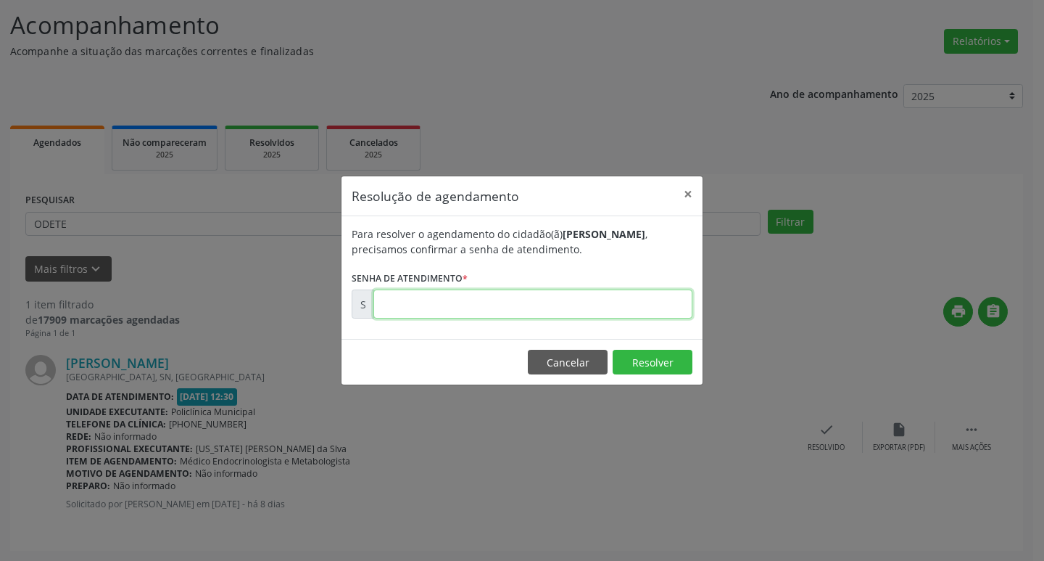
click at [424, 309] on input "text" at bounding box center [532, 303] width 319 height 29
type input "0"
click at [693, 191] on button "×" at bounding box center [688, 194] width 29 height 36
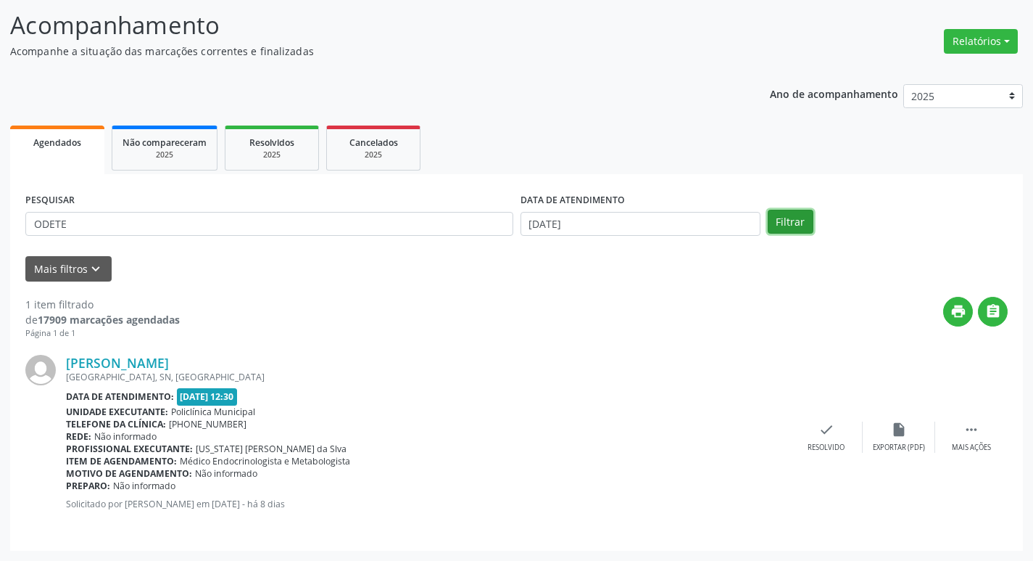
click at [796, 223] on button "Filtrar" at bounding box center [791, 222] width 46 height 25
click at [811, 440] on div "check Resolvido" at bounding box center [826, 436] width 73 height 31
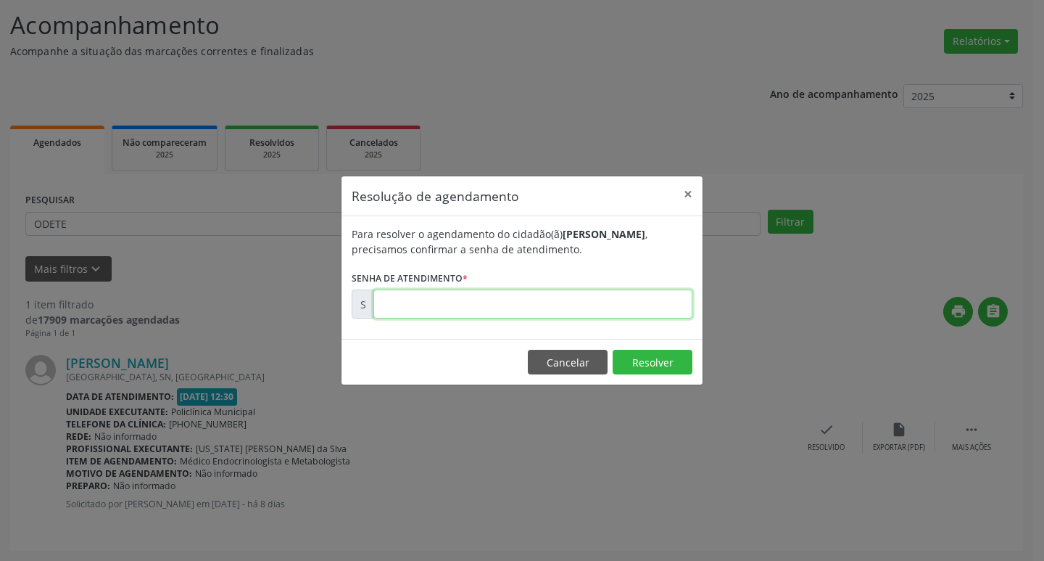
click at [666, 302] on input "text" at bounding box center [532, 303] width 319 height 29
type input "00175773"
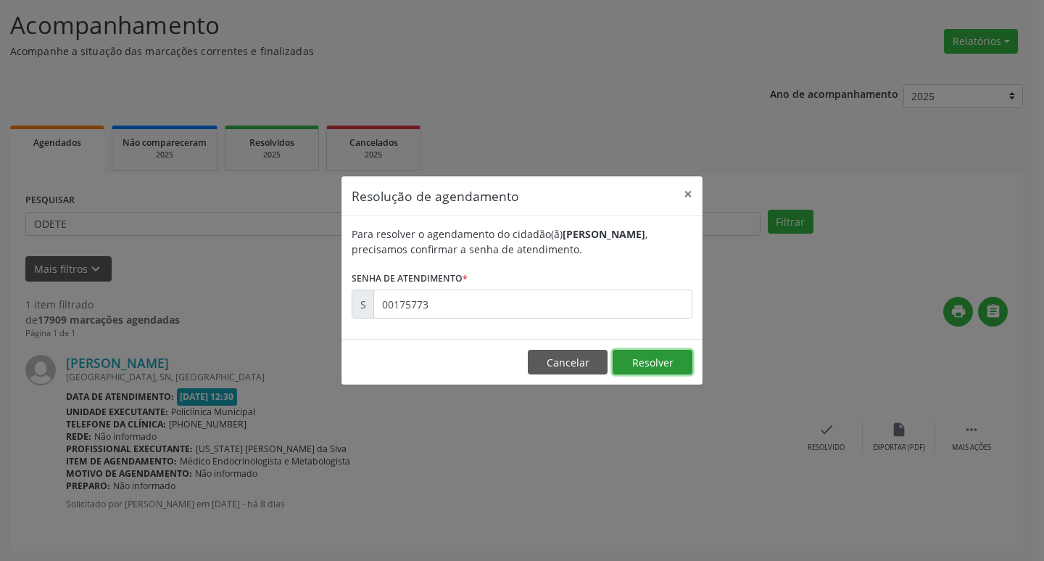
click at [635, 368] on button "Resolver" at bounding box center [653, 362] width 80 height 25
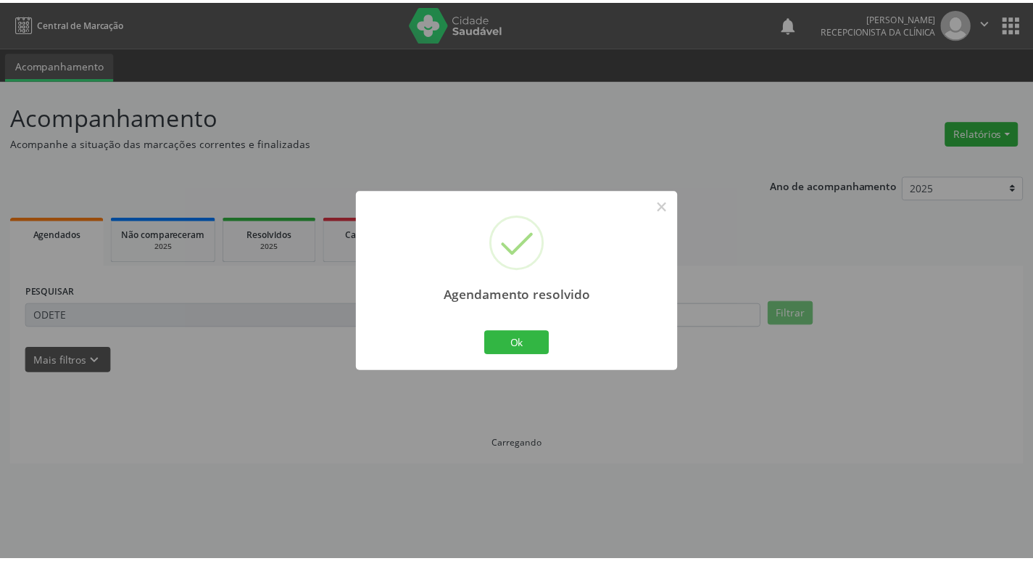
scroll to position [0, 0]
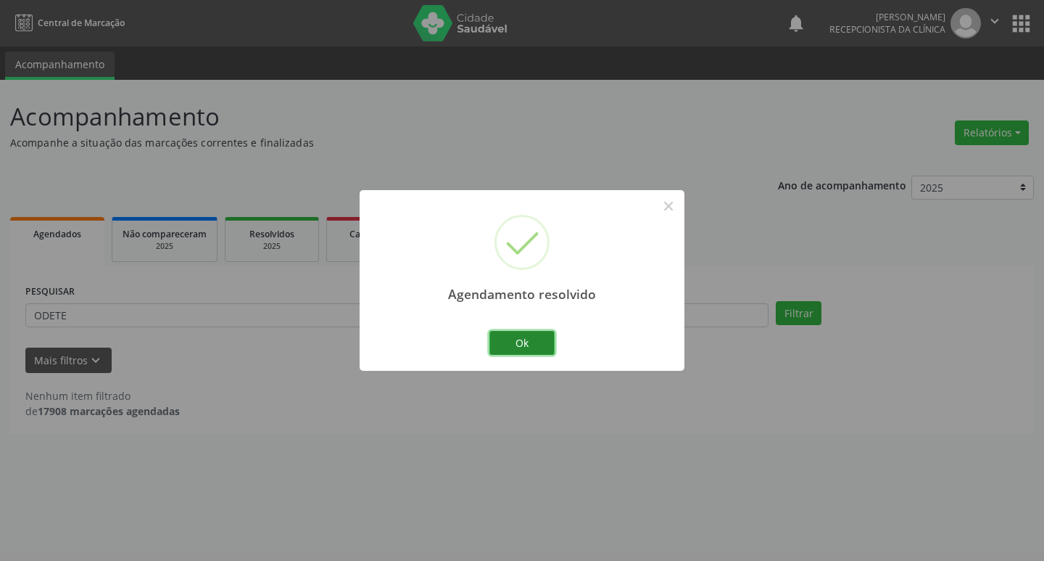
click at [550, 342] on button "Ok" at bounding box center [521, 343] width 65 height 25
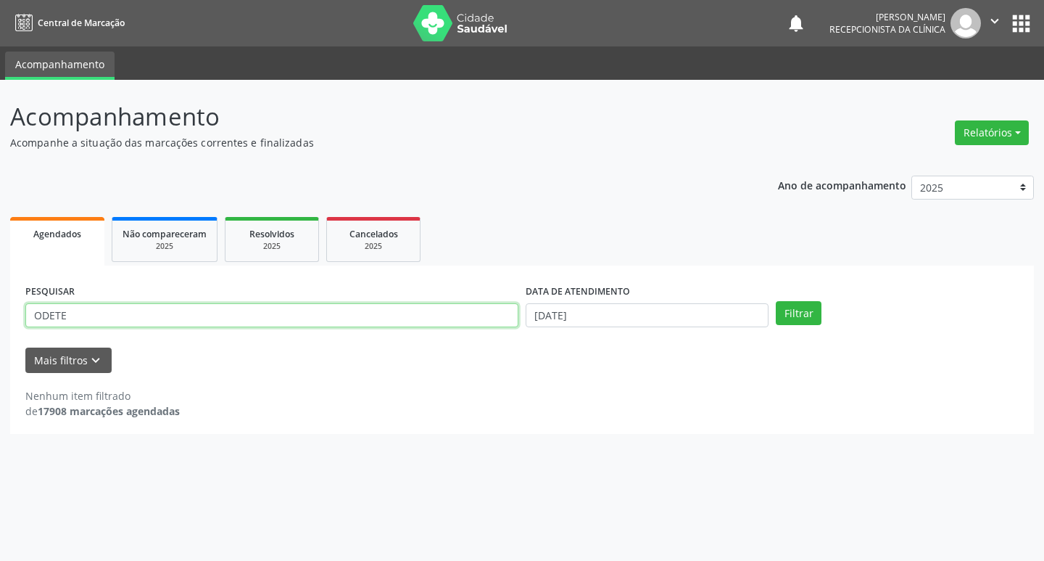
click at [215, 316] on input "ODETE" at bounding box center [271, 315] width 493 height 25
type input "O"
type input "NOEMIA"
click at [782, 313] on button "Filtrar" at bounding box center [799, 313] width 46 height 25
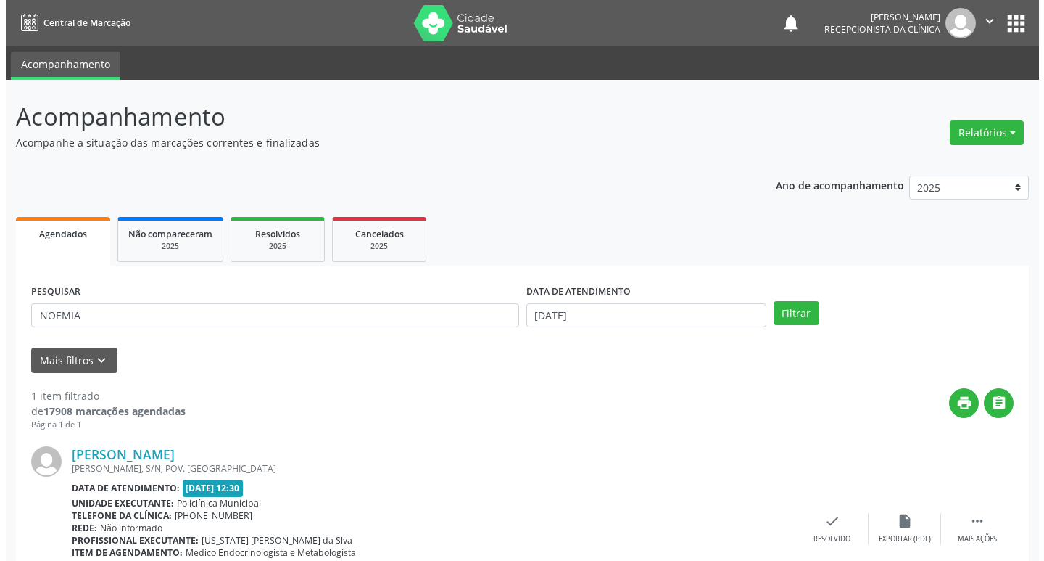
scroll to position [91, 0]
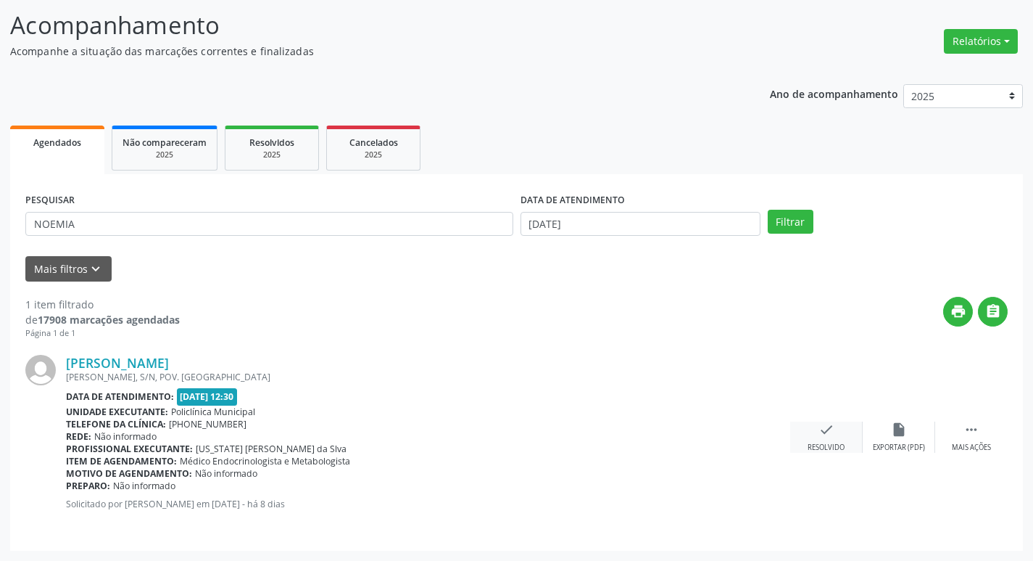
click at [811, 448] on div "Resolvido" at bounding box center [826, 447] width 37 height 10
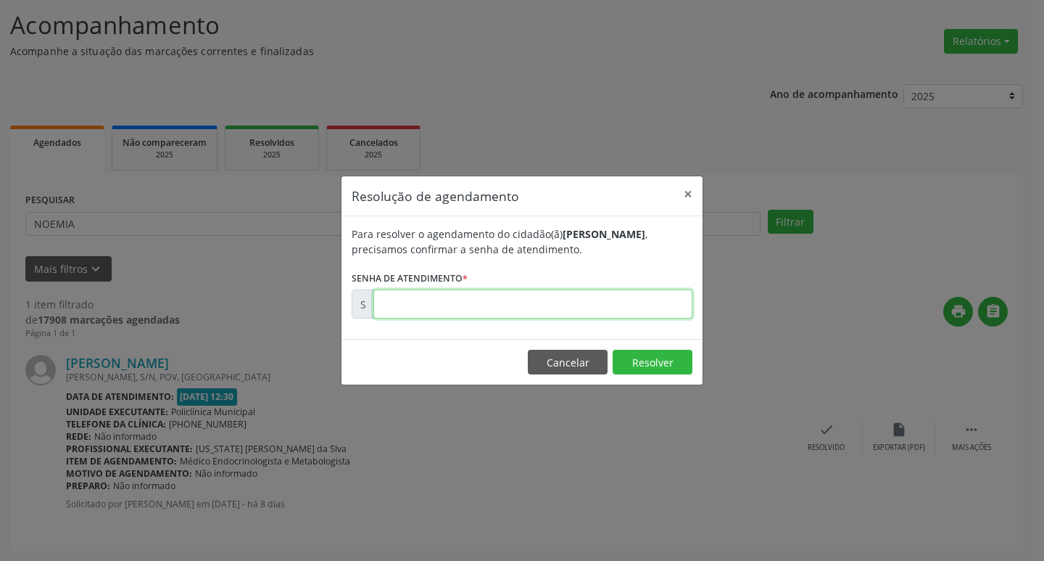
click at [621, 310] on input "text" at bounding box center [532, 303] width 319 height 29
type input "00175774"
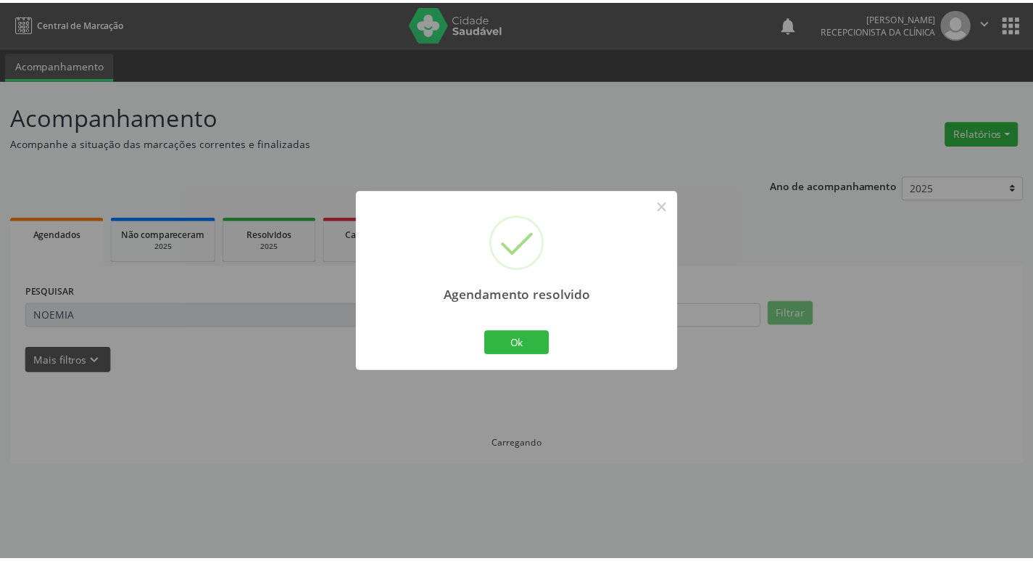
scroll to position [0, 0]
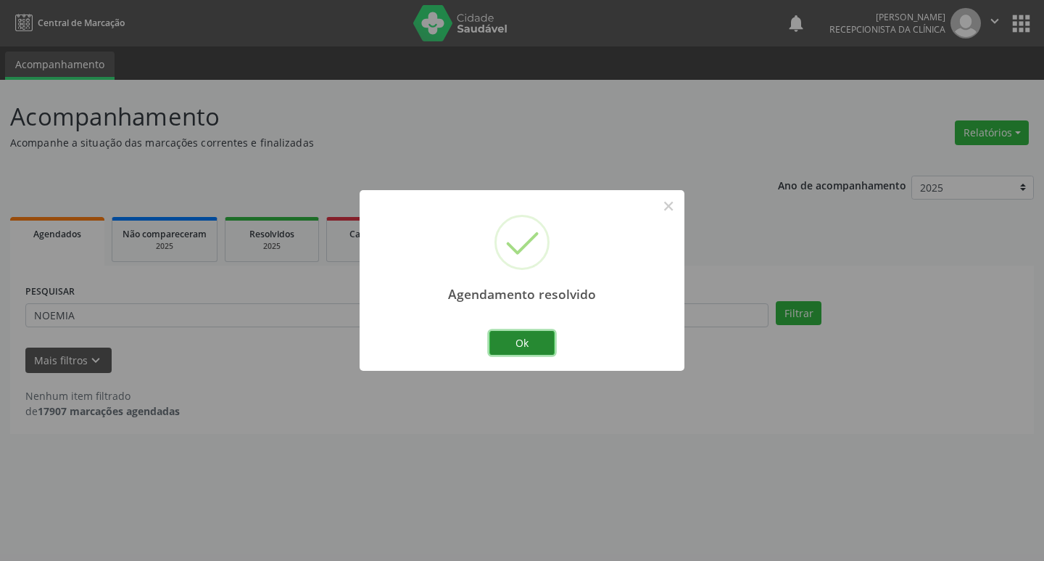
click at [523, 338] on button "Ok" at bounding box center [521, 343] width 65 height 25
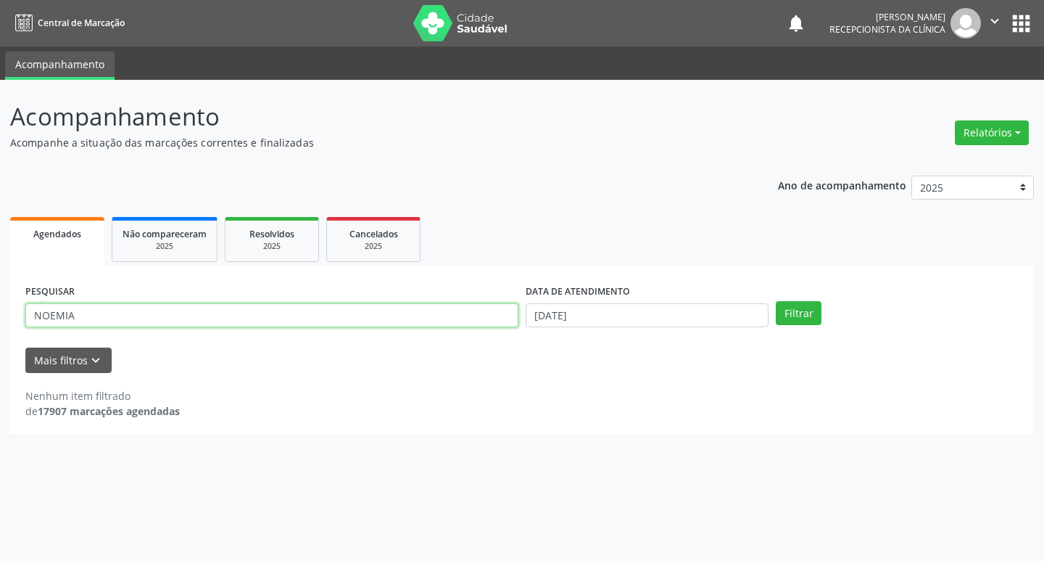
click at [363, 318] on input "NOEMIA" at bounding box center [271, 315] width 493 height 25
type input "N"
type input "ALBINA"
click at [817, 321] on button "Filtrar" at bounding box center [799, 313] width 46 height 25
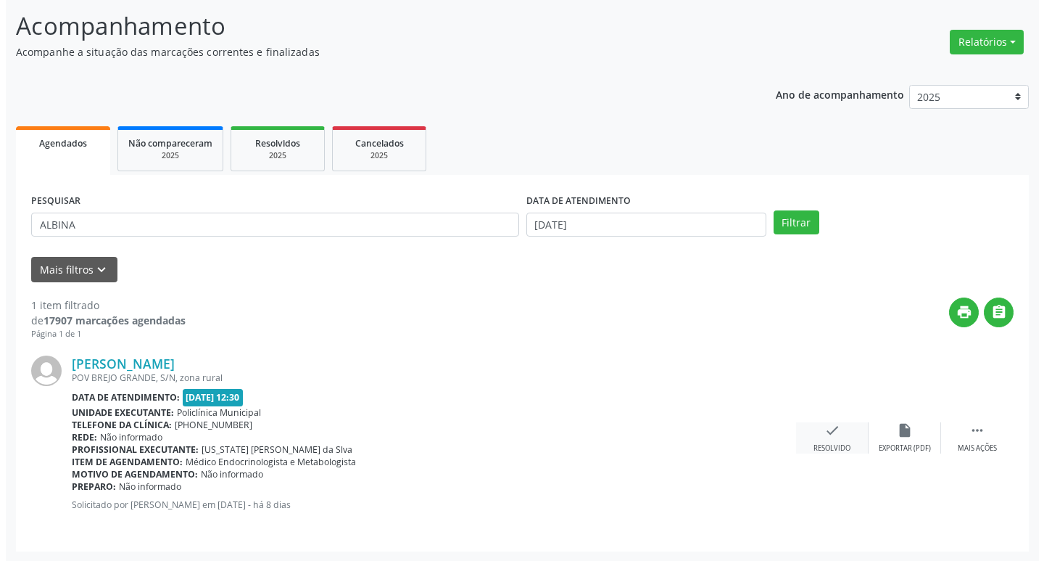
scroll to position [91, 0]
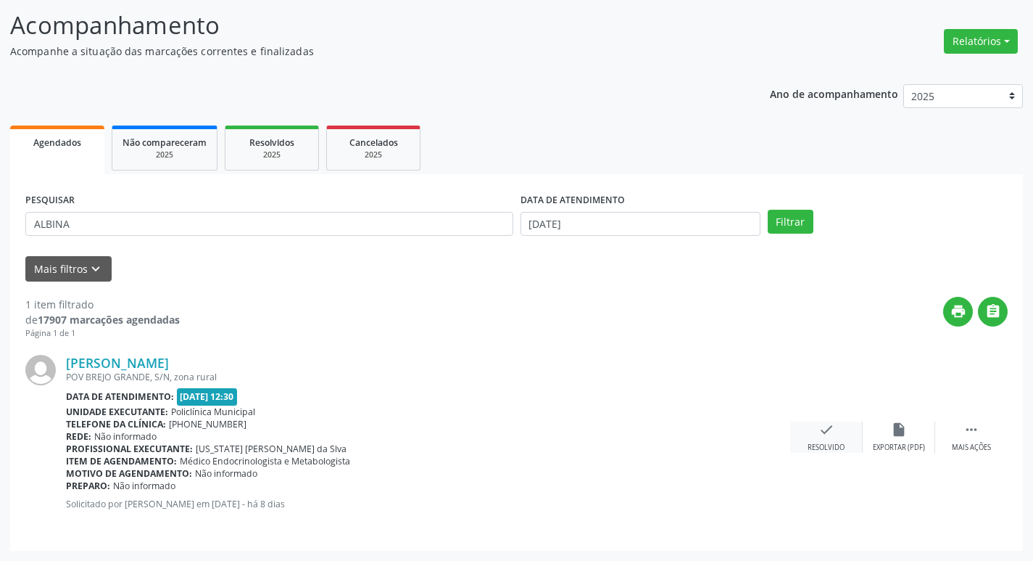
click at [832, 446] on div "Resolvido" at bounding box center [826, 447] width 37 height 10
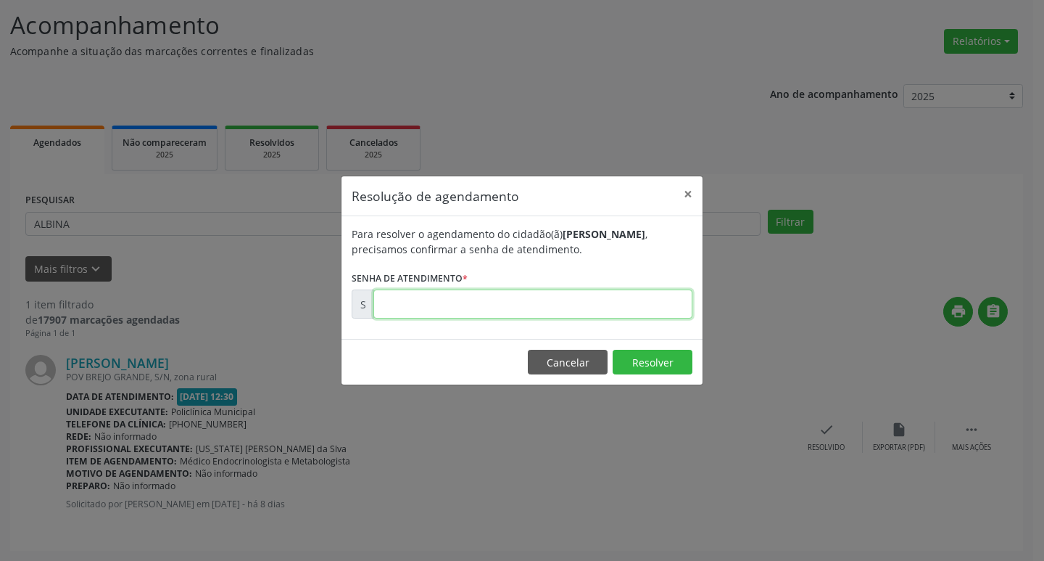
click at [608, 307] on input "text" at bounding box center [532, 303] width 319 height 29
type input "00175776"
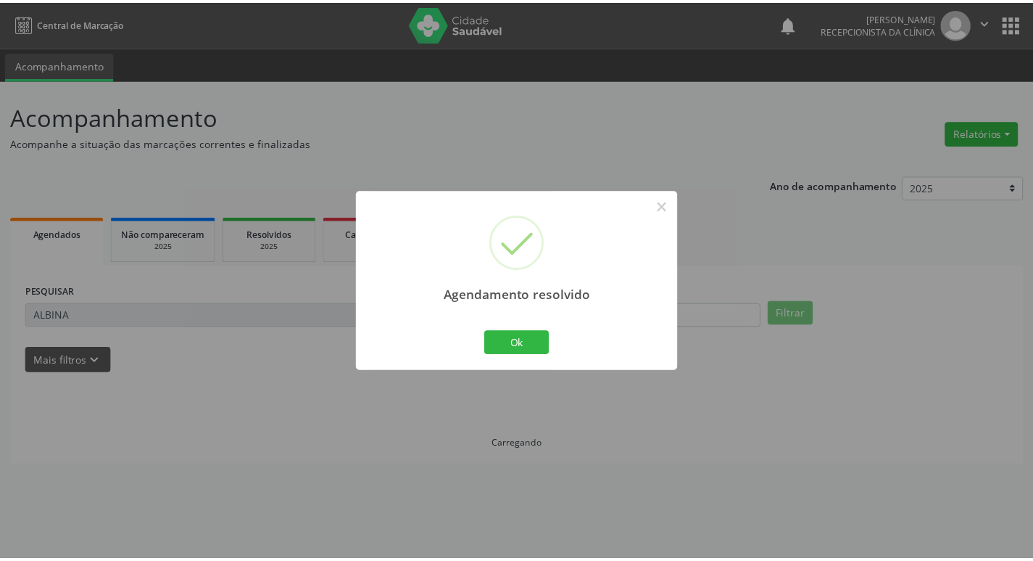
scroll to position [0, 0]
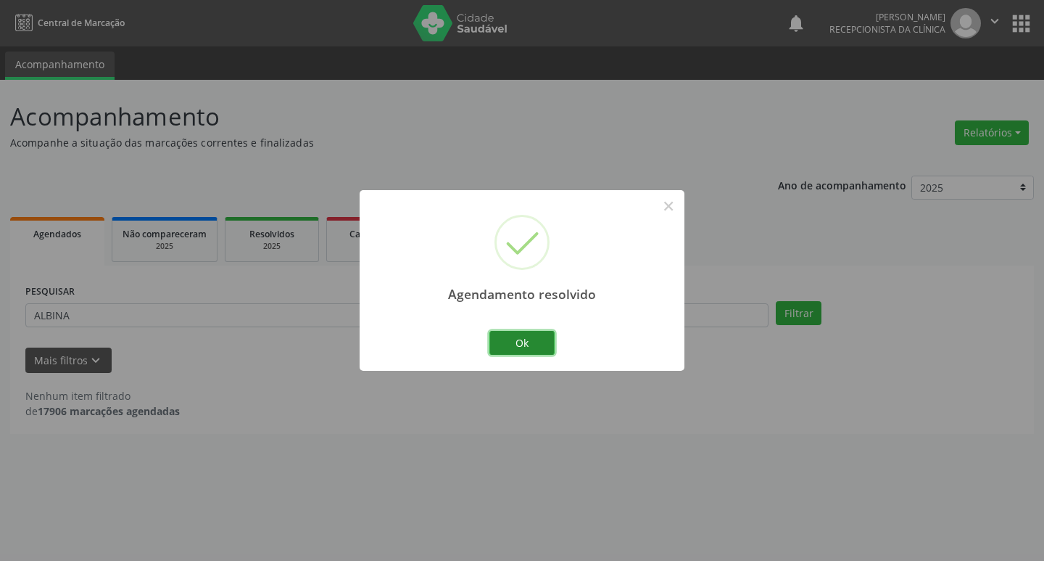
click at [529, 340] on button "Ok" at bounding box center [521, 343] width 65 height 25
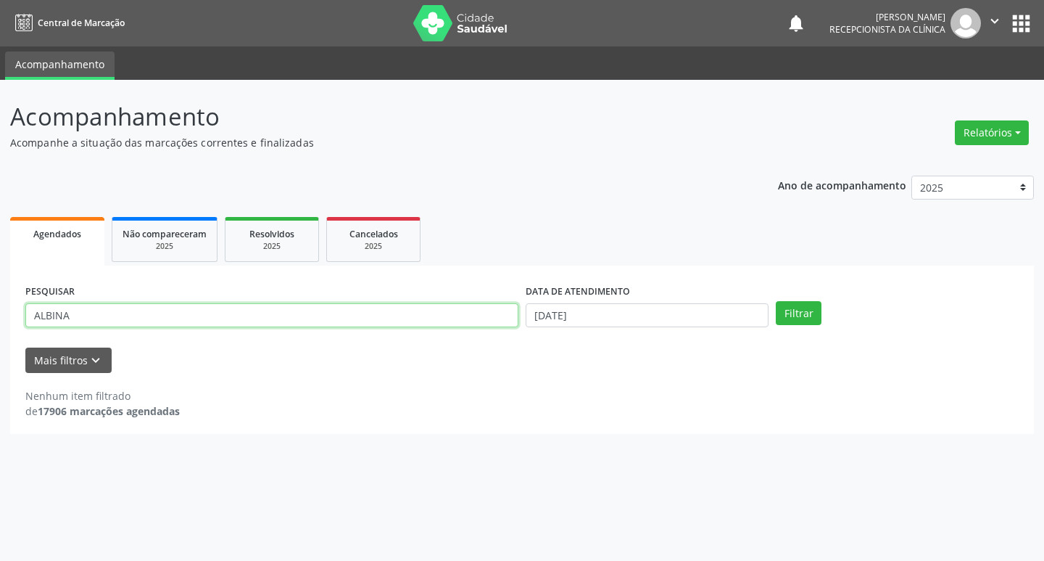
click at [307, 321] on input "ALBINA" at bounding box center [271, 315] width 493 height 25
type input "A"
type input "ELSO"
click at [776, 301] on button "Filtrar" at bounding box center [799, 313] width 46 height 25
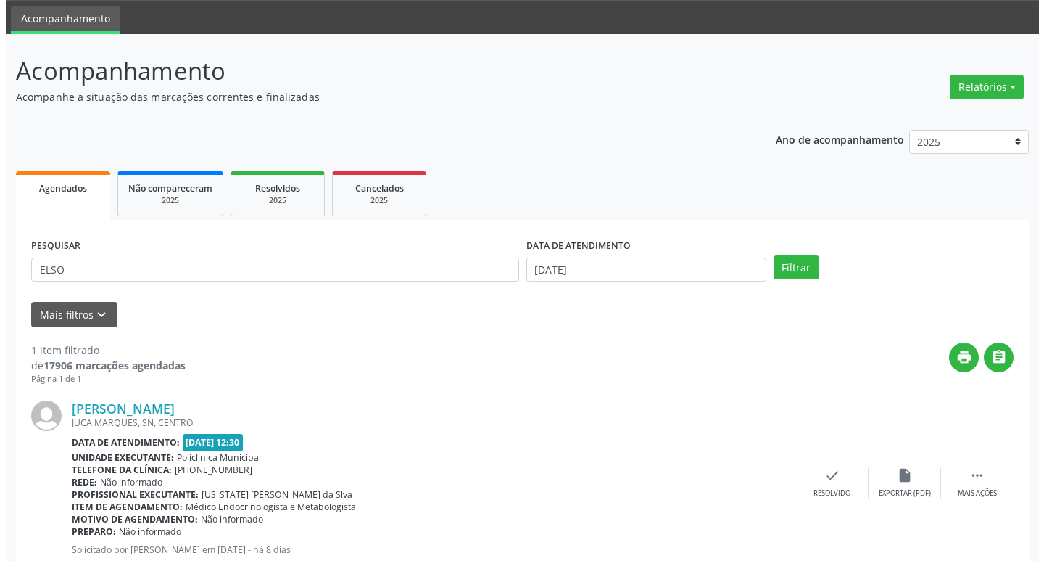
scroll to position [91, 0]
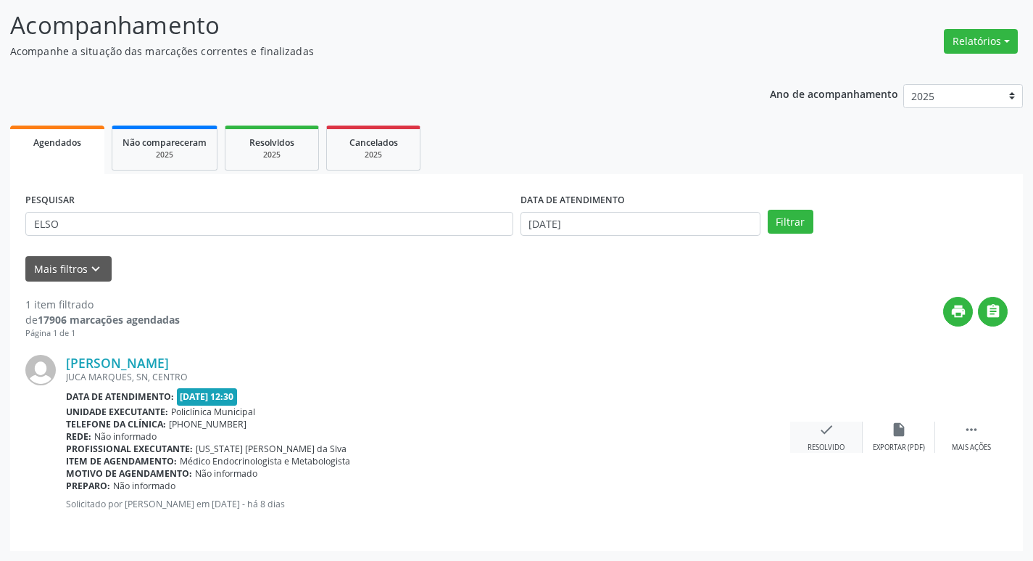
click at [824, 436] on icon "check" at bounding box center [827, 429] width 16 height 16
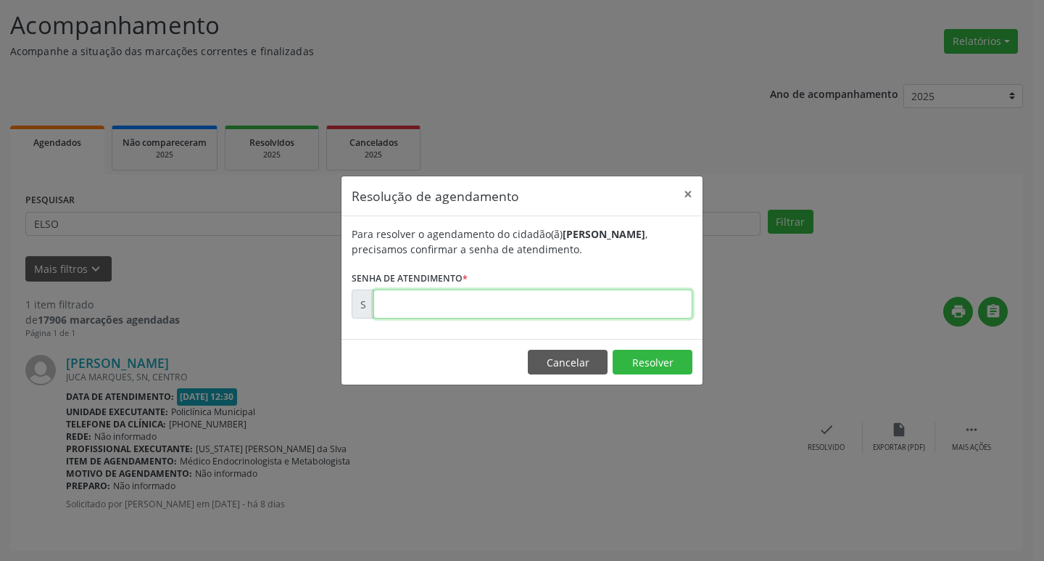
click at [677, 307] on input "text" at bounding box center [532, 303] width 319 height 29
type input "00175770"
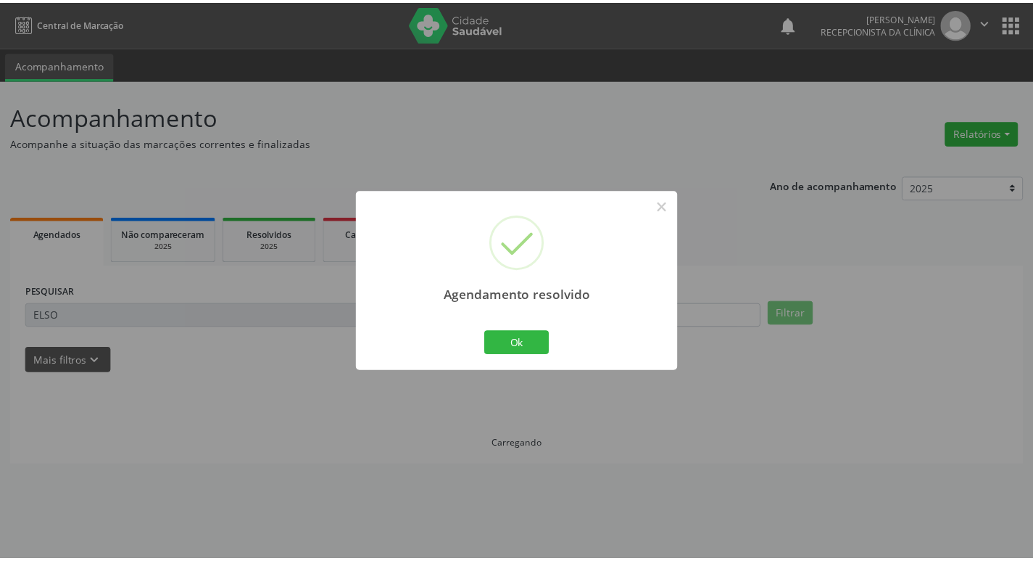
scroll to position [0, 0]
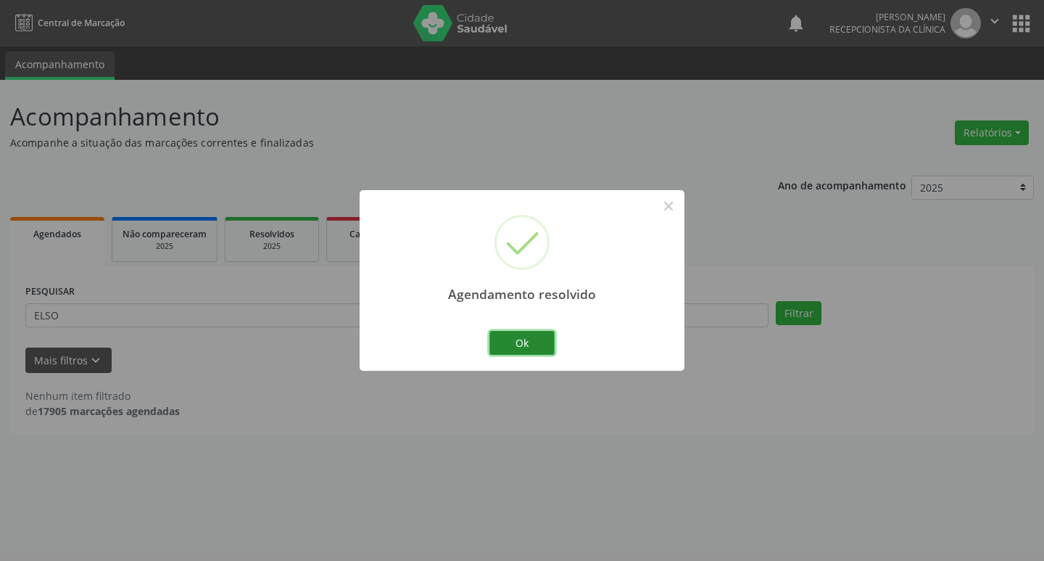
click at [547, 342] on button "Ok" at bounding box center [521, 343] width 65 height 25
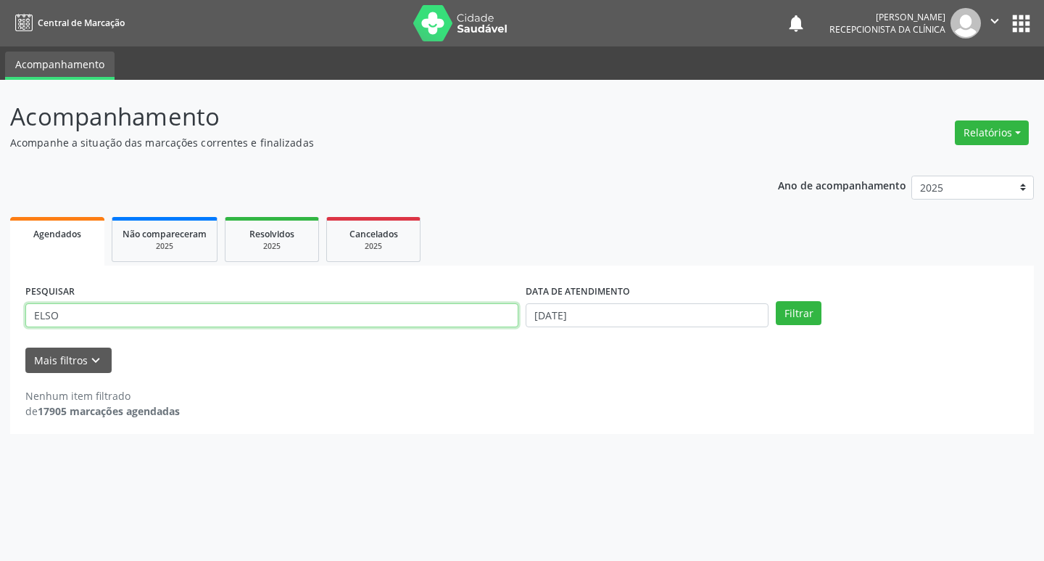
click at [153, 310] on input "ELSO" at bounding box center [271, 315] width 493 height 25
type input "E"
type input "[PERSON_NAME]"
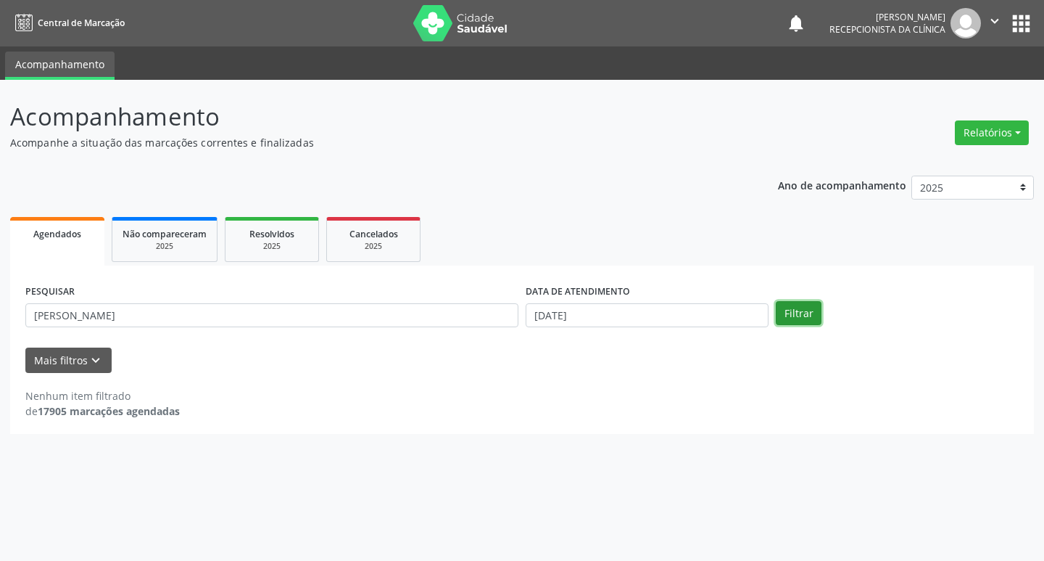
click at [813, 310] on button "Filtrar" at bounding box center [799, 313] width 46 height 25
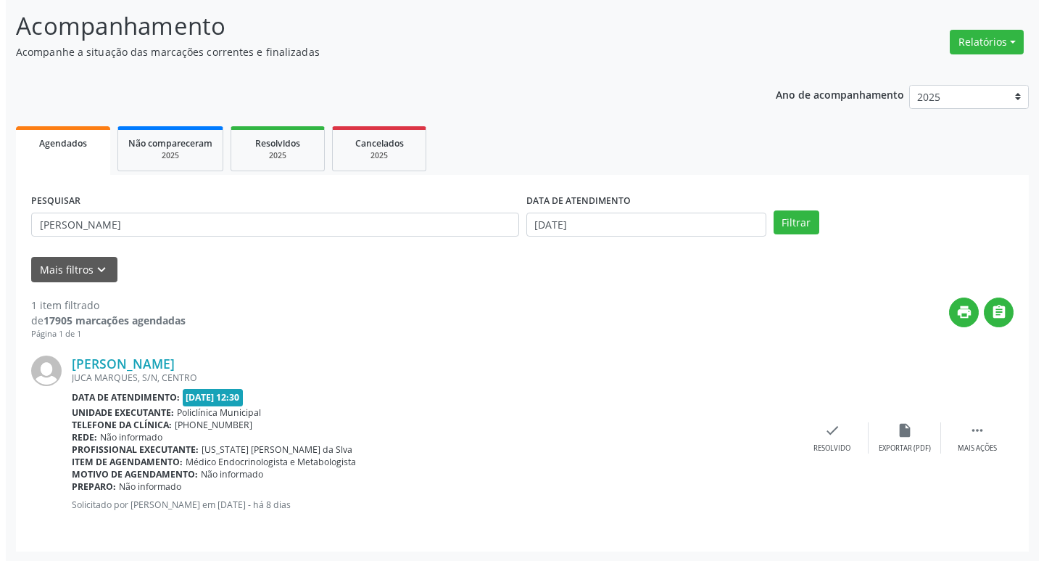
scroll to position [91, 0]
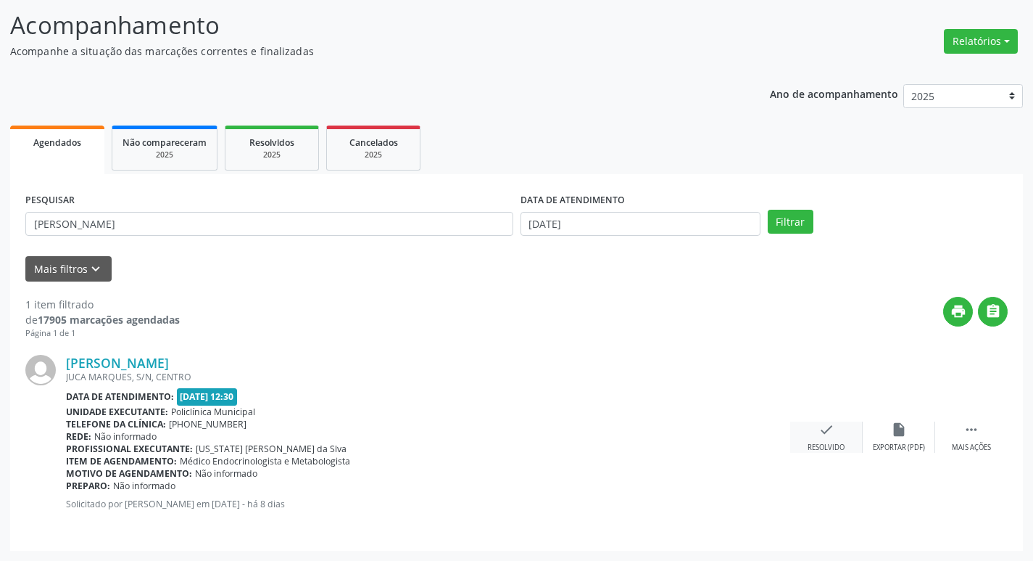
click at [818, 442] on div "Resolvido" at bounding box center [826, 447] width 37 height 10
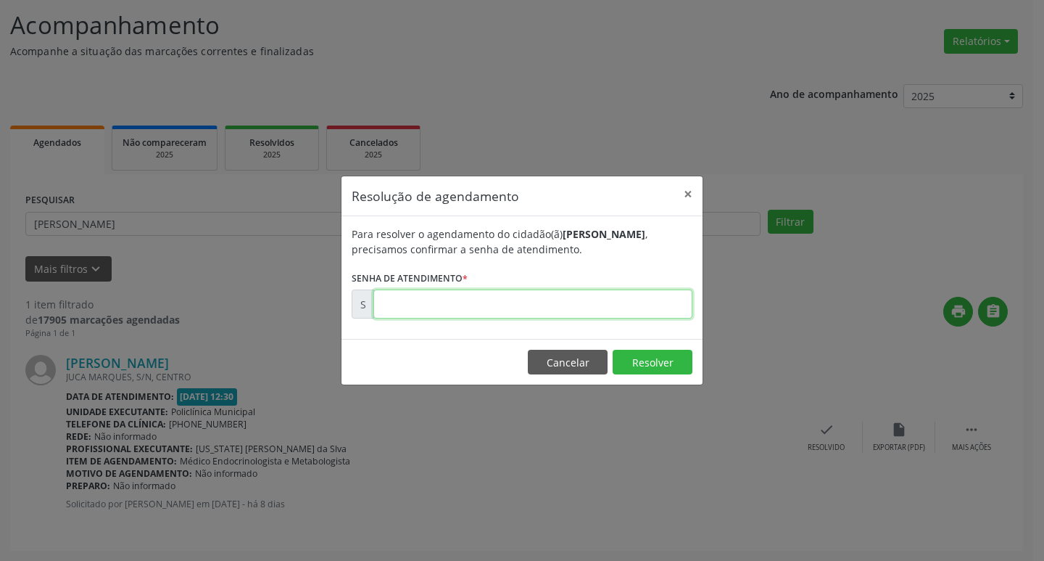
click at [550, 299] on input "text" at bounding box center [532, 303] width 319 height 29
type input "00175780"
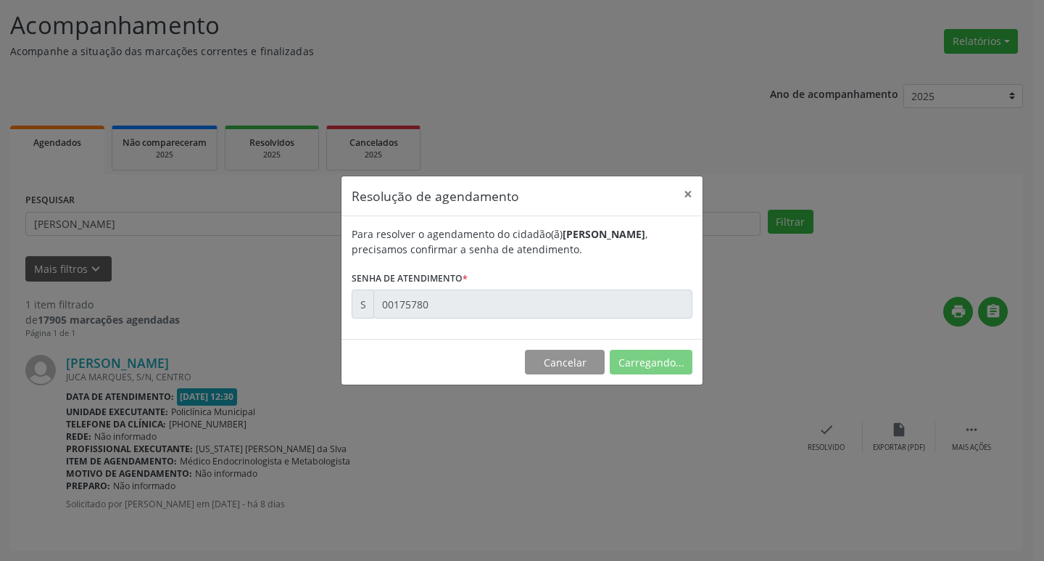
scroll to position [0, 0]
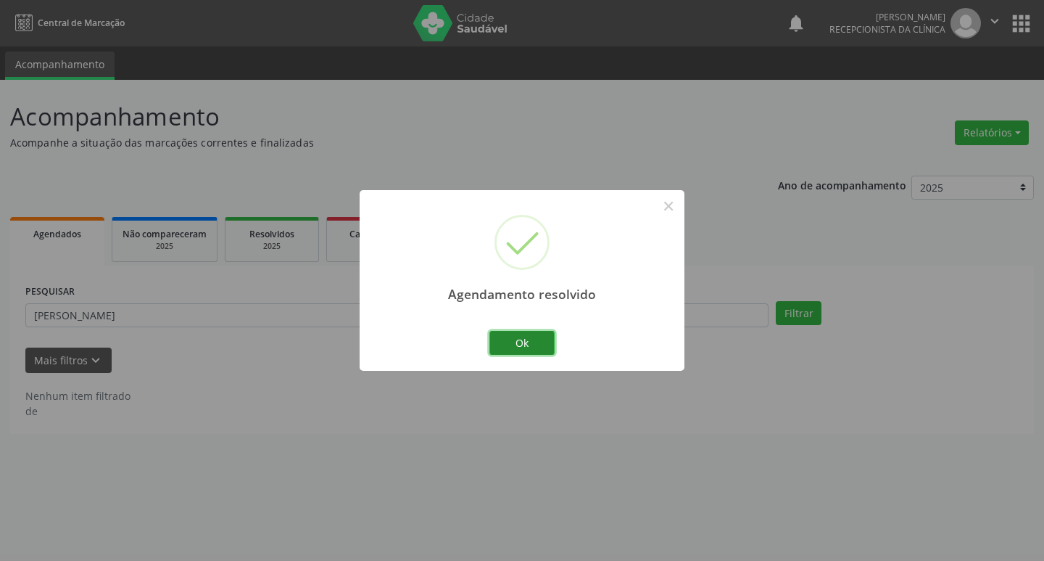
click at [509, 343] on button "Ok" at bounding box center [521, 343] width 65 height 25
